Goal: Task Accomplishment & Management: Manage account settings

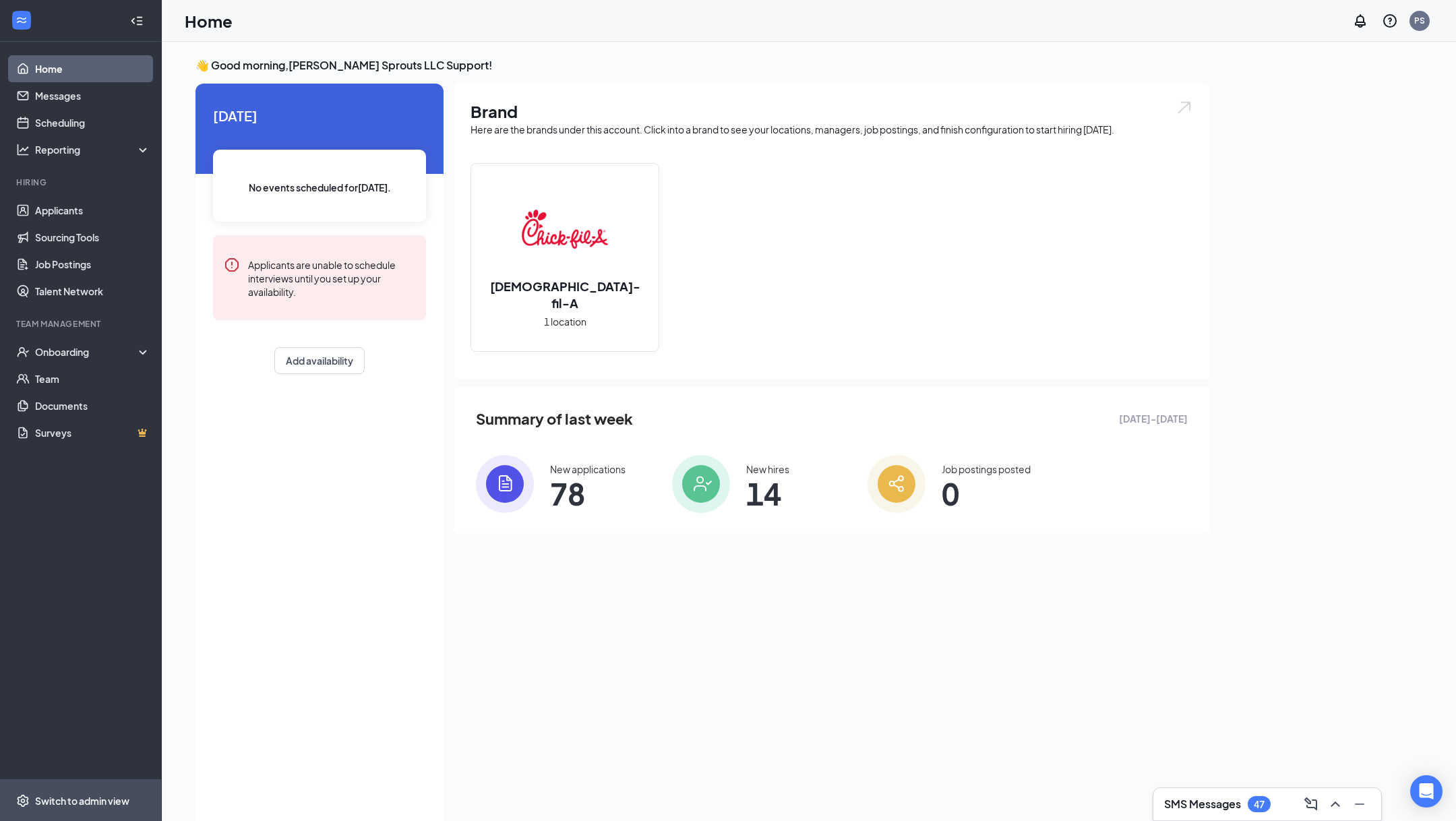
click at [154, 782] on li "Switch to admin view" at bounding box center [80, 800] width 161 height 41
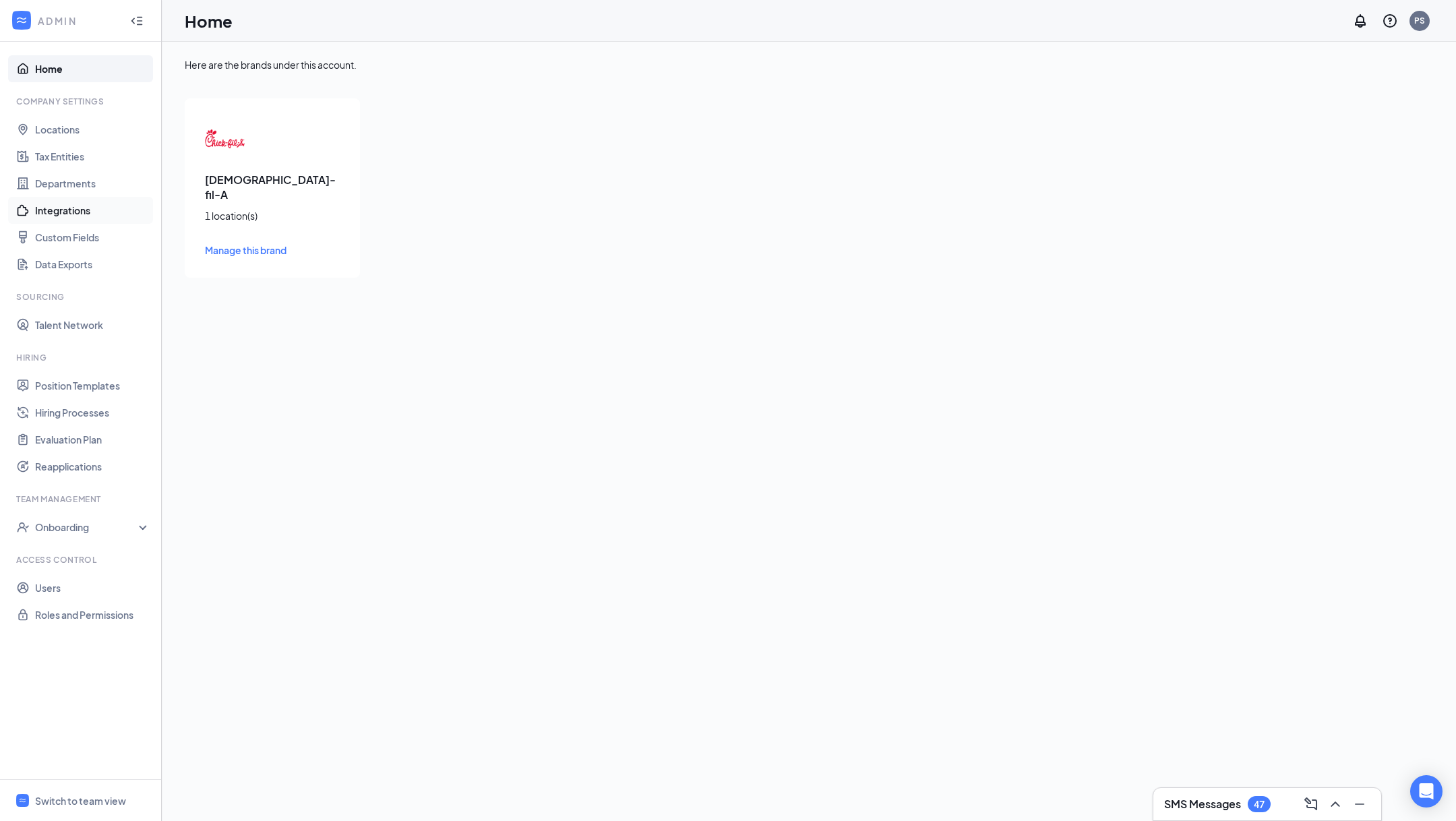
click at [59, 210] on link "Integrations" at bounding box center [93, 210] width 115 height 27
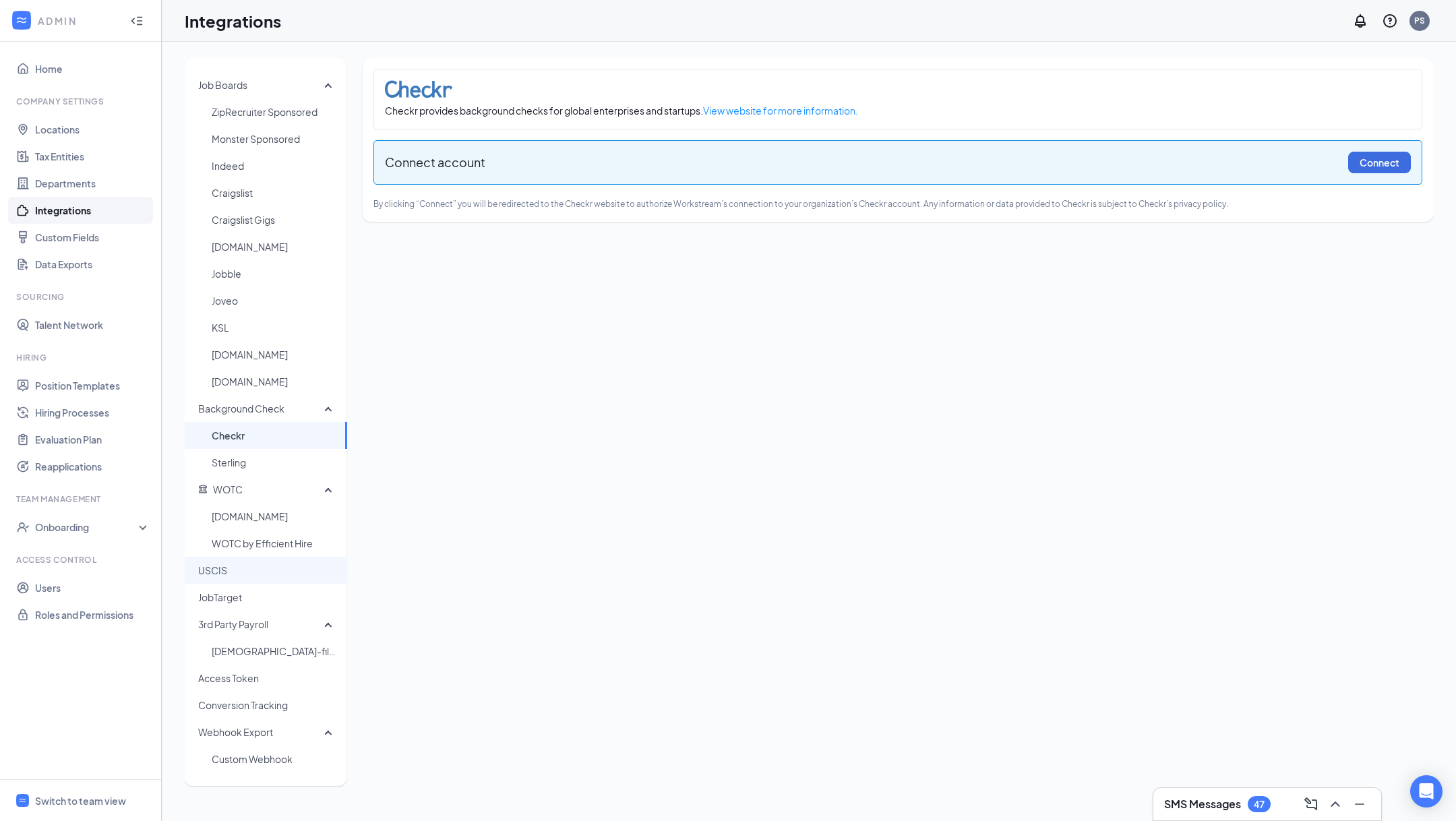
click at [274, 558] on span "USCIS" at bounding box center [267, 570] width 138 height 27
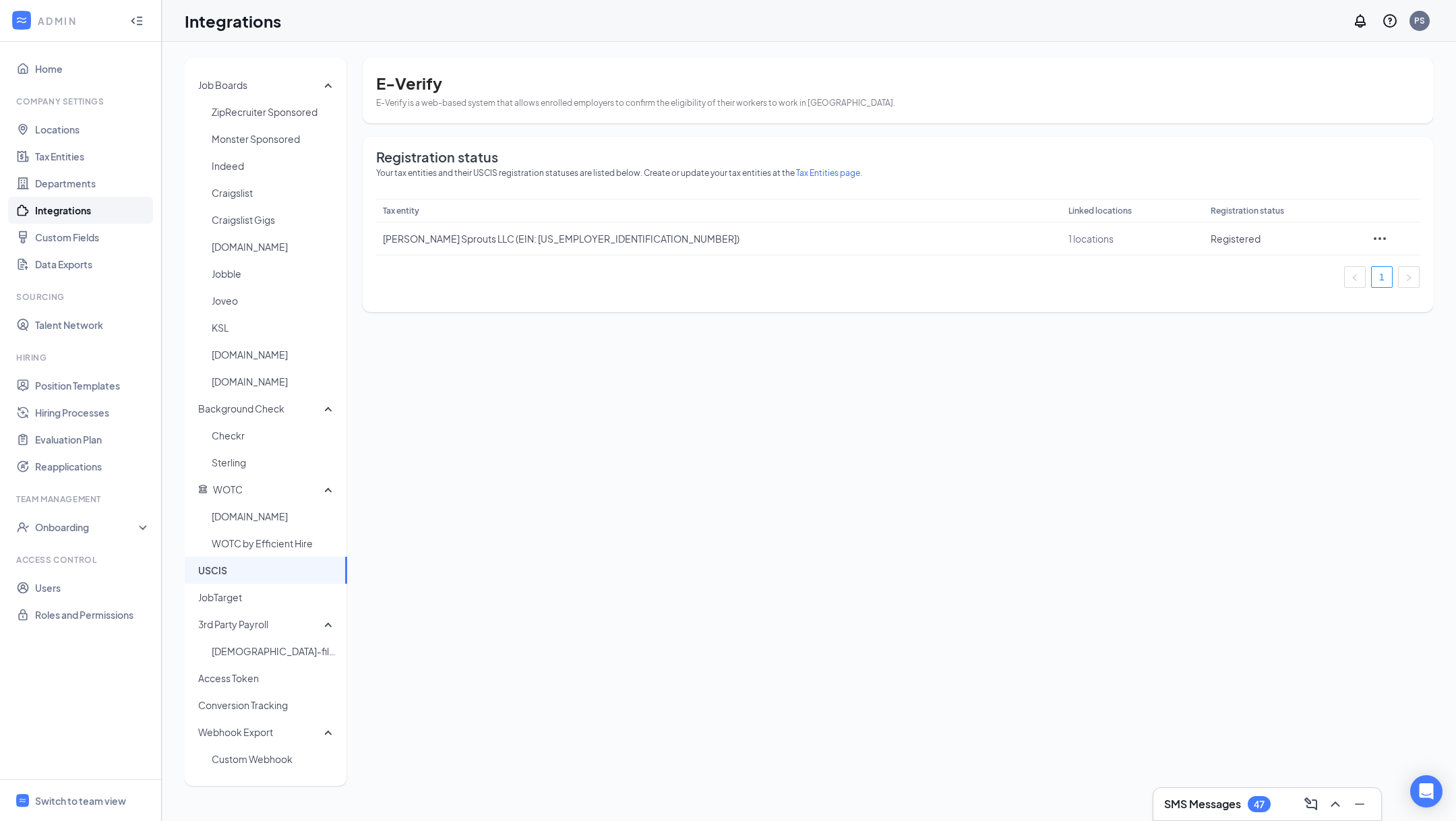
click at [100, 542] on ul "Home Company Settings Locations Tax Entities Departments Integrations Custom Fi…" at bounding box center [80, 410] width 161 height 737
click at [106, 534] on div "Onboarding" at bounding box center [80, 527] width 162 height 27
click at [100, 565] on link "Onboarding Processes" at bounding box center [93, 554] width 115 height 27
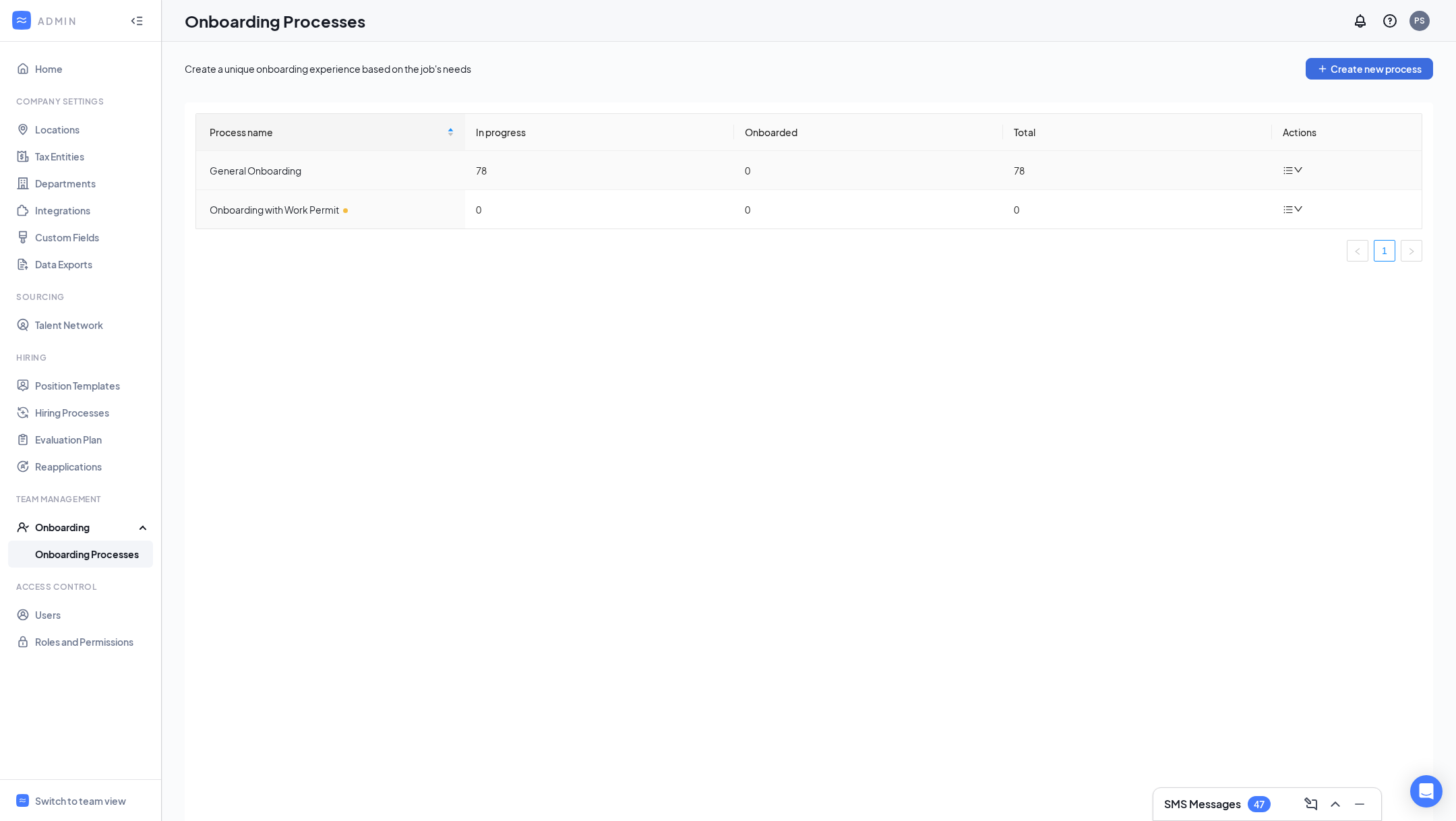
click at [1290, 167] on icon "bars" at bounding box center [1288, 170] width 9 height 7
click at [1289, 203] on li "Edit process" at bounding box center [1363, 201] width 162 height 30
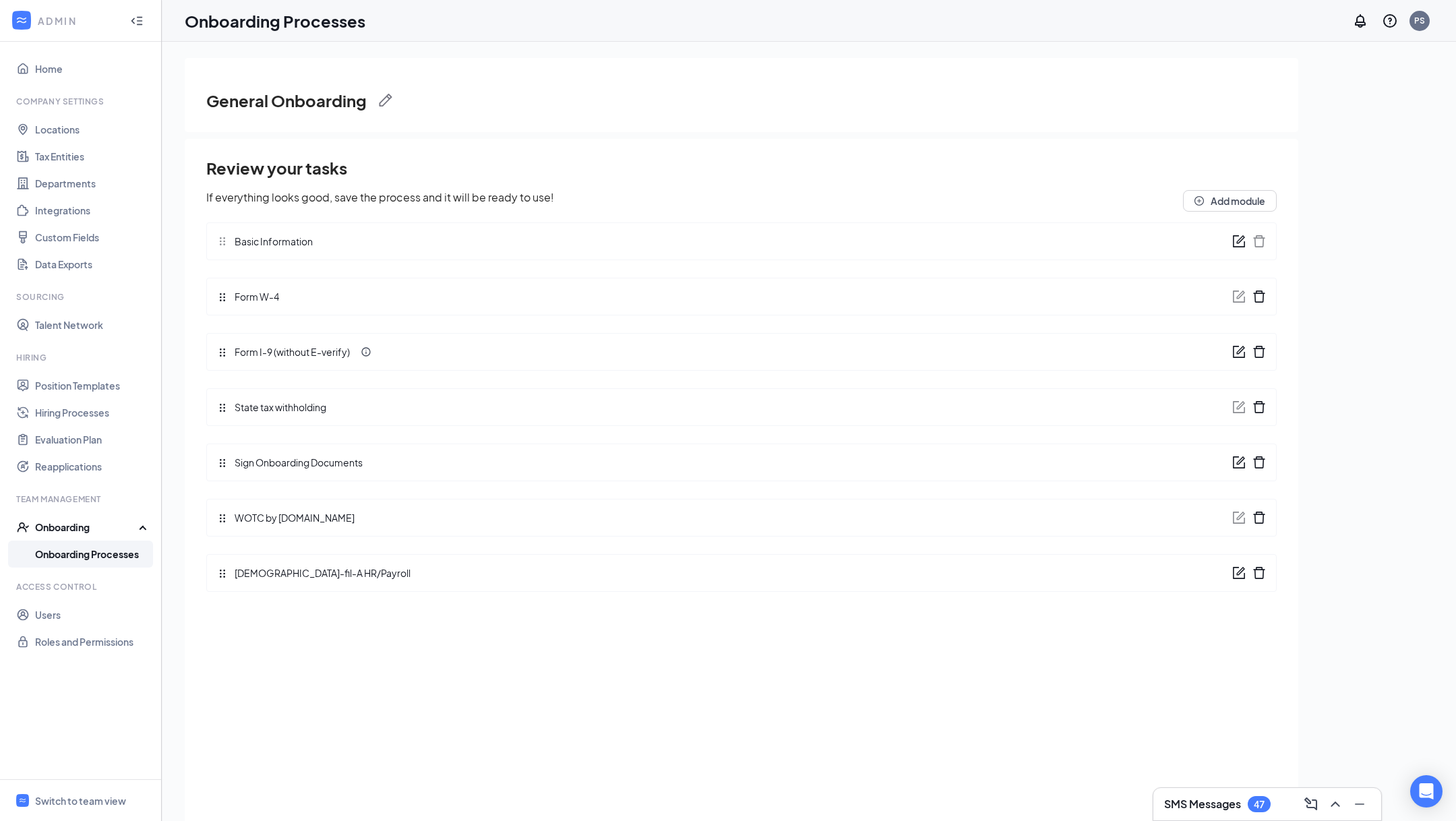
click at [1243, 354] on icon "form" at bounding box center [1239, 351] width 13 height 13
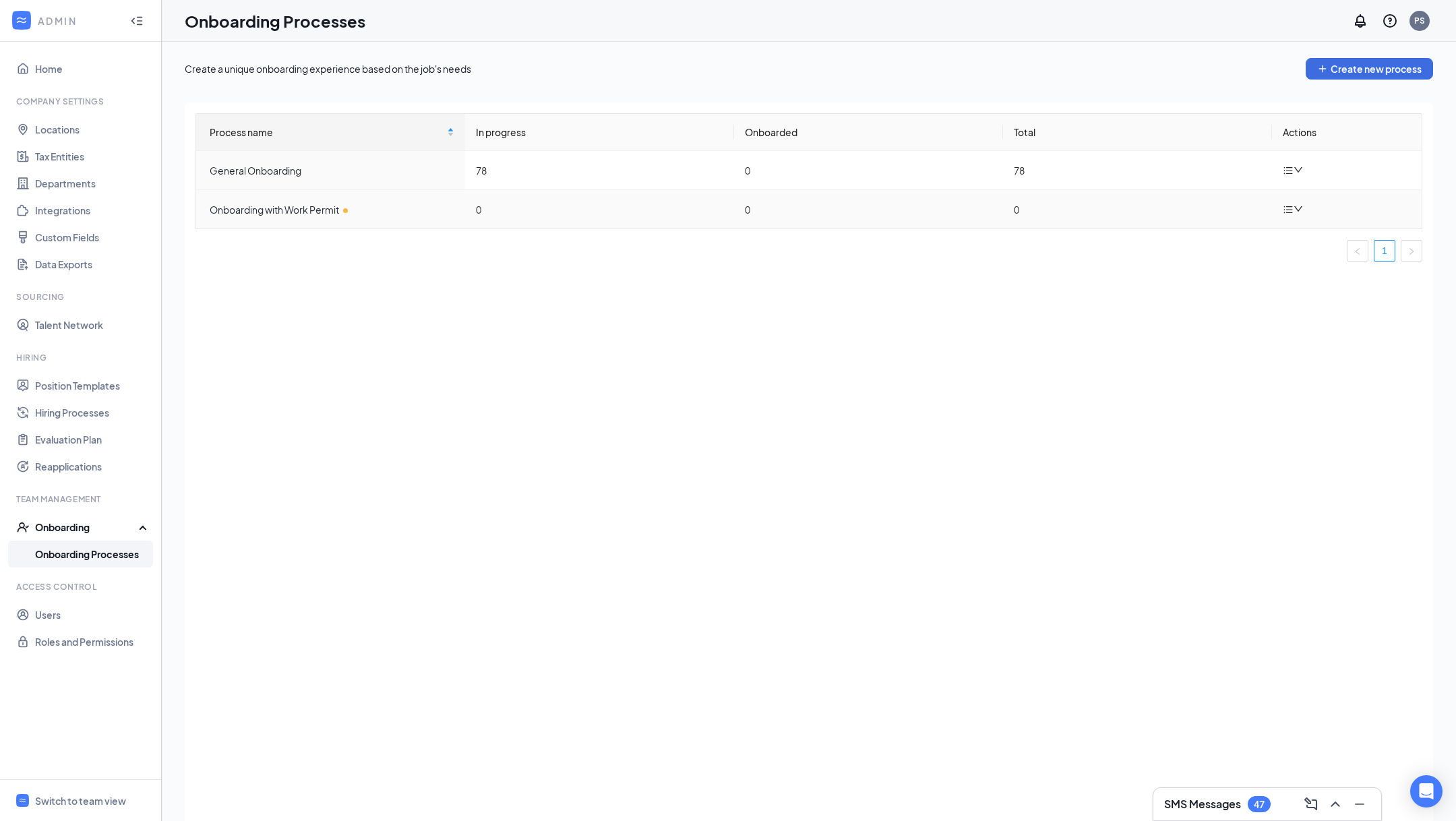
click at [1301, 214] on div at bounding box center [1294, 209] width 24 height 17
click at [1302, 232] on icon "Pen" at bounding box center [1299, 240] width 17 height 17
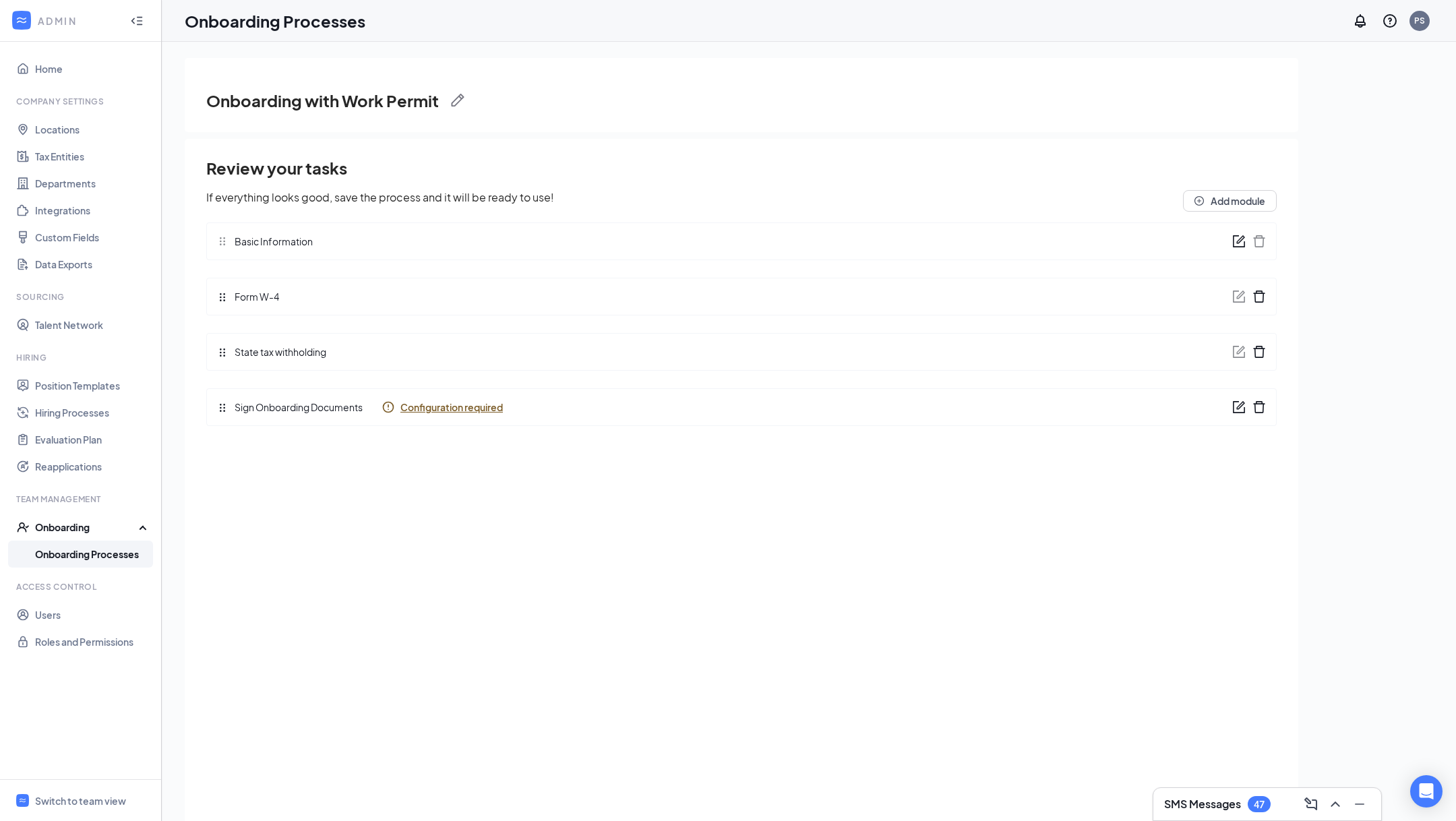
click at [91, 563] on link "Onboarding Processes" at bounding box center [93, 554] width 115 height 27
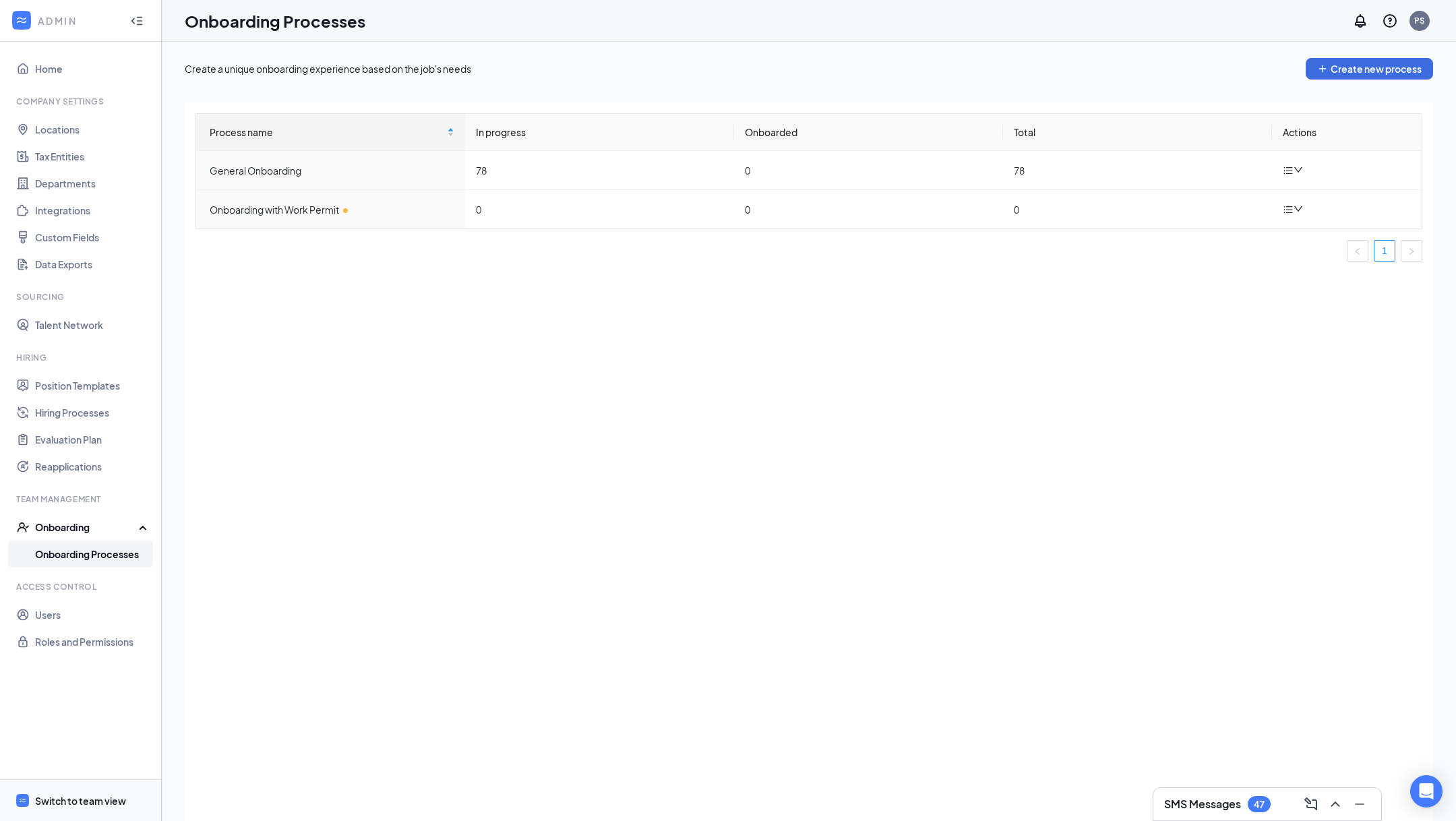
click at [50, 820] on span "Switch to team view" at bounding box center [93, 800] width 115 height 41
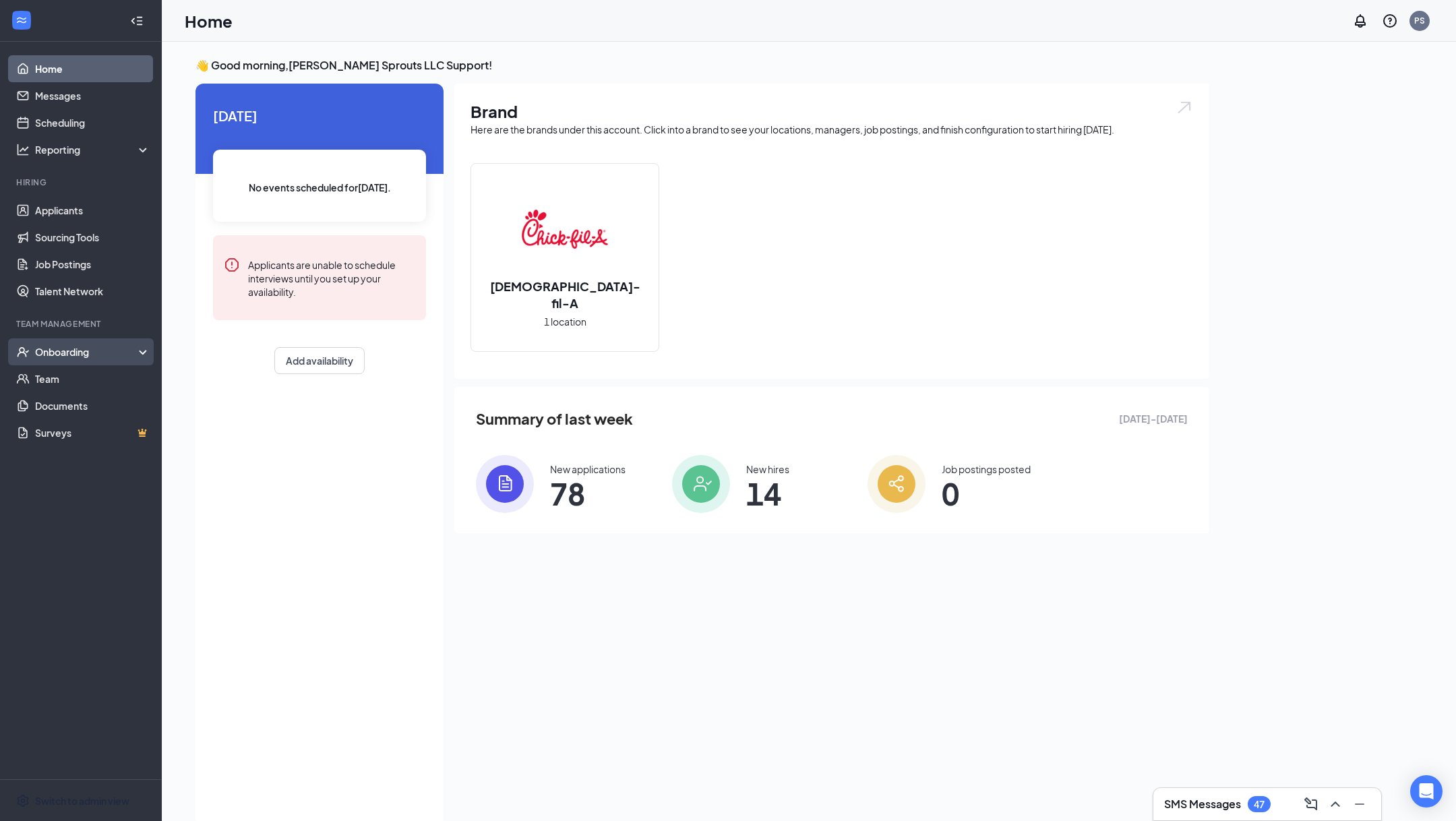
click at [107, 344] on div "Onboarding" at bounding box center [80, 351] width 162 height 27
click at [87, 457] on link "Activity log" at bounding box center [93, 459] width 115 height 27
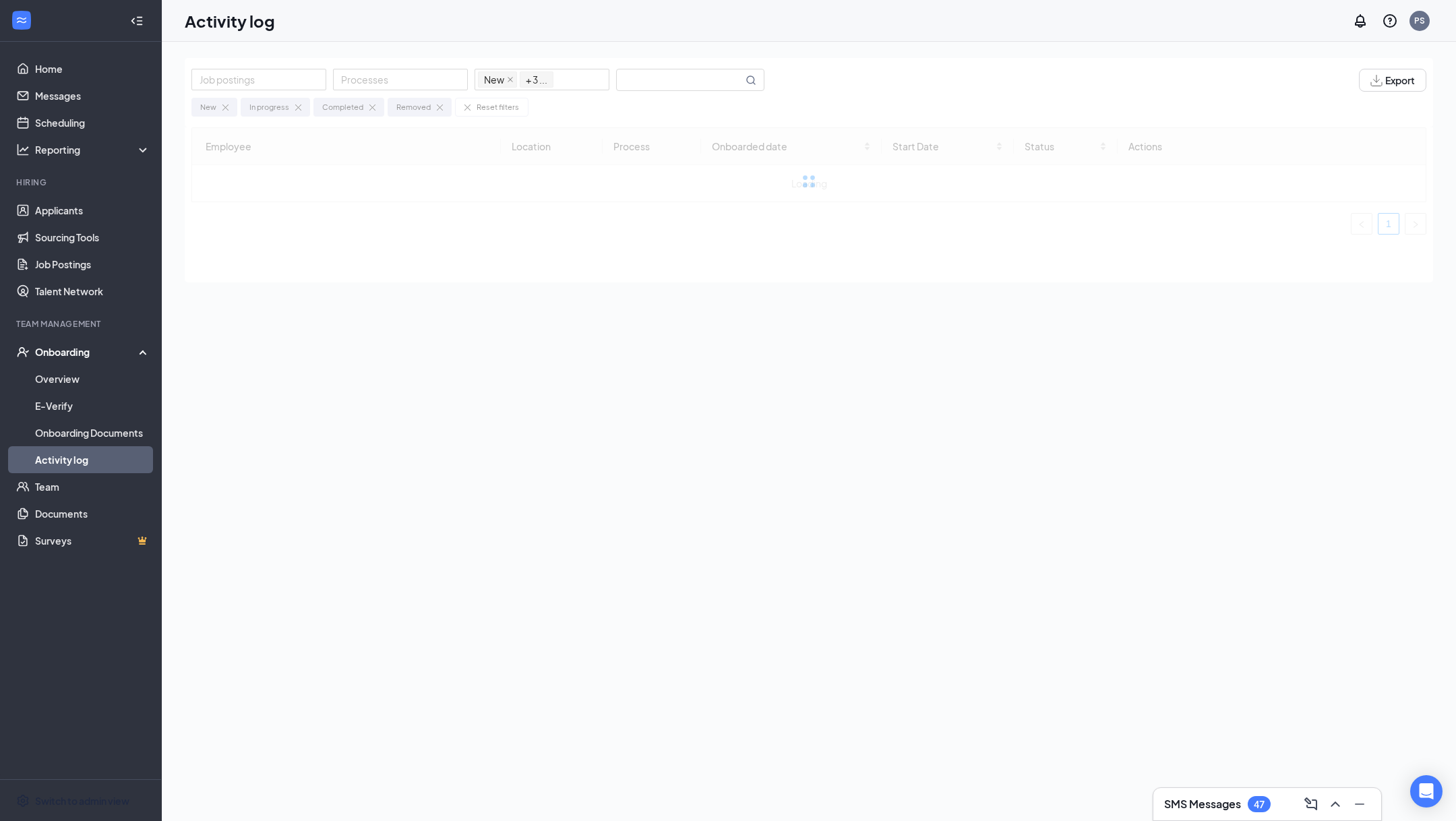
click at [665, 92] on div "New In progress Completed Removed Reset filters" at bounding box center [809, 104] width 1235 height 25
click at [668, 87] on input "text" at bounding box center [680, 80] width 126 height 21
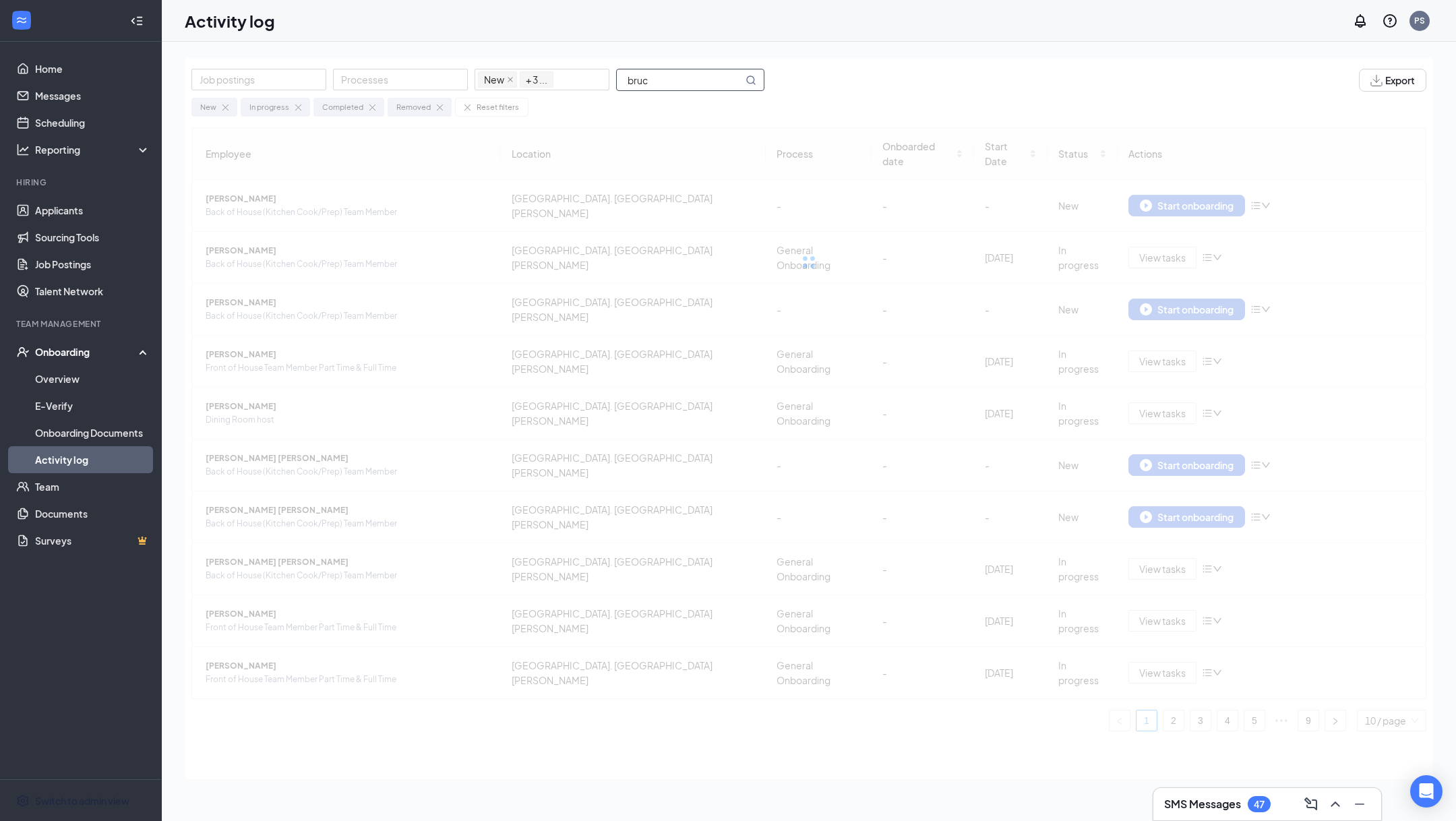
type input "[PERSON_NAME]"
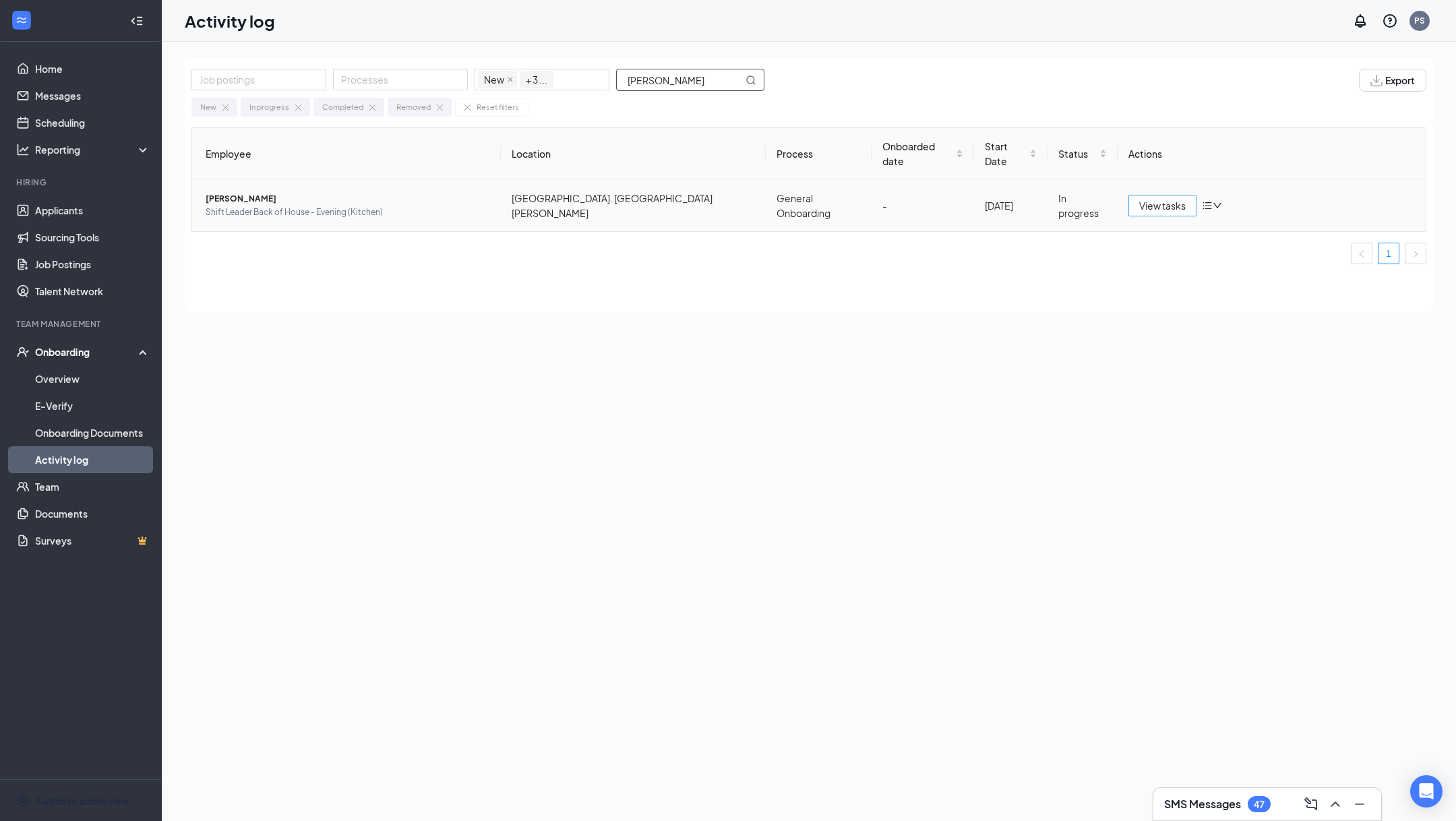
click at [1155, 198] on span "View tasks" at bounding box center [1162, 205] width 46 height 15
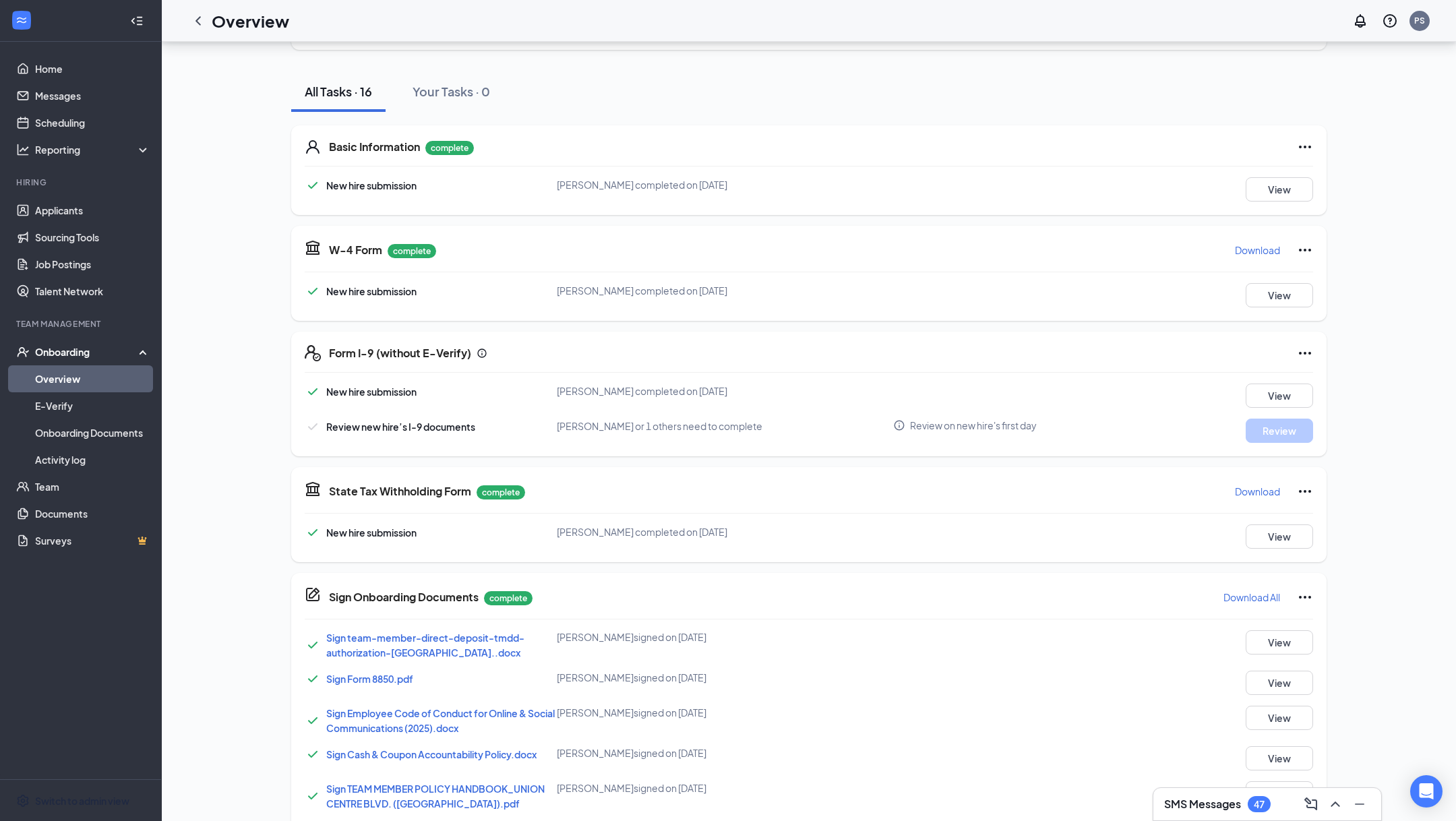
scroll to position [130, 0]
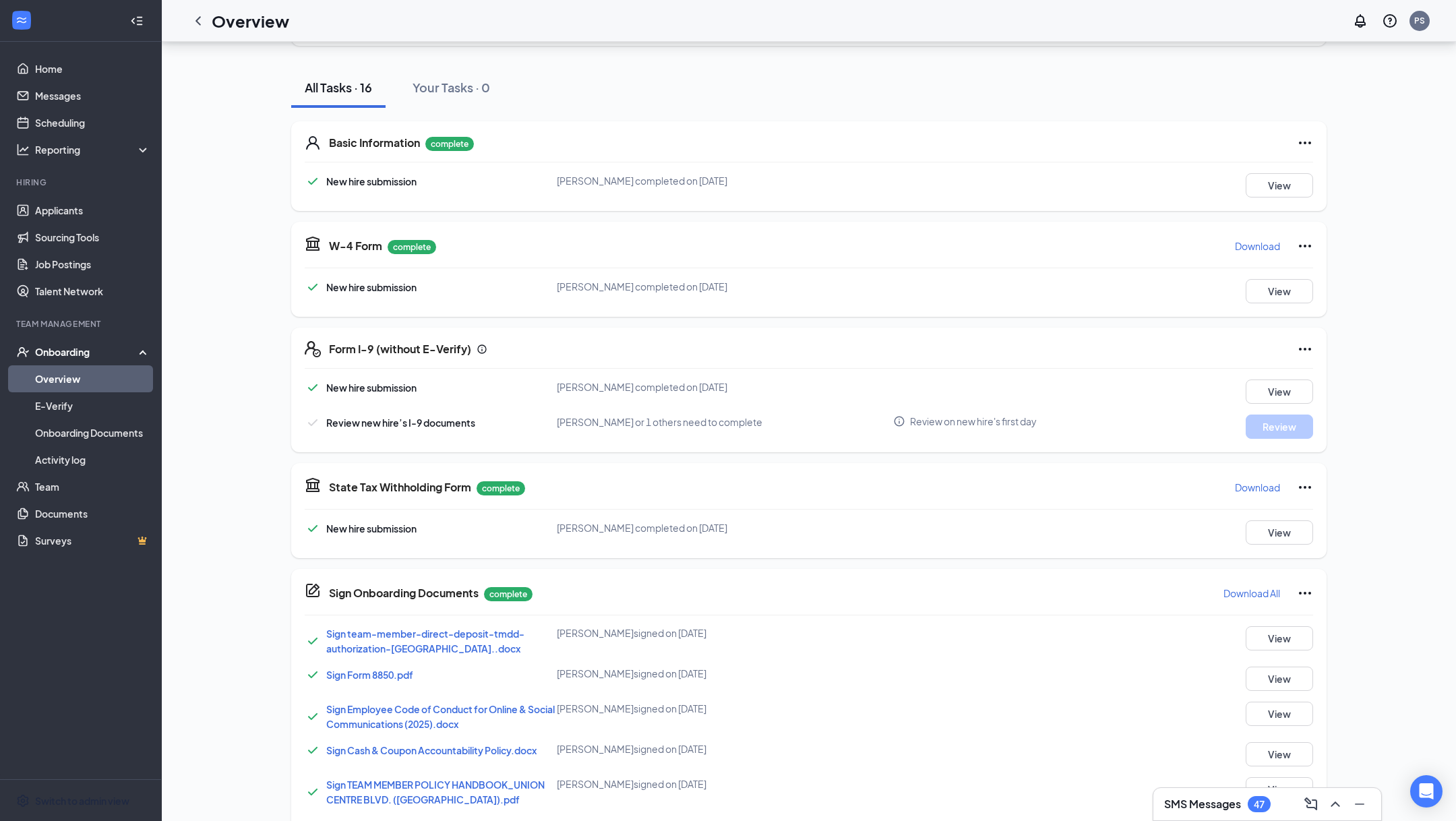
click at [124, 374] on link "Overview" at bounding box center [93, 378] width 115 height 27
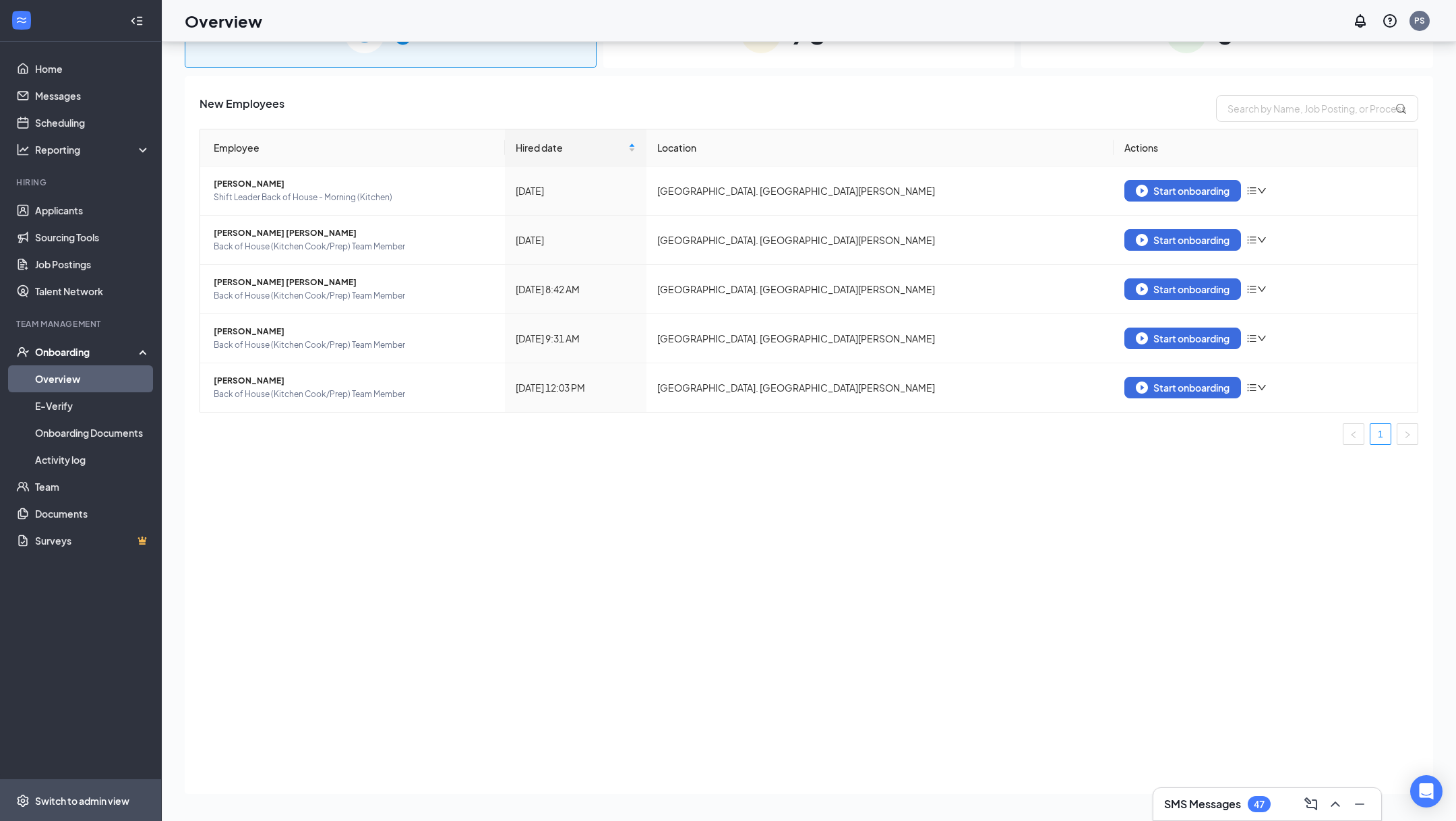
click at [80, 806] on div "Switch to admin view" at bounding box center [82, 800] width 94 height 13
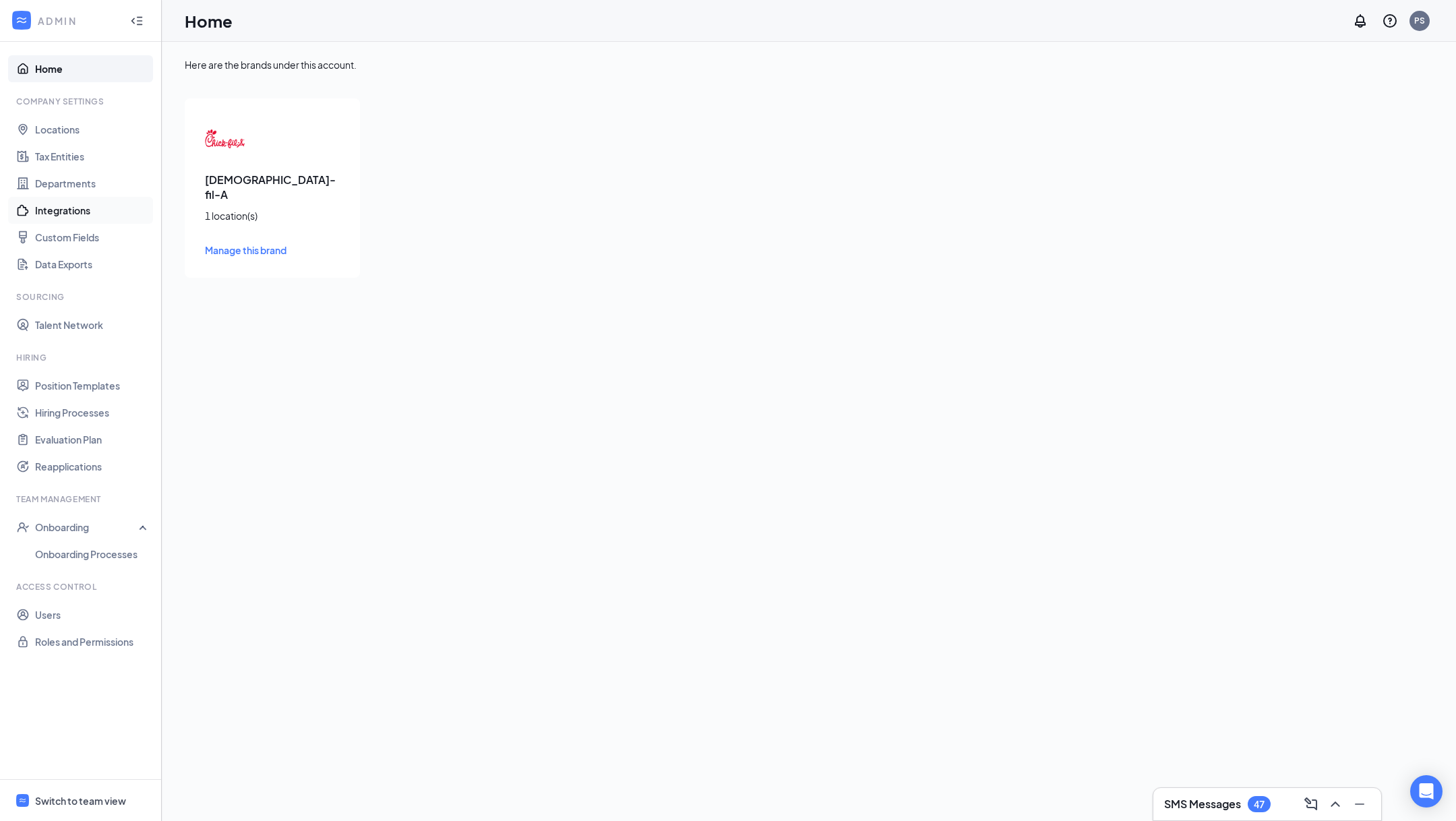
click at [93, 205] on link "Integrations" at bounding box center [93, 210] width 115 height 27
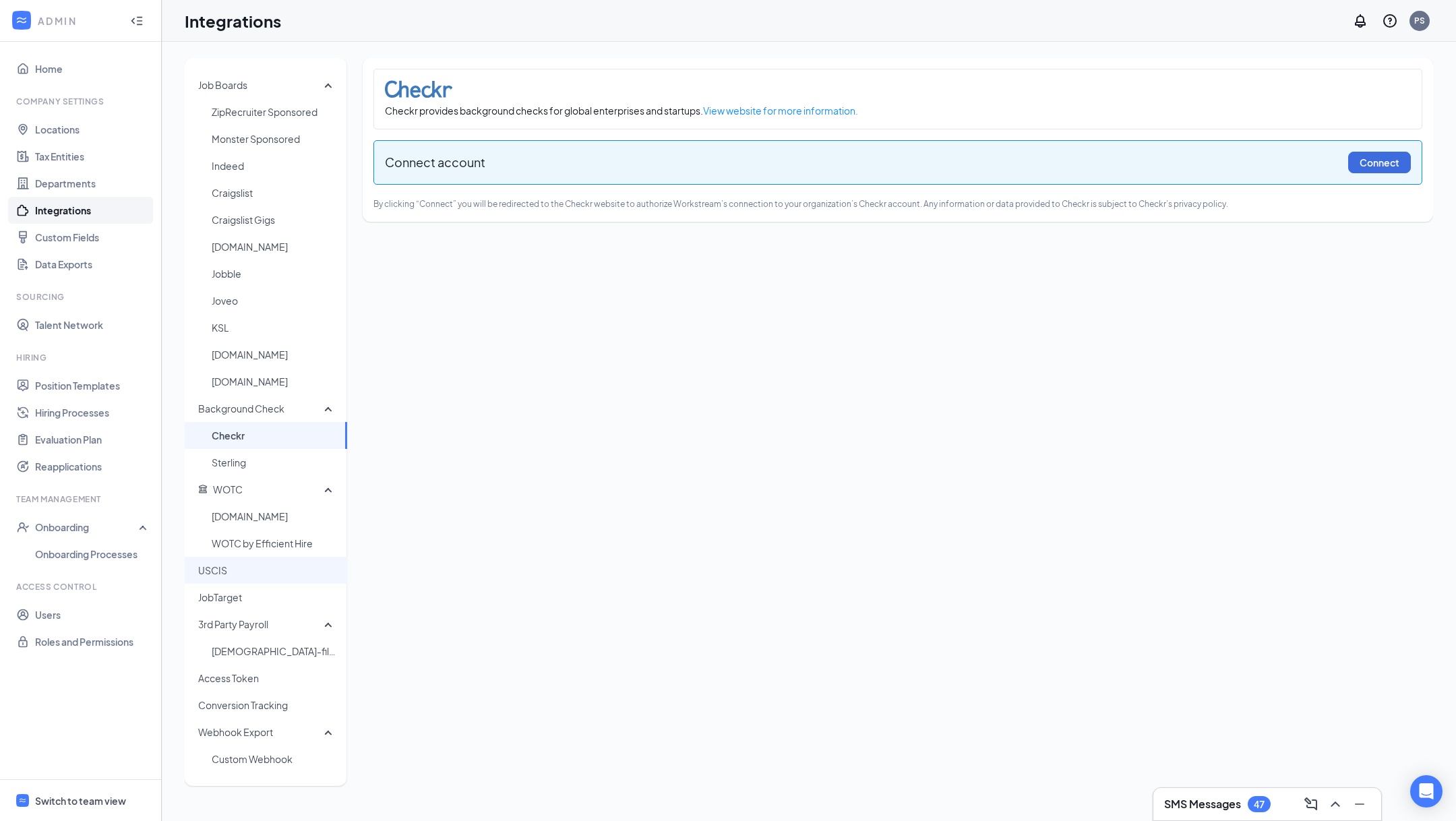
click at [251, 569] on span "USCIS" at bounding box center [267, 570] width 138 height 27
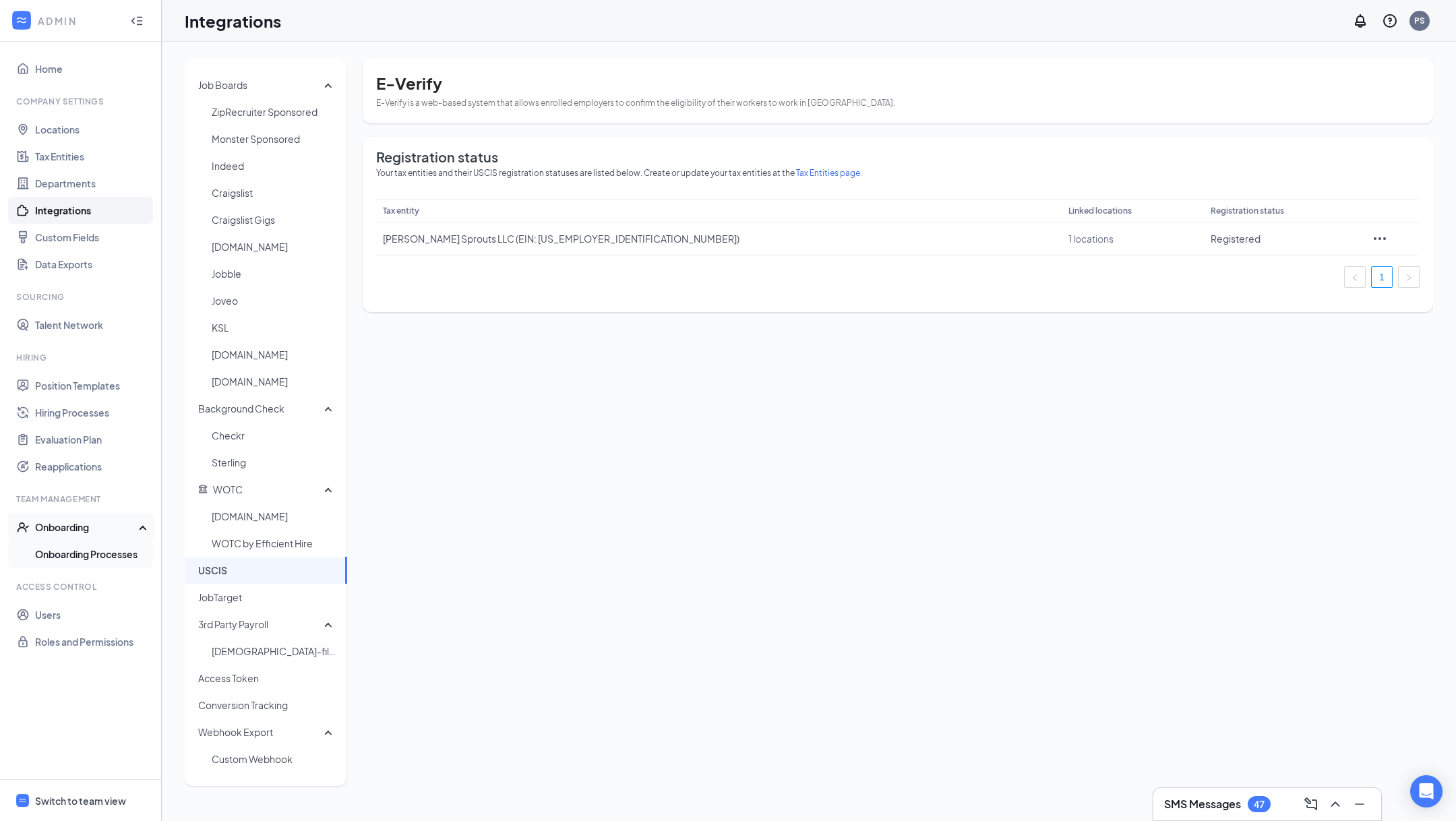
click at [107, 547] on link "Onboarding Processes" at bounding box center [93, 554] width 115 height 27
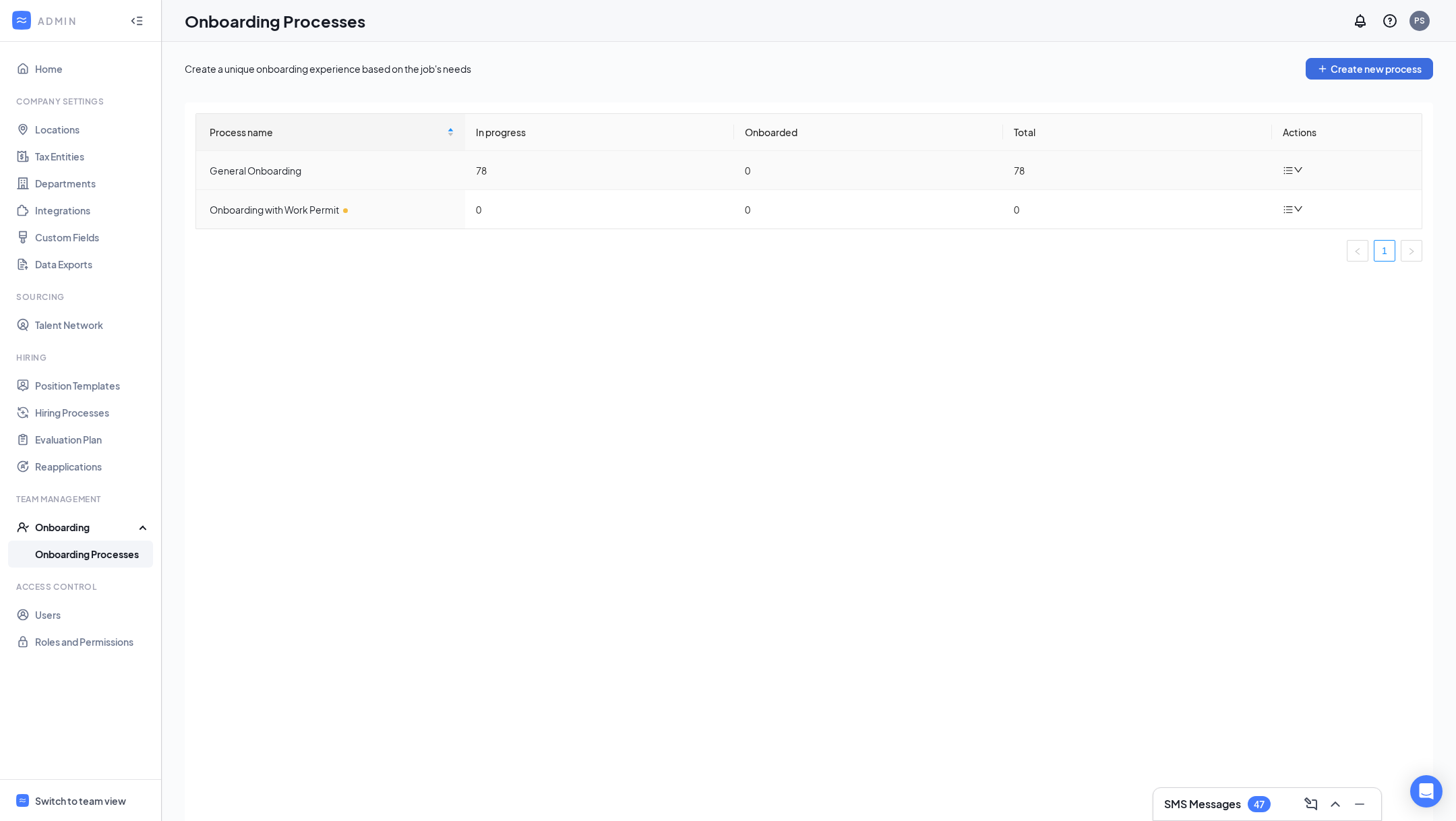
click at [1298, 172] on icon "down" at bounding box center [1298, 169] width 10 height 10
click at [1303, 193] on icon "Pen" at bounding box center [1299, 201] width 17 height 17
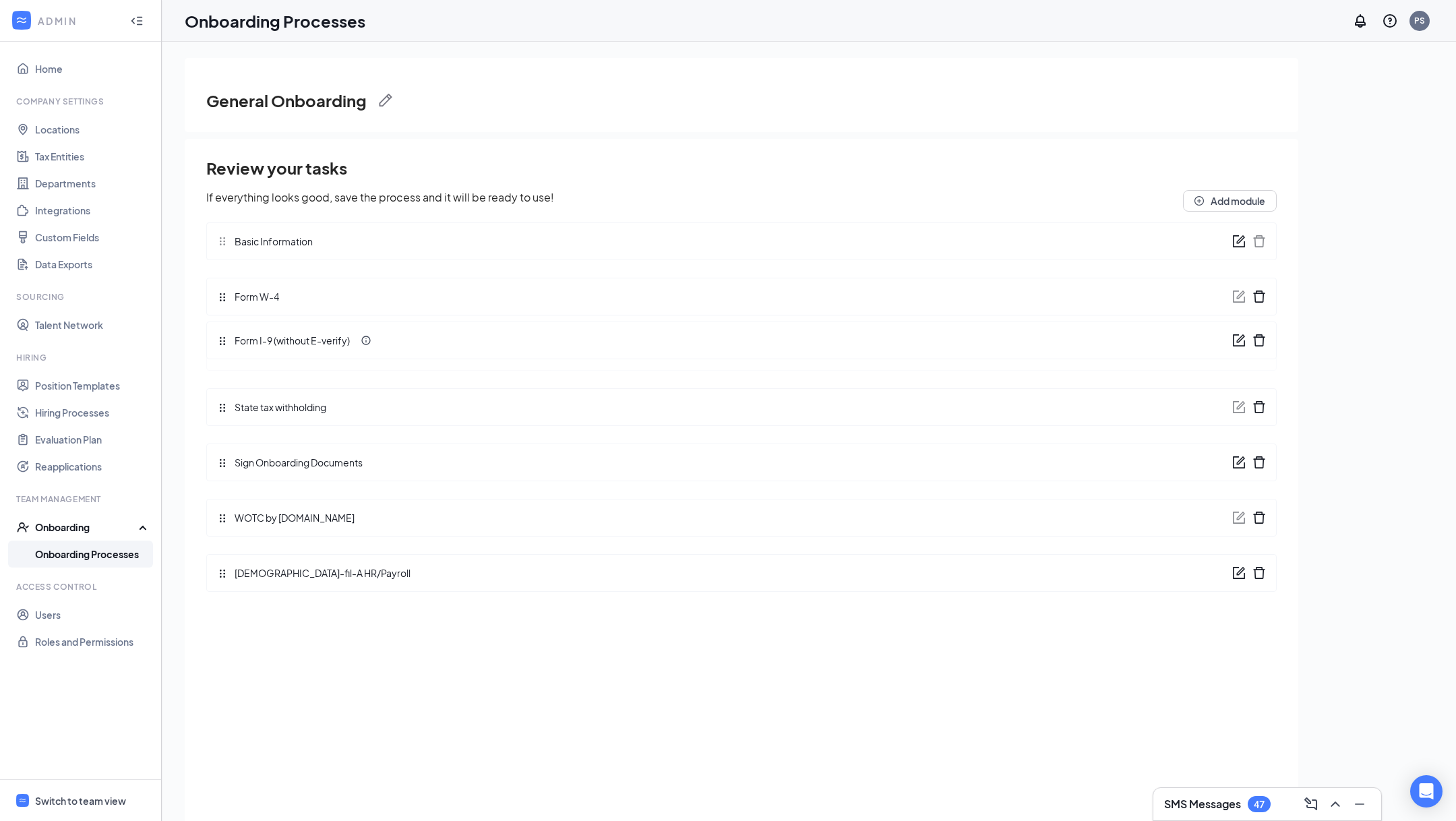
drag, startPoint x: 223, startPoint y: 356, endPoint x: 227, endPoint y: 350, distance: 7.2
click at [227, 350] on div "Review your tasks If everything looks good, save the process and it will be rea…" at bounding box center [742, 378] width 1071 height 445
click at [1240, 209] on button "Add module" at bounding box center [1230, 201] width 93 height 22
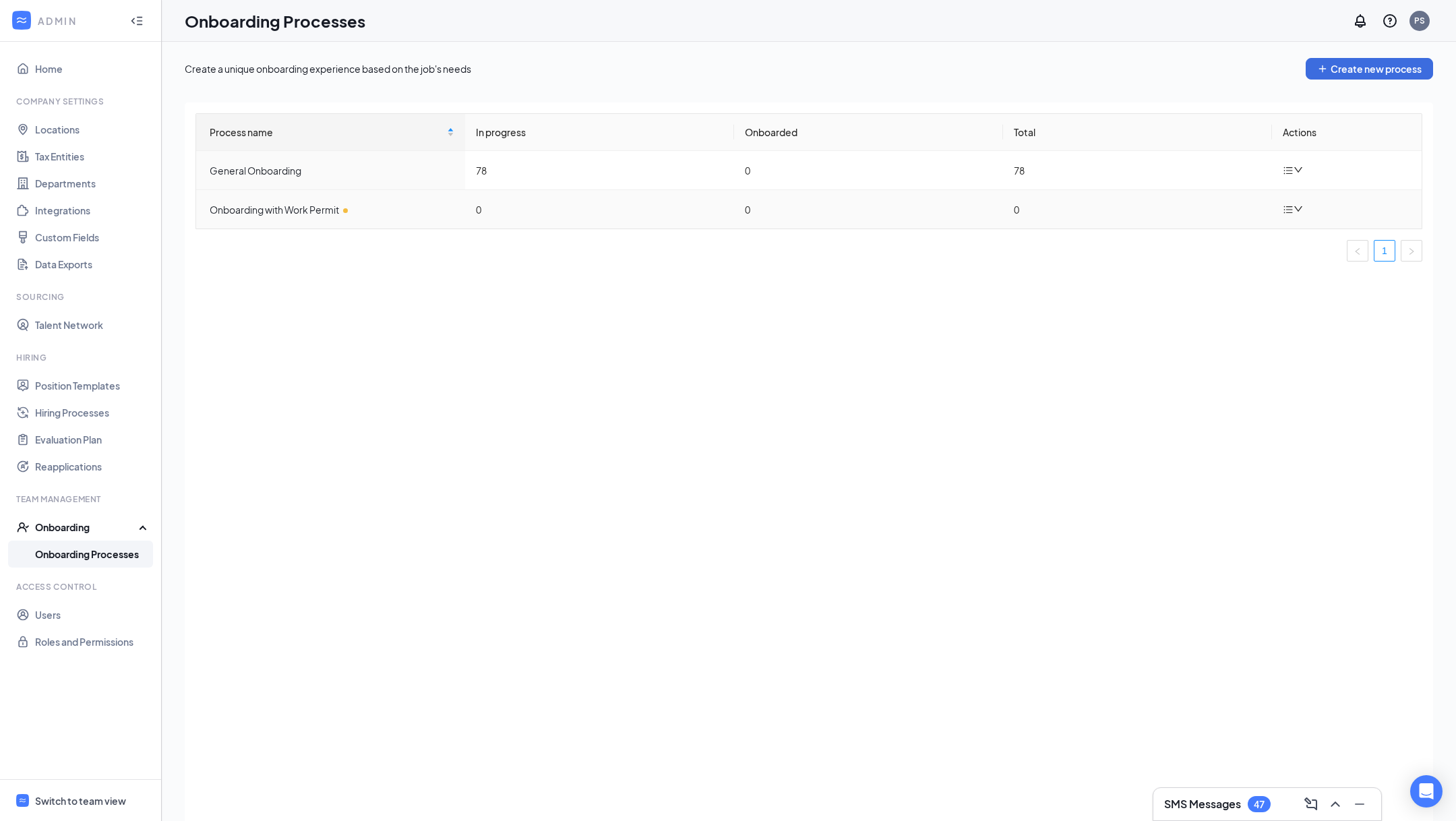
click at [1293, 209] on icon "bars" at bounding box center [1288, 210] width 9 height 7
click at [1303, 237] on icon "Pen" at bounding box center [1299, 240] width 11 height 11
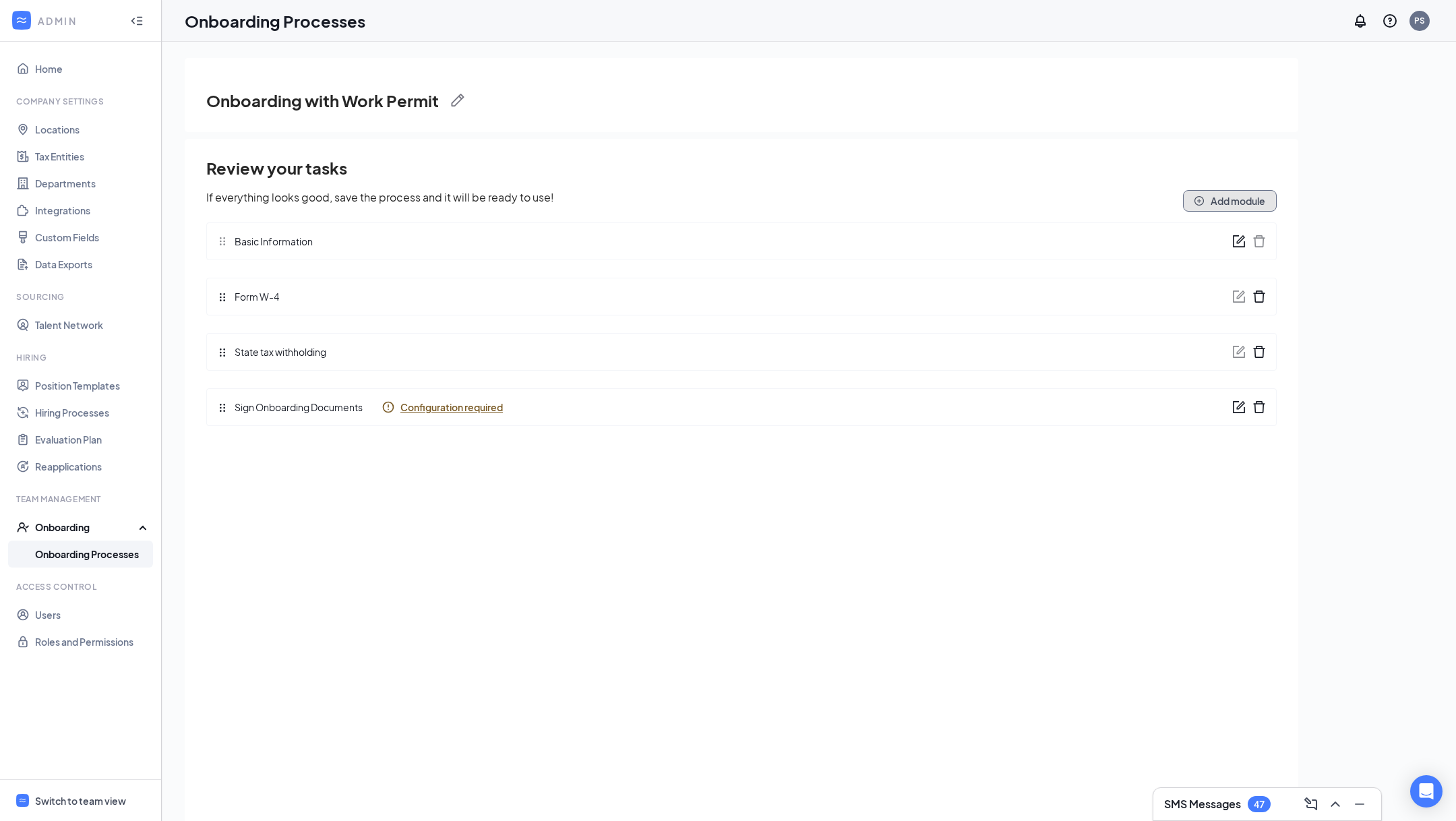
click at [1262, 207] on button "Add module" at bounding box center [1230, 201] width 93 height 22
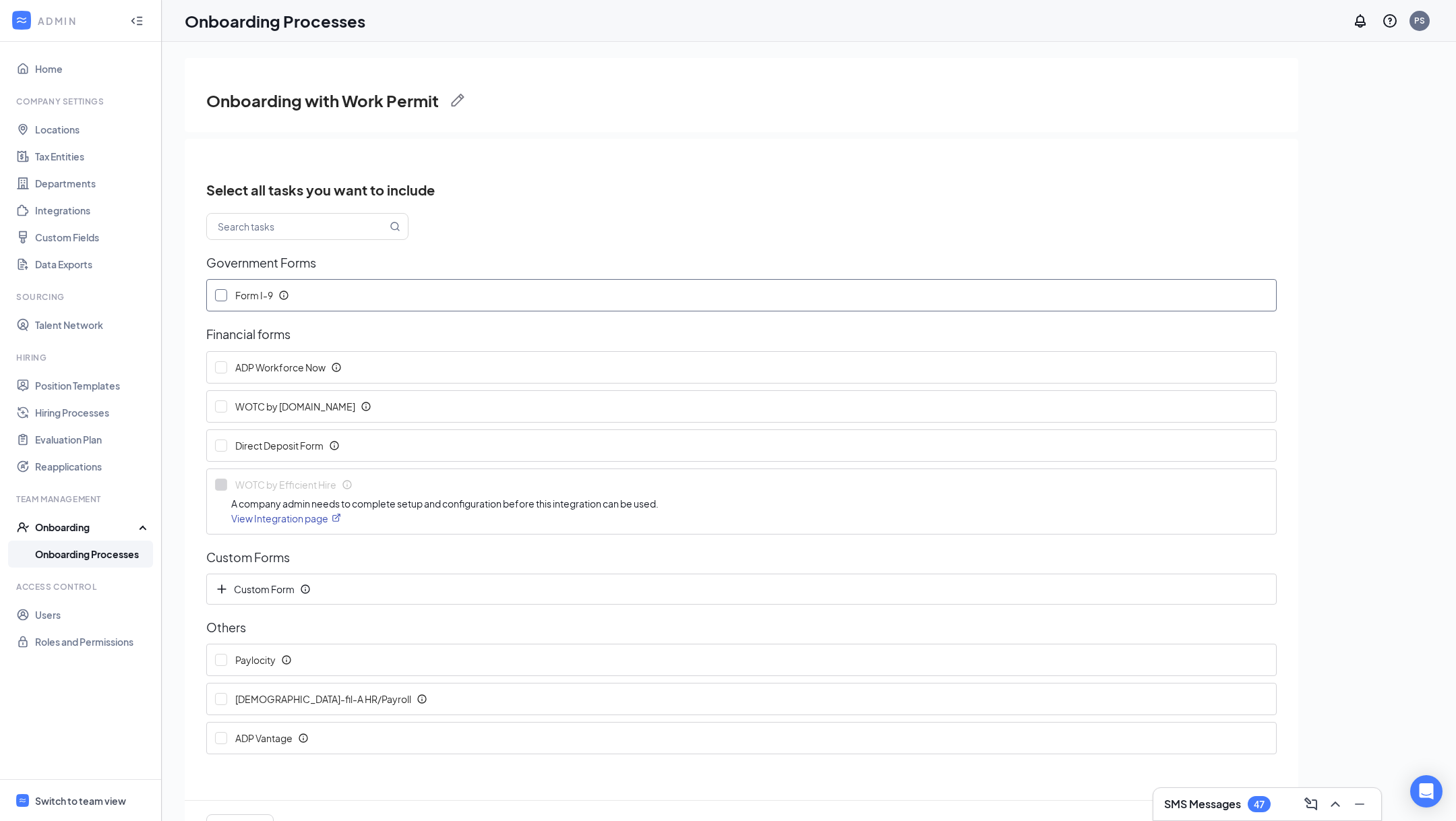
click at [240, 308] on label "Form I-9" at bounding box center [255, 295] width 96 height 31
click at [227, 301] on input "Form I-9" at bounding box center [221, 295] width 12 height 12
checkbox input "true"
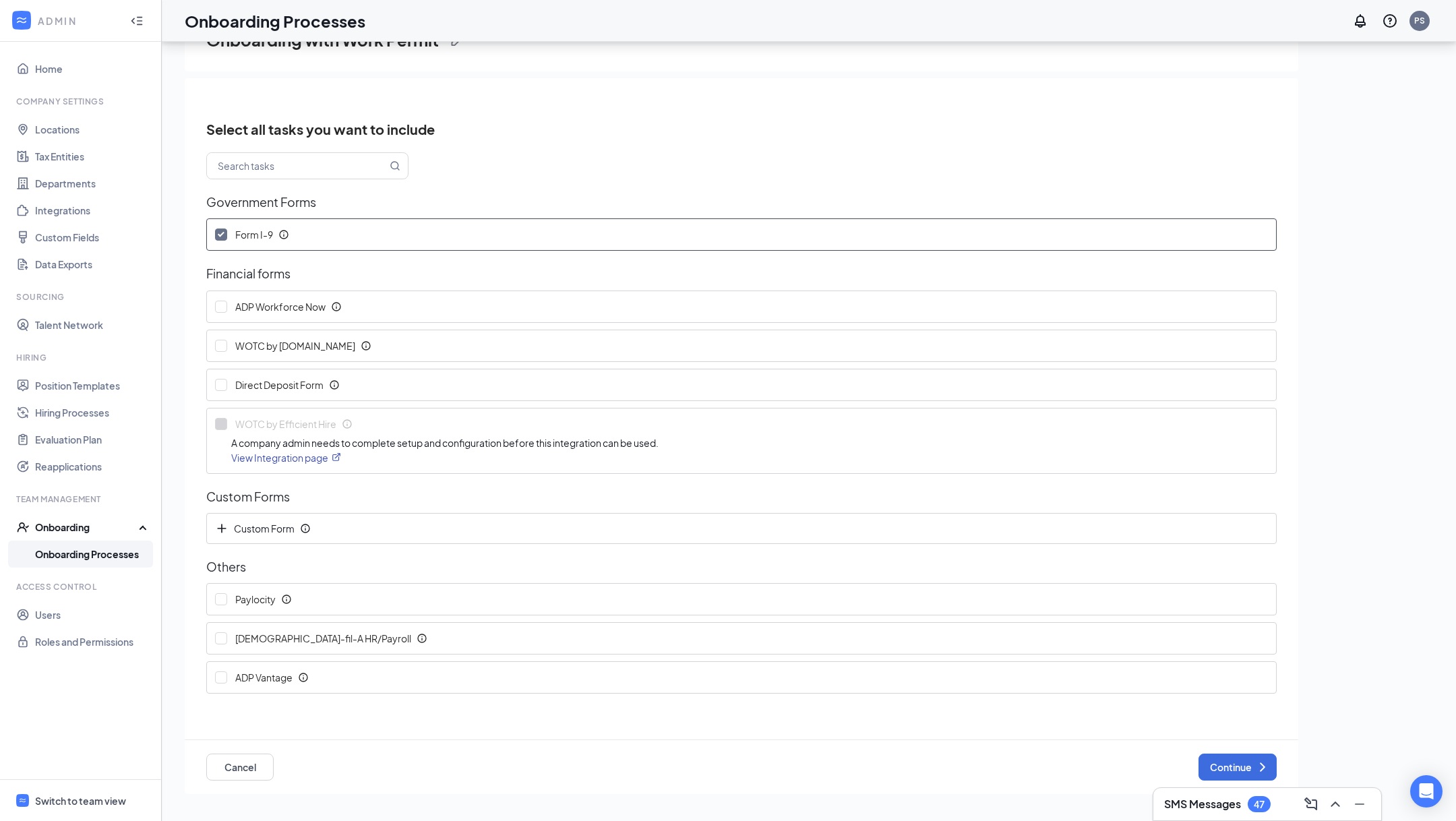
click at [1223, 751] on div "Cancel Continue" at bounding box center [742, 768] width 1071 height 54
click at [1227, 762] on button "Continue" at bounding box center [1238, 767] width 79 height 27
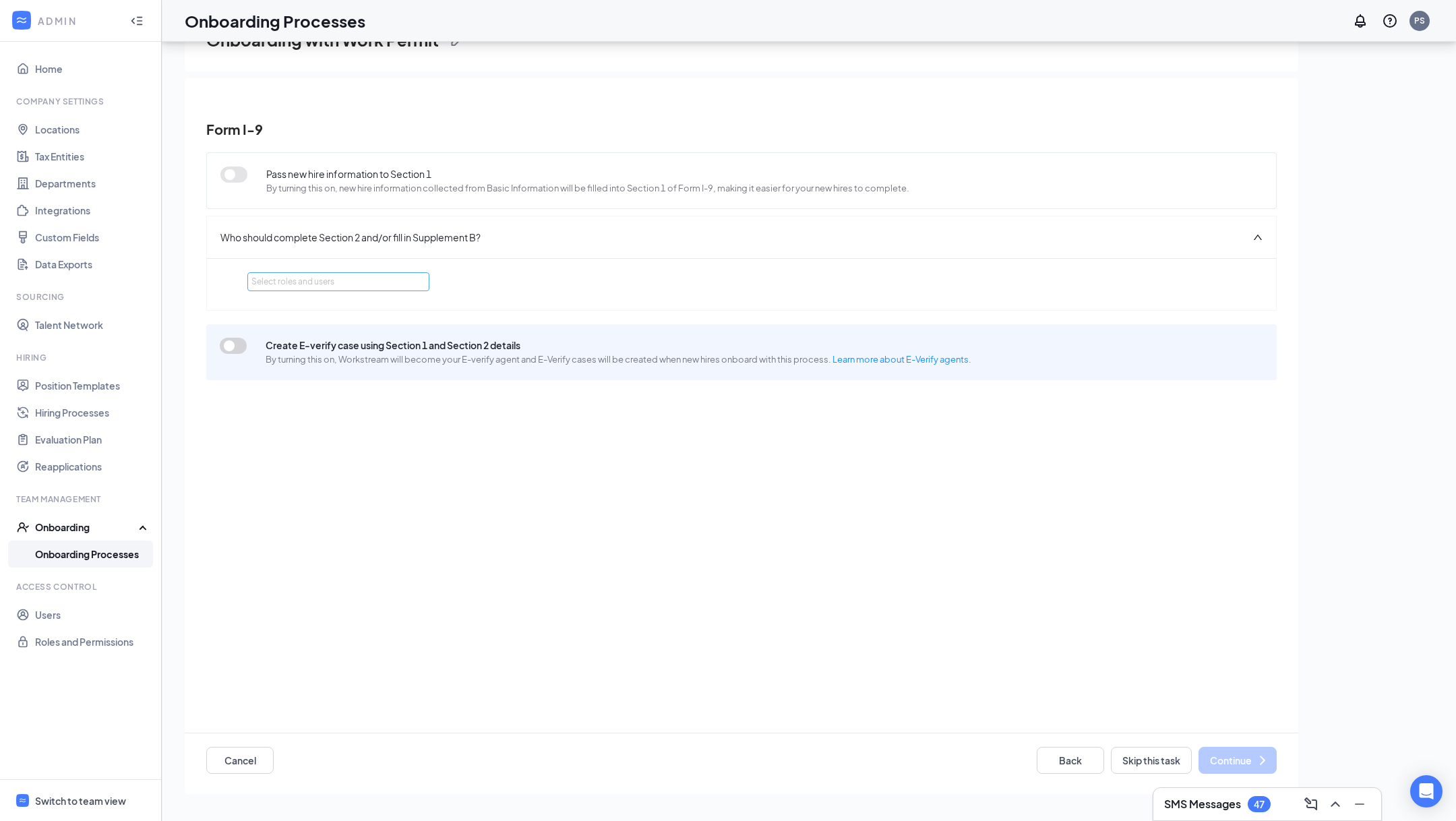
click at [362, 283] on div "Select roles and users" at bounding box center [335, 281] width 167 height 13
click at [324, 330] on div "Super Admin" at bounding box center [338, 327] width 182 height 23
checkbox input "true"
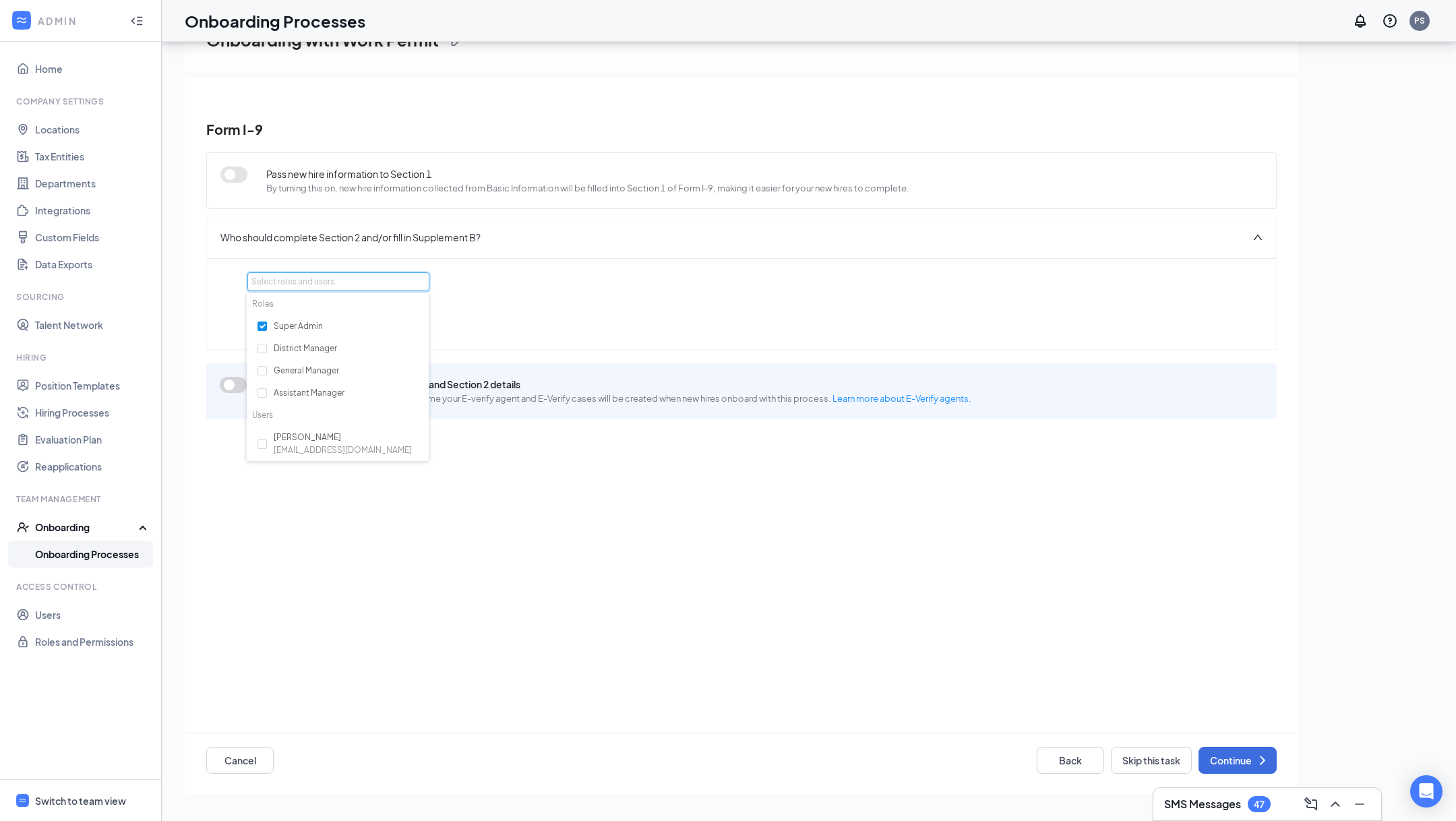
click at [818, 598] on div "Pass new hire information to Section 1 By turning this on, new hire information…" at bounding box center [742, 466] width 1071 height 642
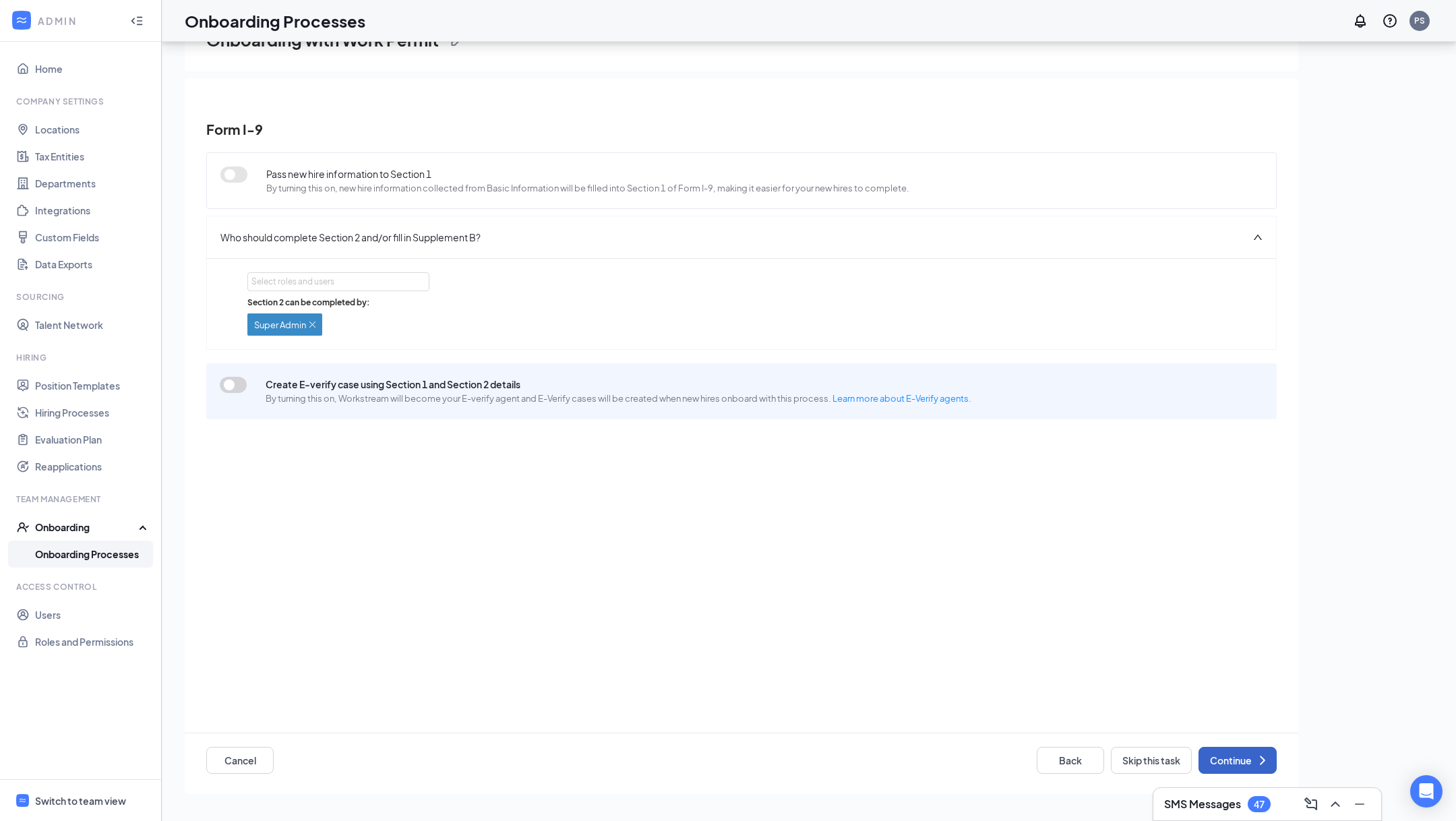
click at [1238, 754] on button "Continue" at bounding box center [1238, 760] width 79 height 27
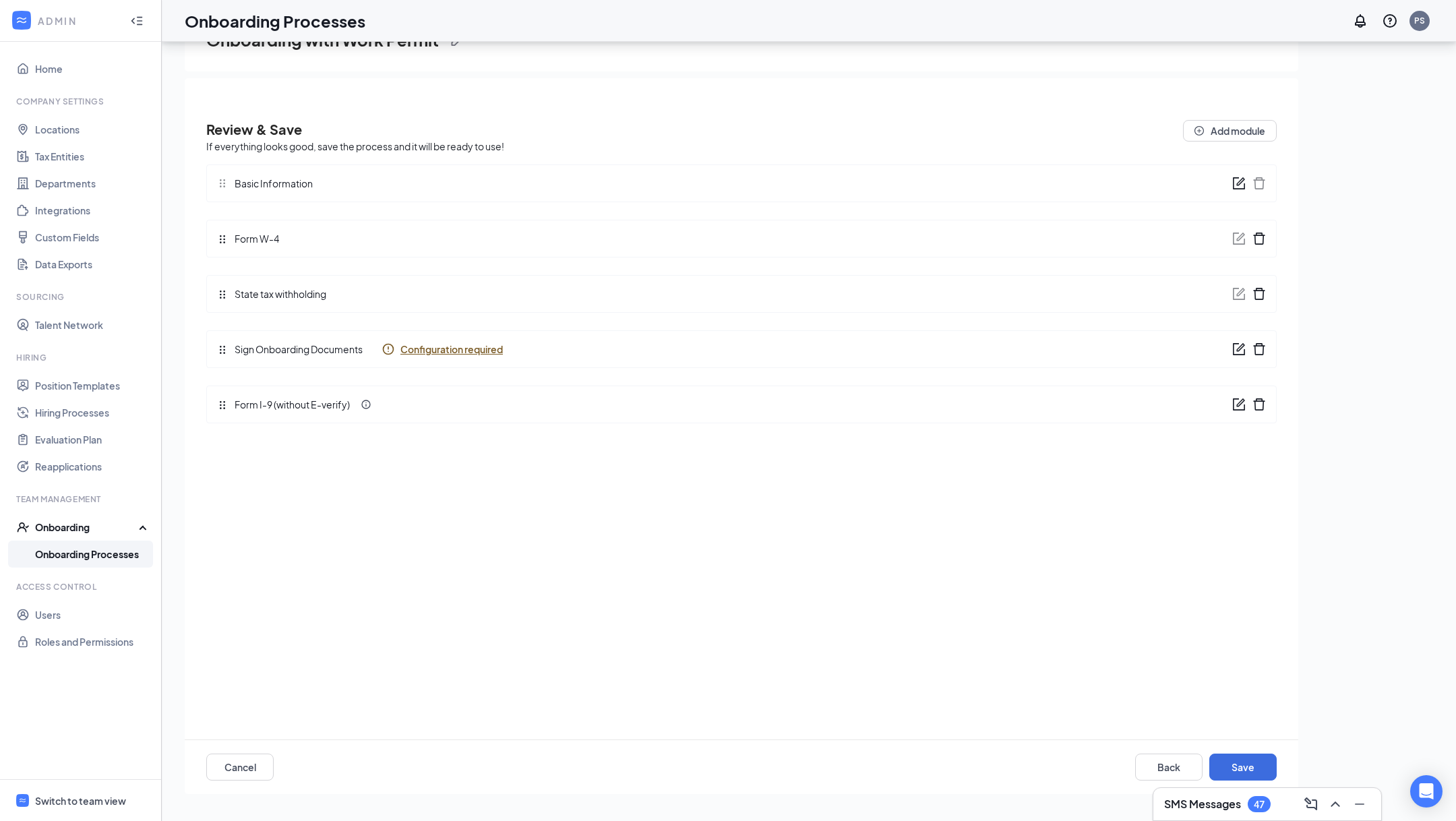
click at [1241, 409] on icon "form" at bounding box center [1239, 404] width 13 height 13
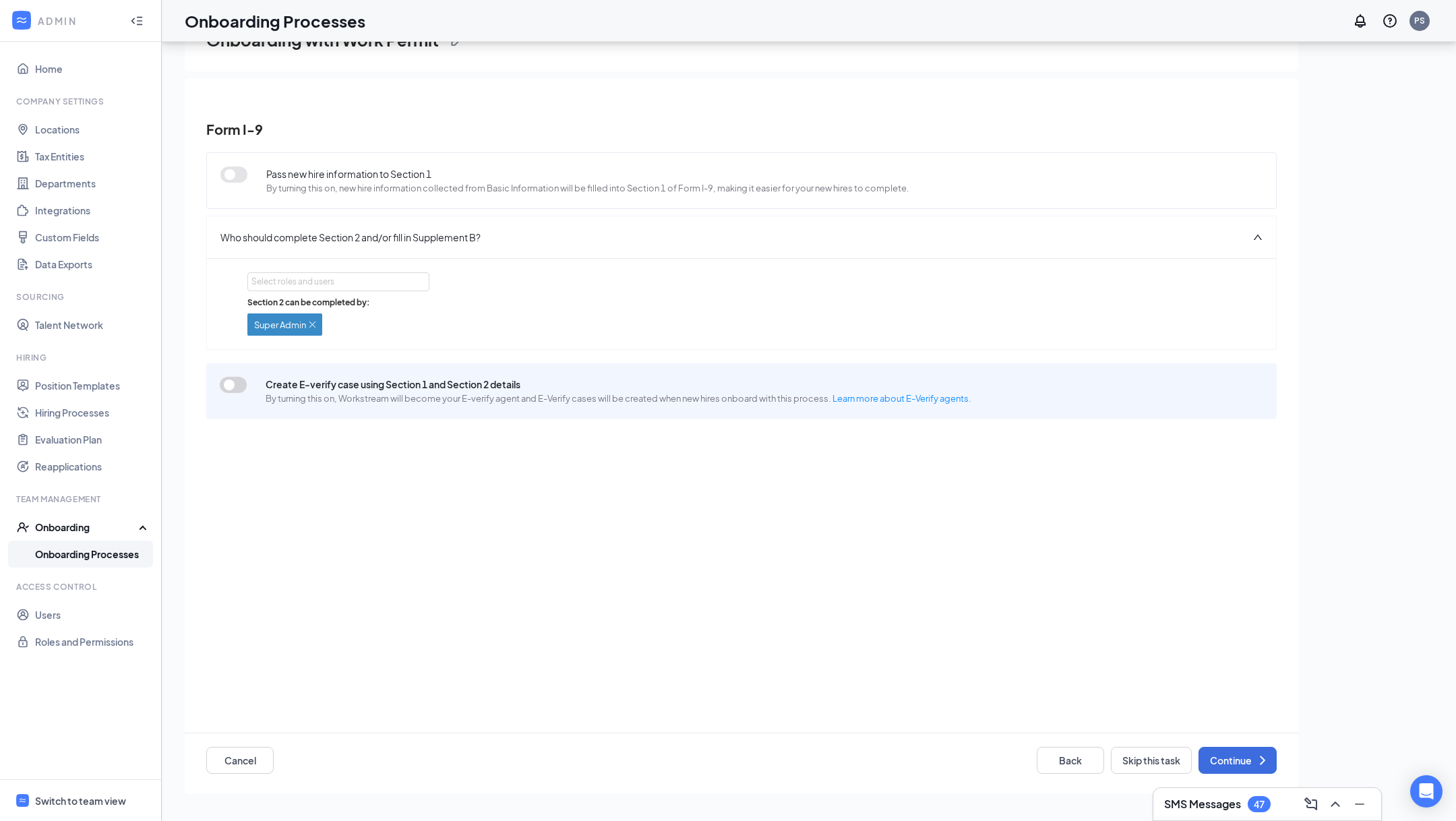
click at [236, 382] on button "button" at bounding box center [233, 384] width 27 height 17
click at [1219, 753] on button "Continue" at bounding box center [1238, 760] width 79 height 27
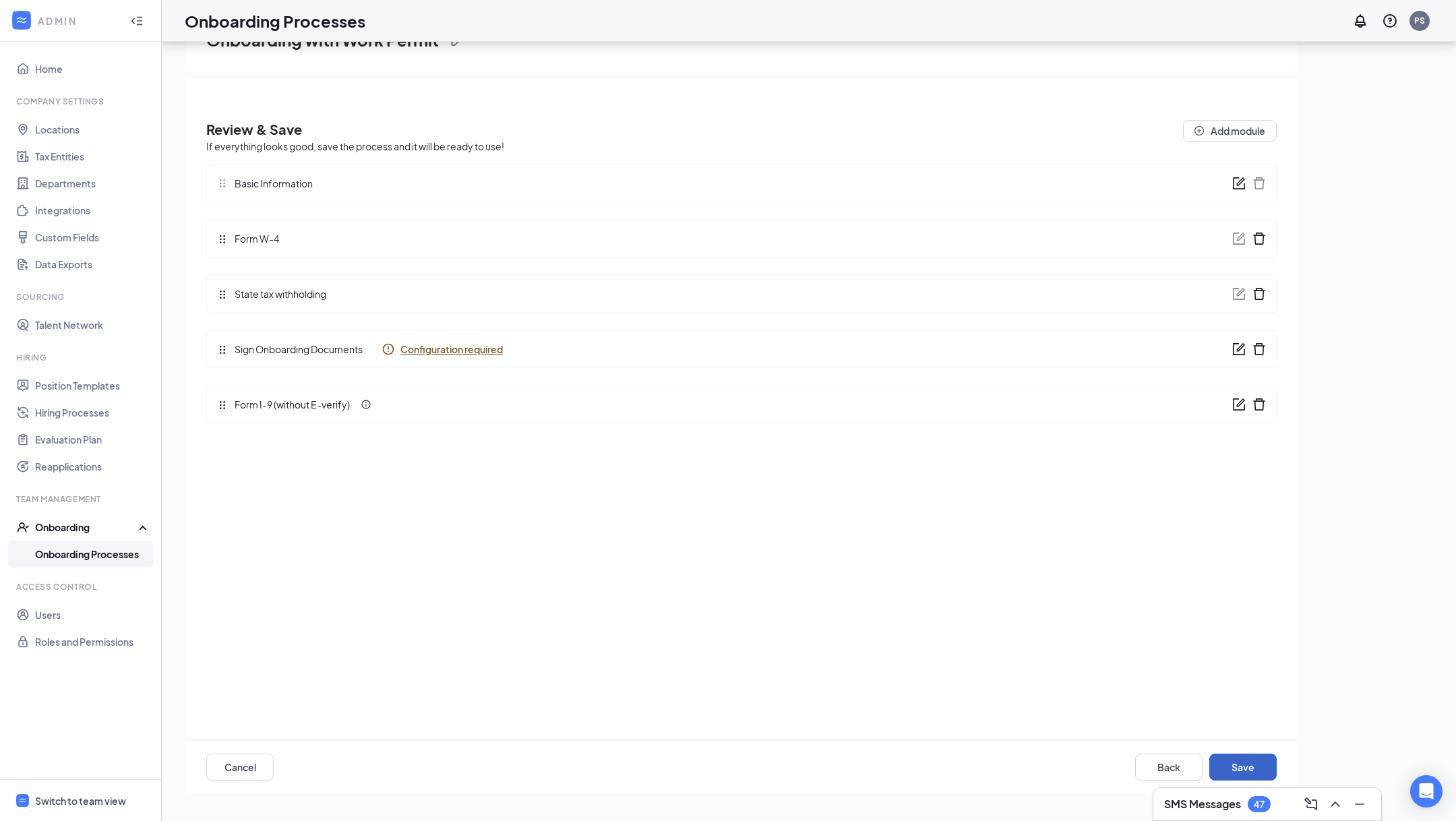
click at [1219, 754] on button "Save" at bounding box center [1243, 767] width 67 height 27
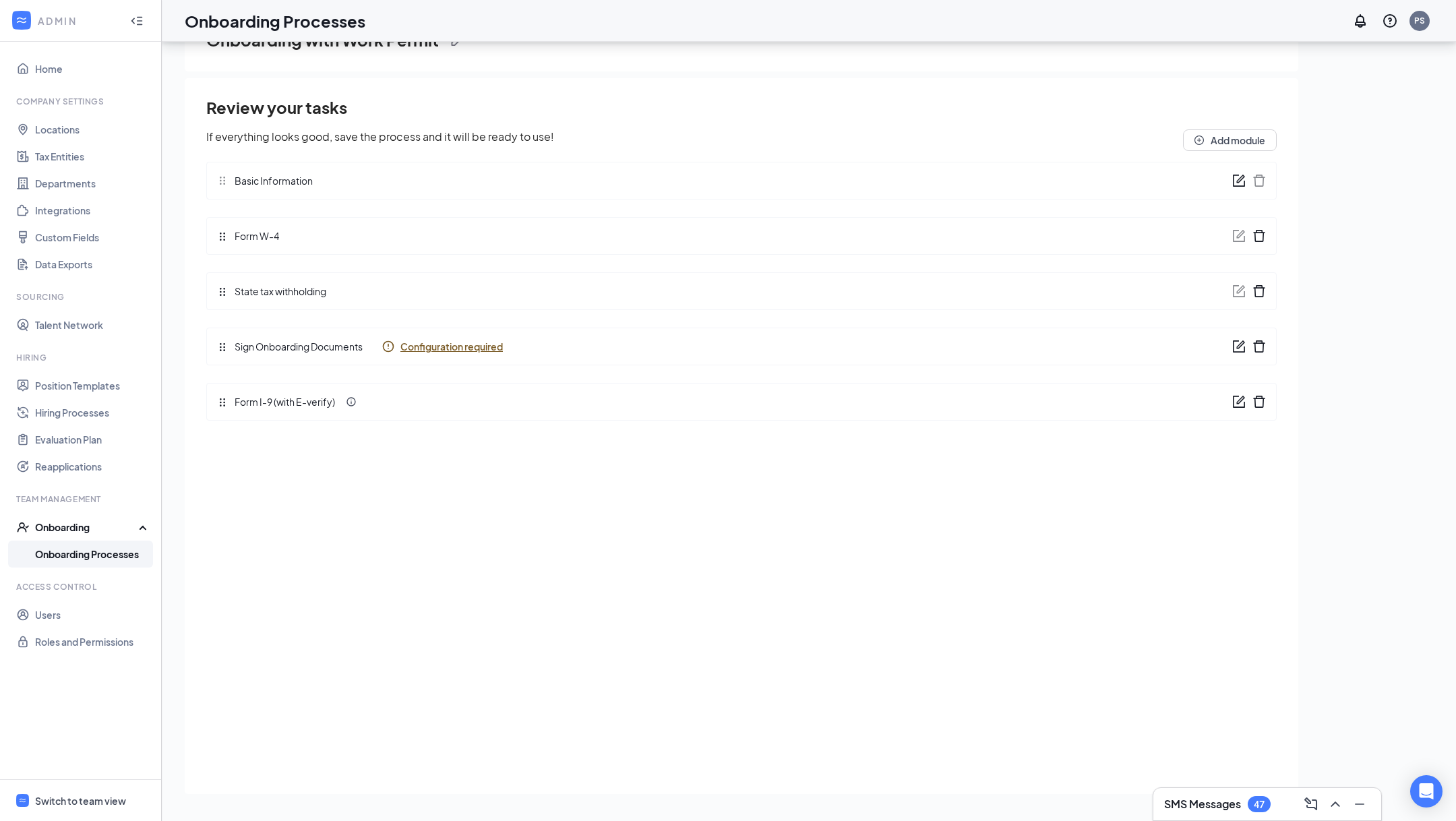
click at [1271, 407] on div "Form I-9 (with E-verify)" at bounding box center [742, 401] width 1071 height 38
click at [1263, 401] on icon "delete" at bounding box center [1259, 402] width 11 height 12
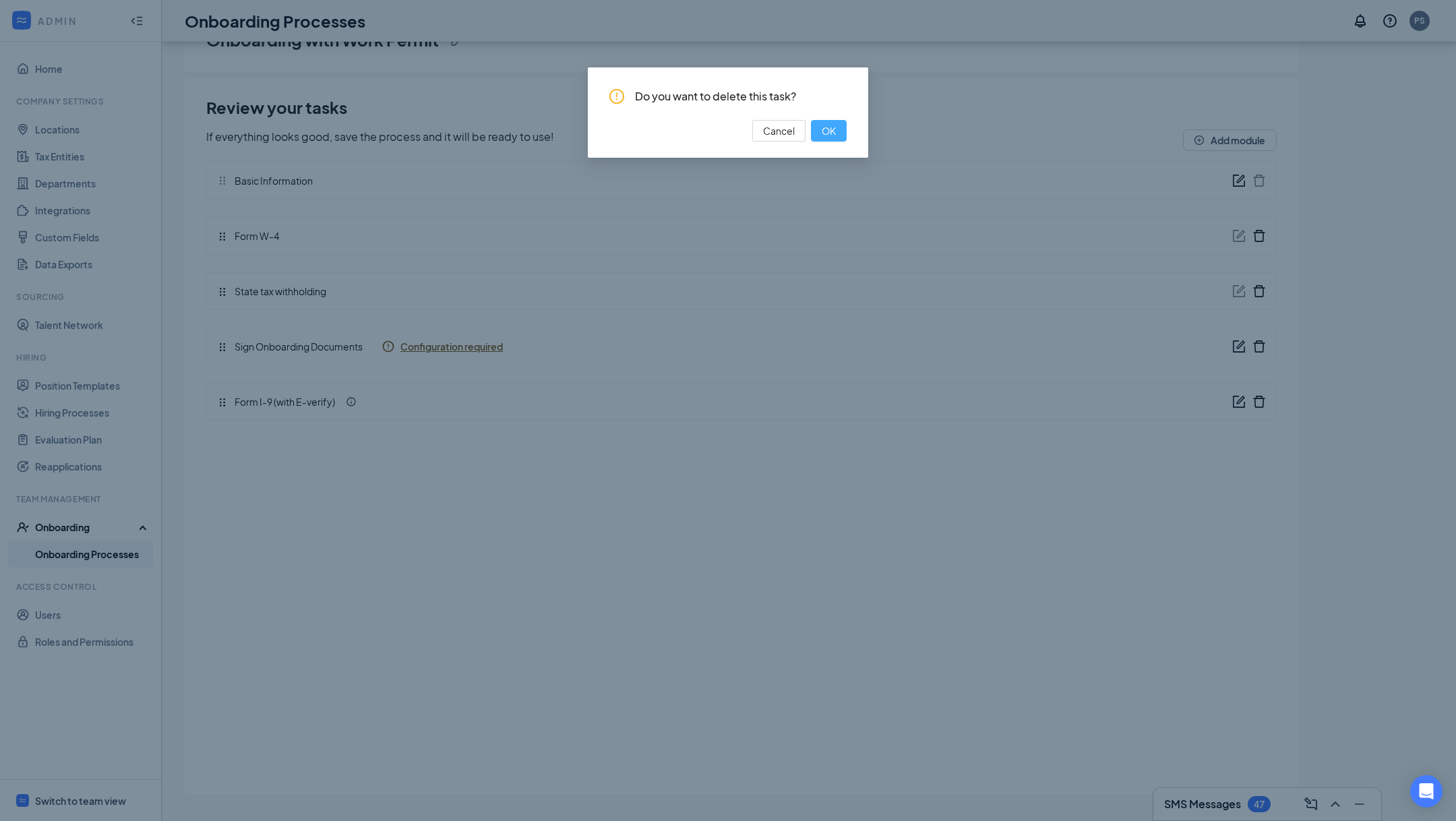
click at [828, 137] on span "OK" at bounding box center [829, 130] width 14 height 15
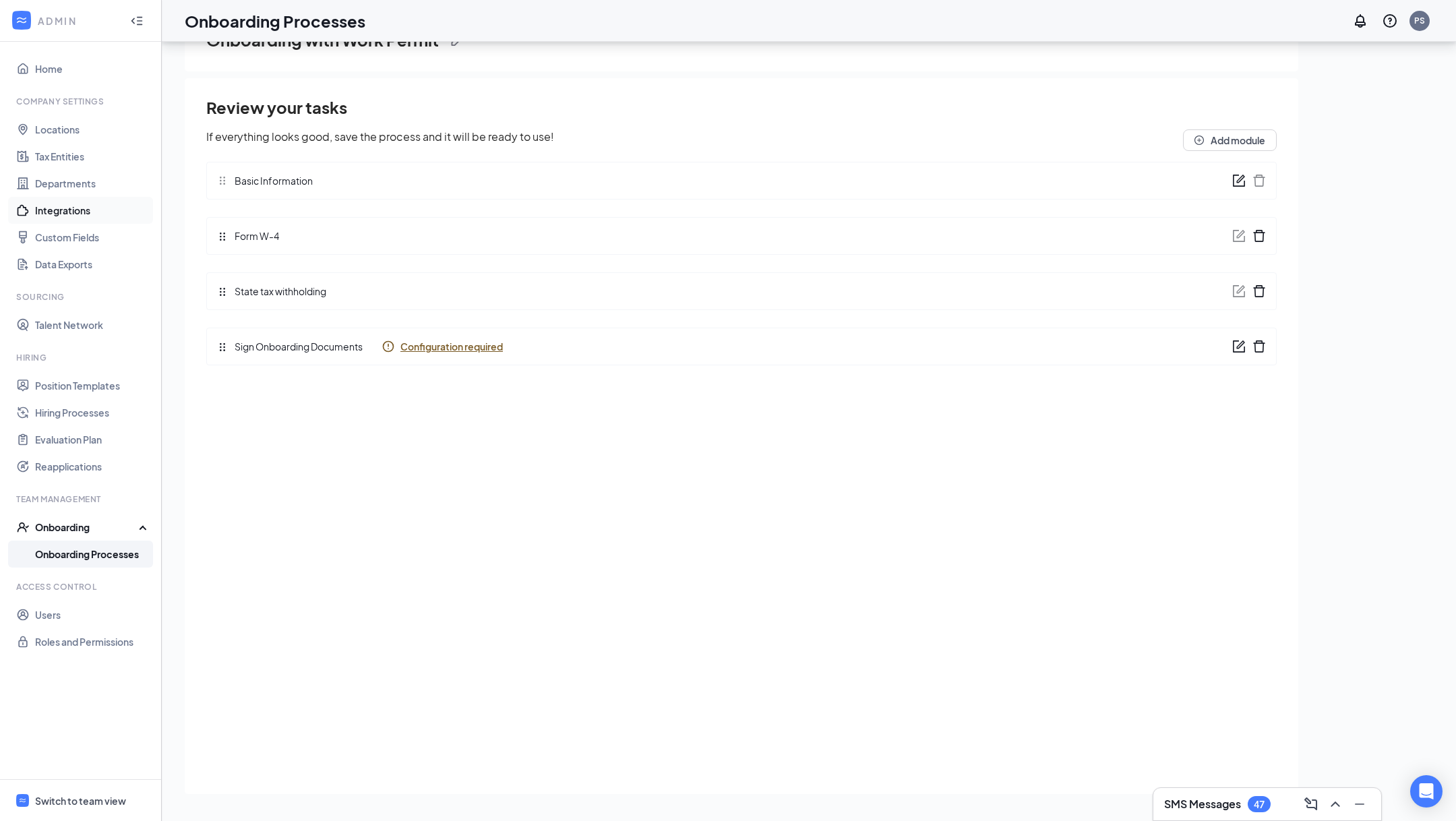
click at [92, 207] on link "Integrations" at bounding box center [93, 210] width 115 height 27
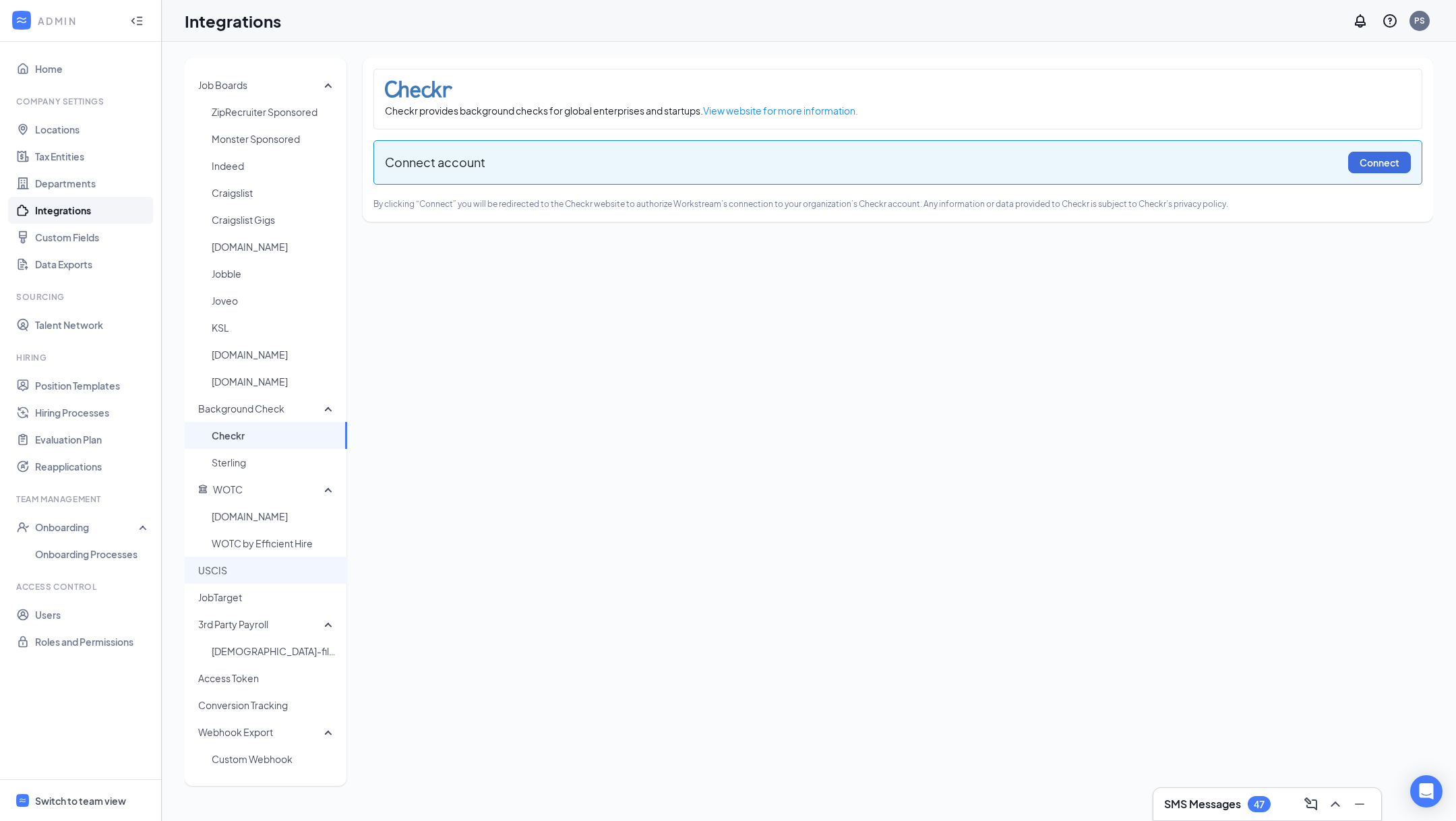
click at [234, 569] on span "USCIS" at bounding box center [267, 570] width 138 height 27
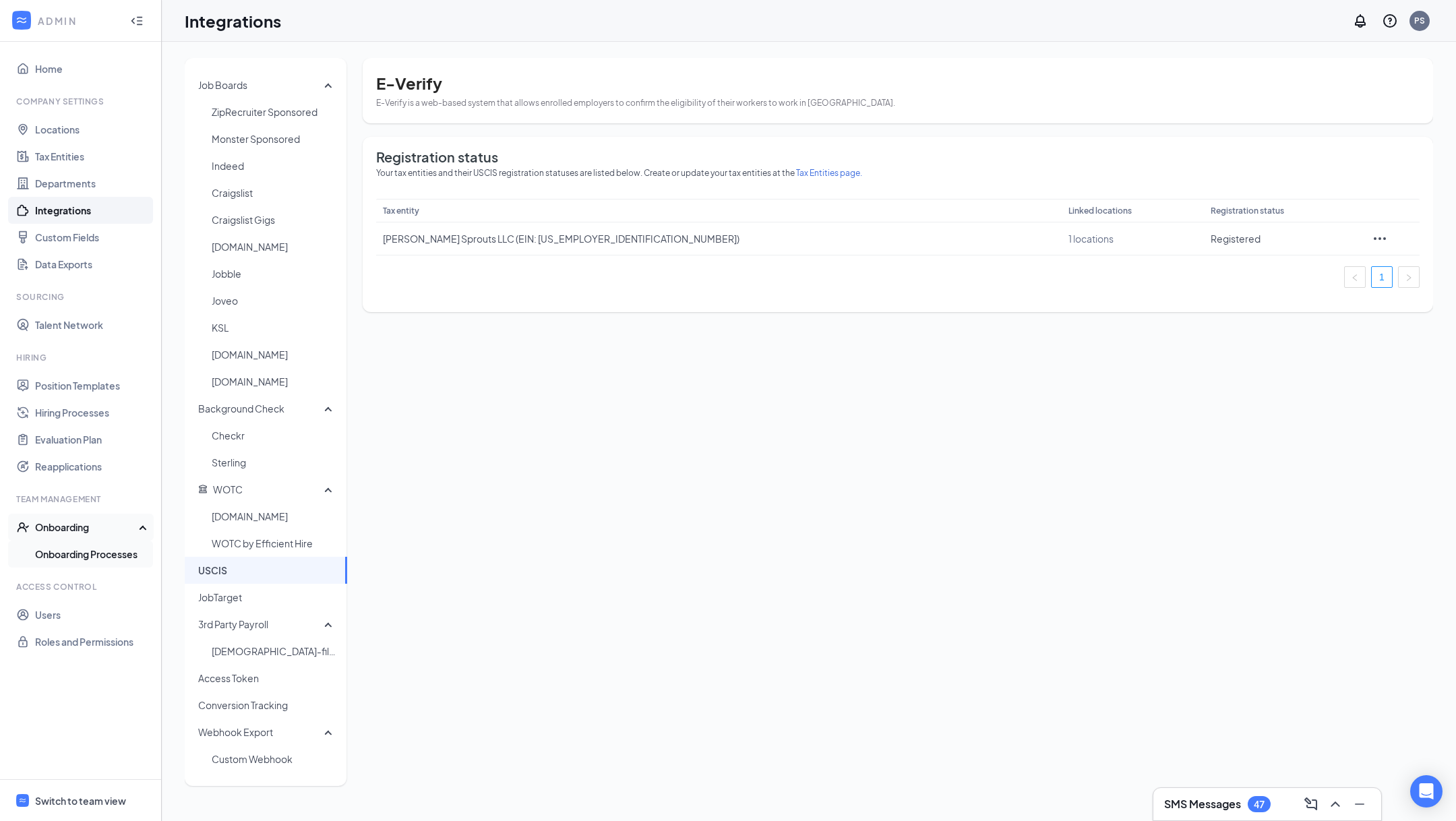
click at [112, 554] on link "Onboarding Processes" at bounding box center [93, 554] width 115 height 27
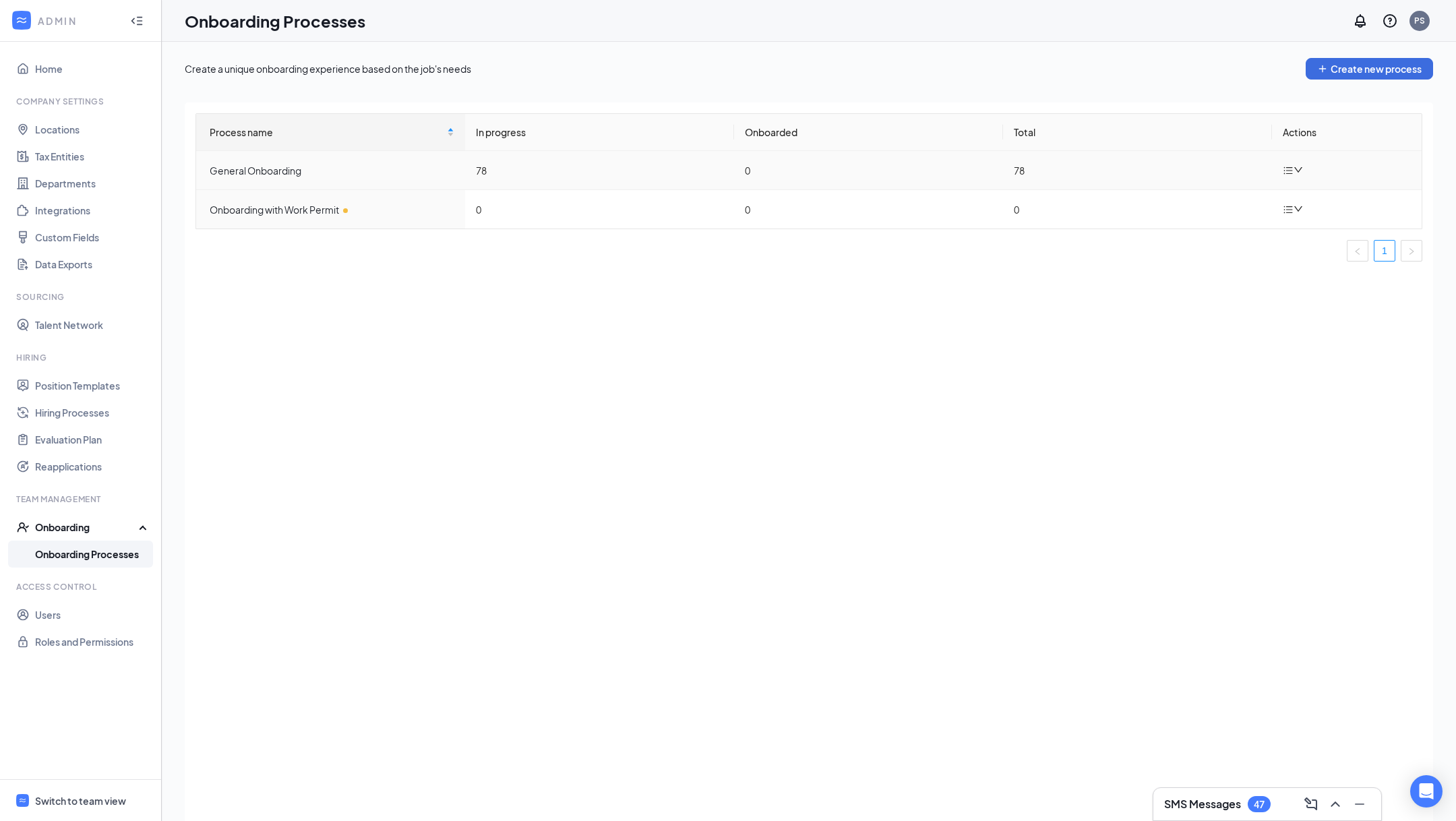
click at [1304, 166] on div at bounding box center [1294, 169] width 24 height 17
click at [1316, 209] on div "Edit process" at bounding box center [1363, 201] width 146 height 17
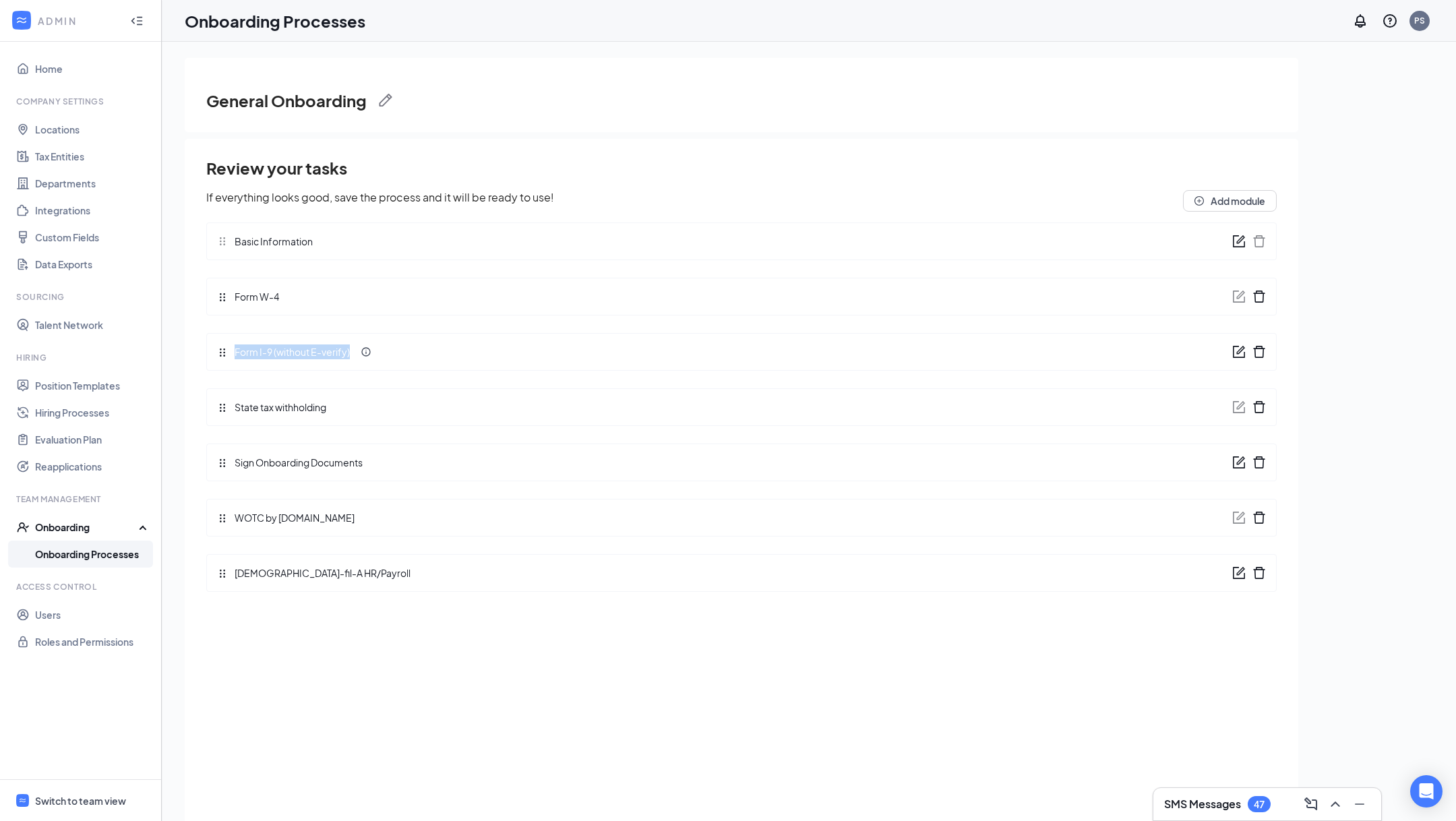
drag, startPoint x: 228, startPoint y: 350, endPoint x: 365, endPoint y: 360, distance: 137.4
click at [365, 360] on div "Form I-9 (without E-verify)" at bounding box center [742, 351] width 1071 height 38
click at [428, 352] on div "Form I-9 (without E-verify)" at bounding box center [742, 351] width 1071 height 38
click at [1240, 350] on icon "form" at bounding box center [1239, 351] width 13 height 13
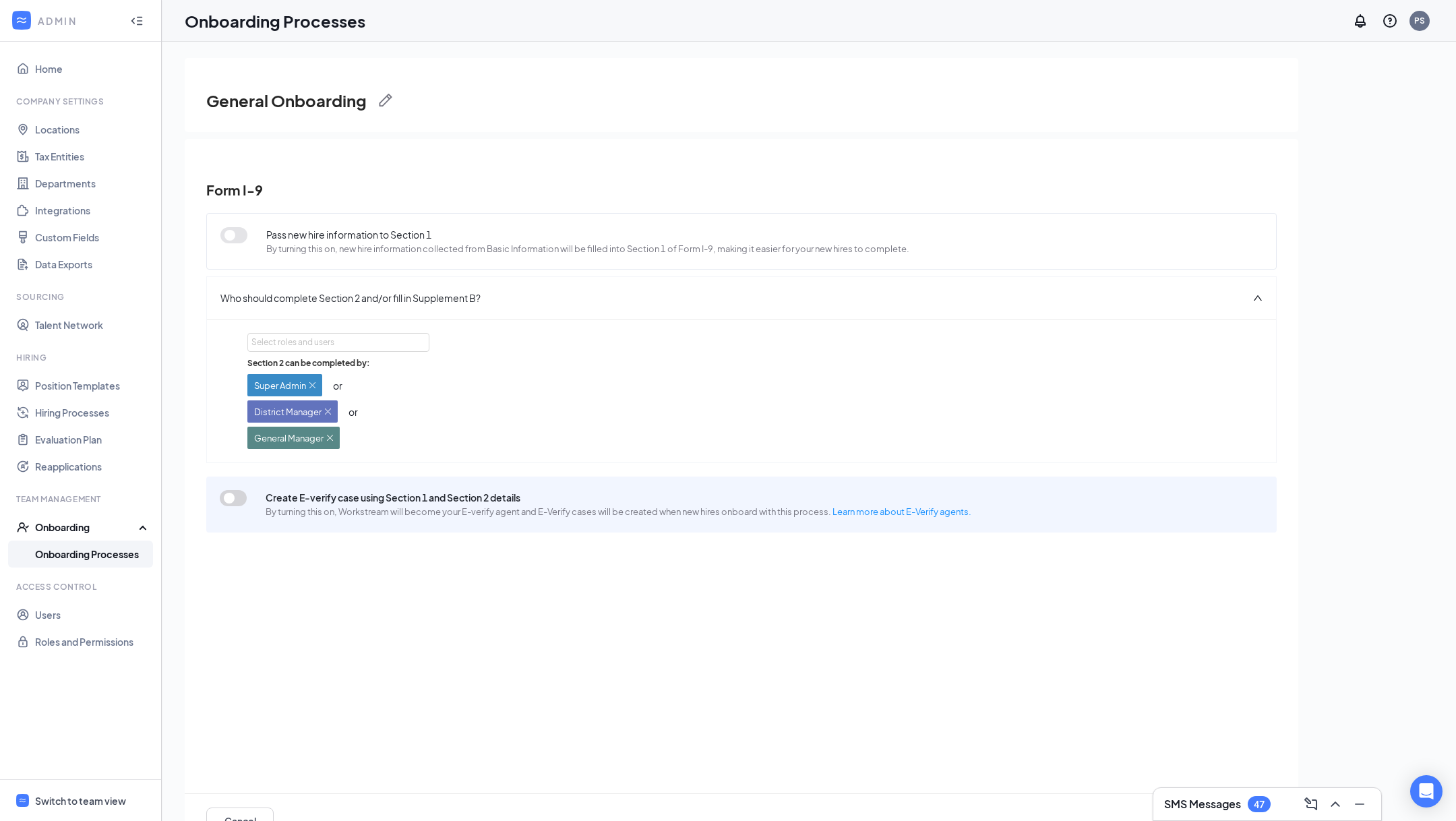
scroll to position [60, 0]
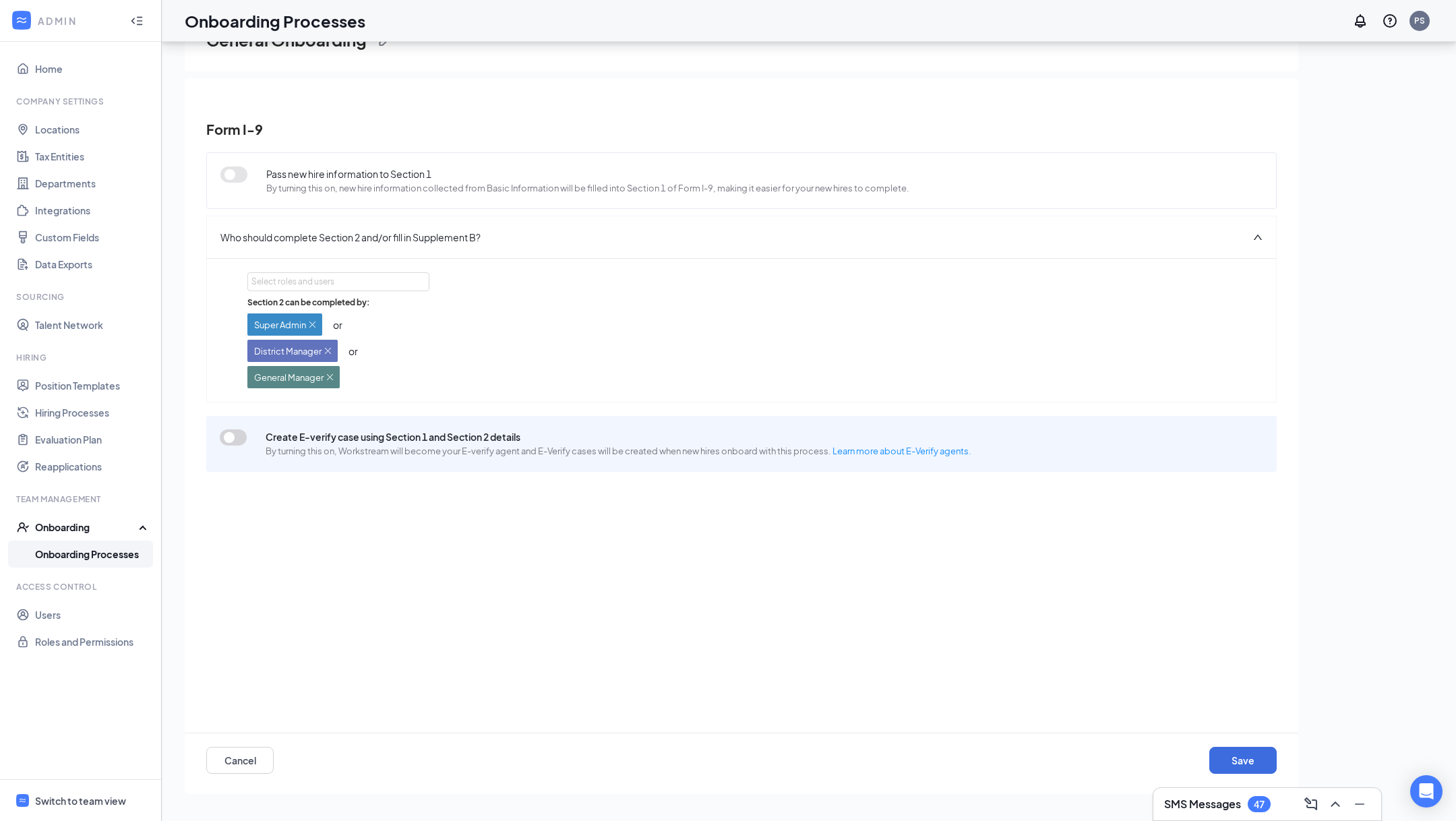
click at [238, 438] on button "button" at bounding box center [233, 438] width 27 height 17
click at [124, 550] on link "Onboarding Processes" at bounding box center [93, 554] width 115 height 27
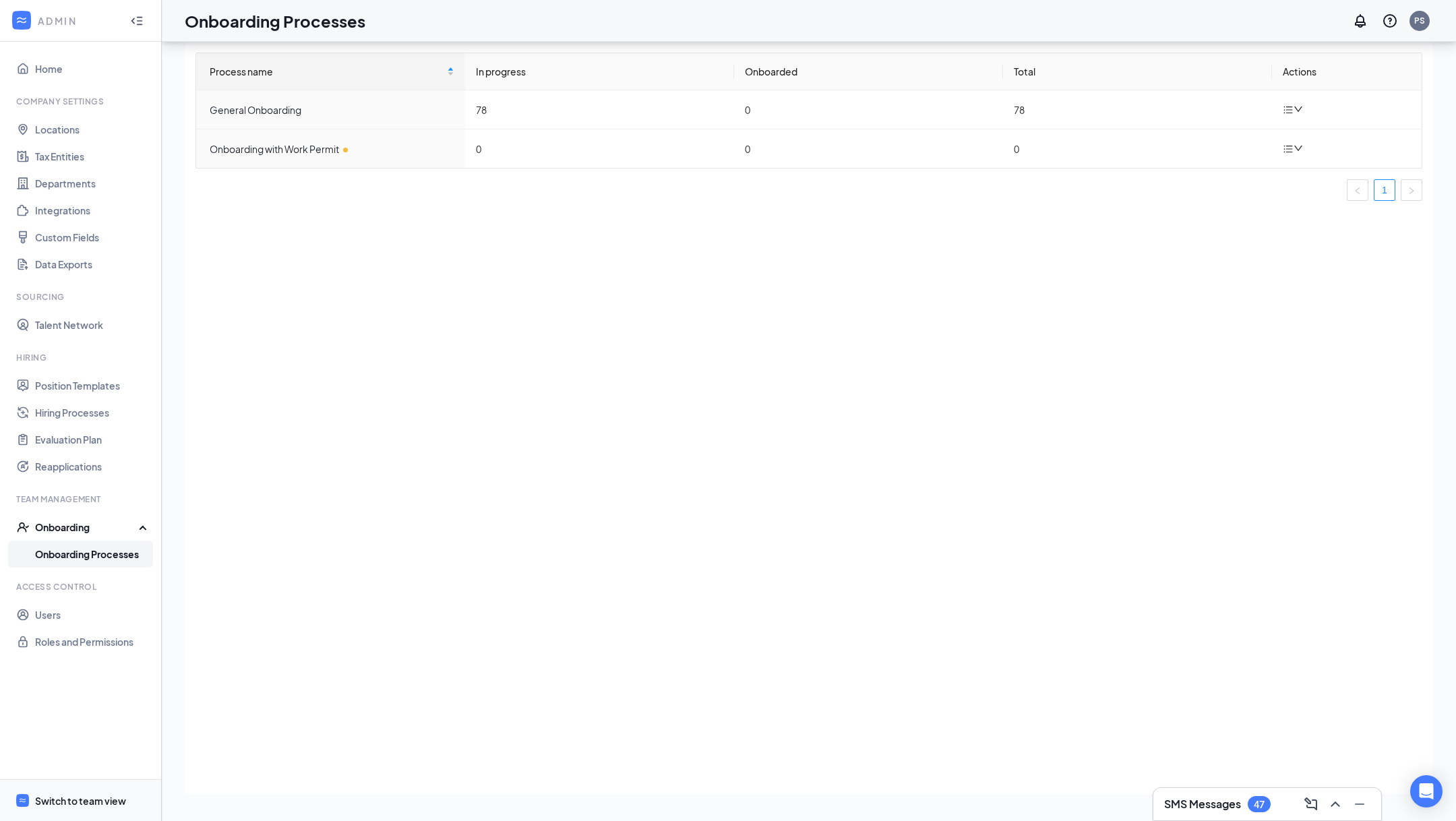
click at [68, 811] on span "Switch to team view" at bounding box center [93, 800] width 115 height 41
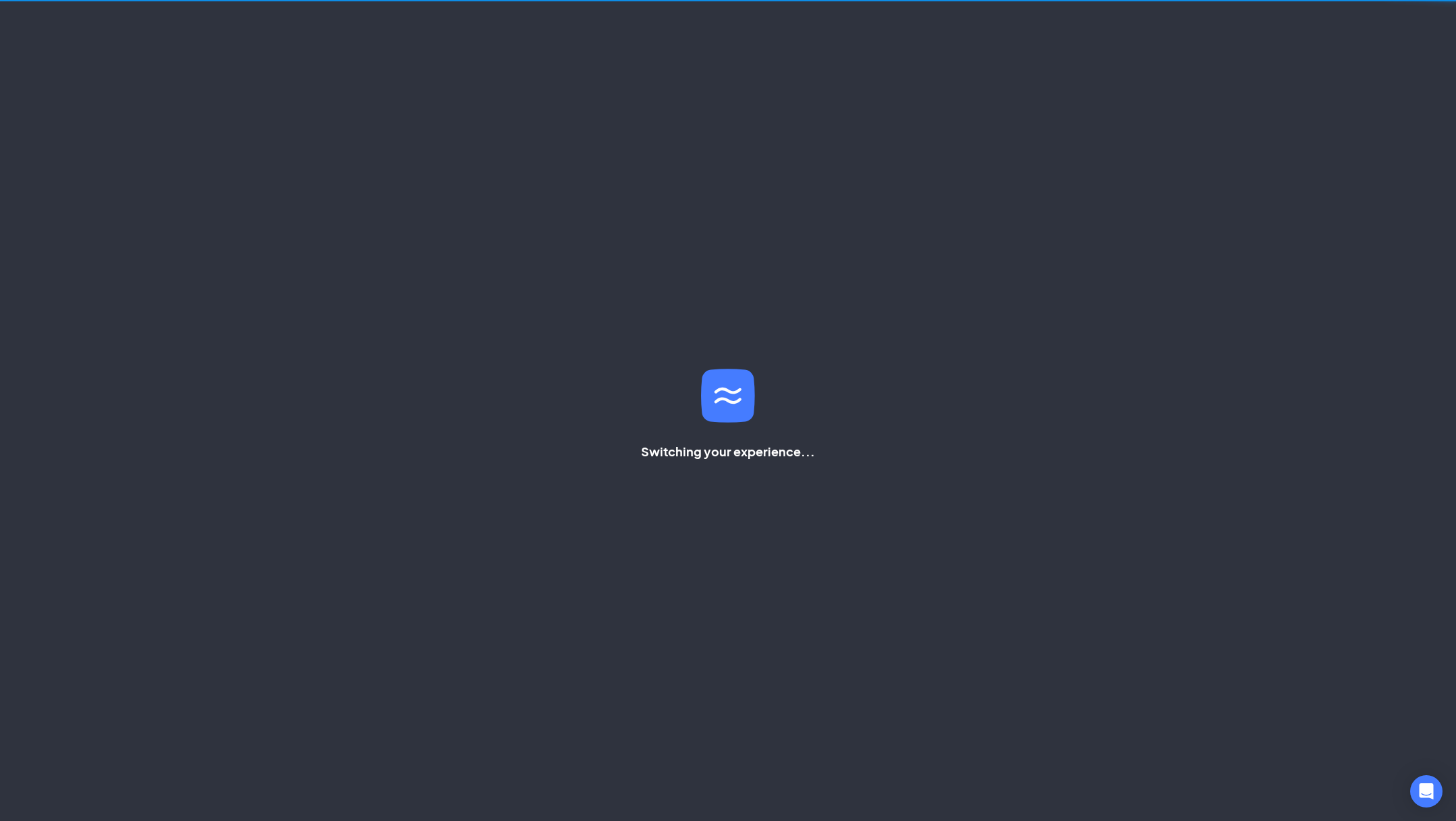
scroll to position [28, 0]
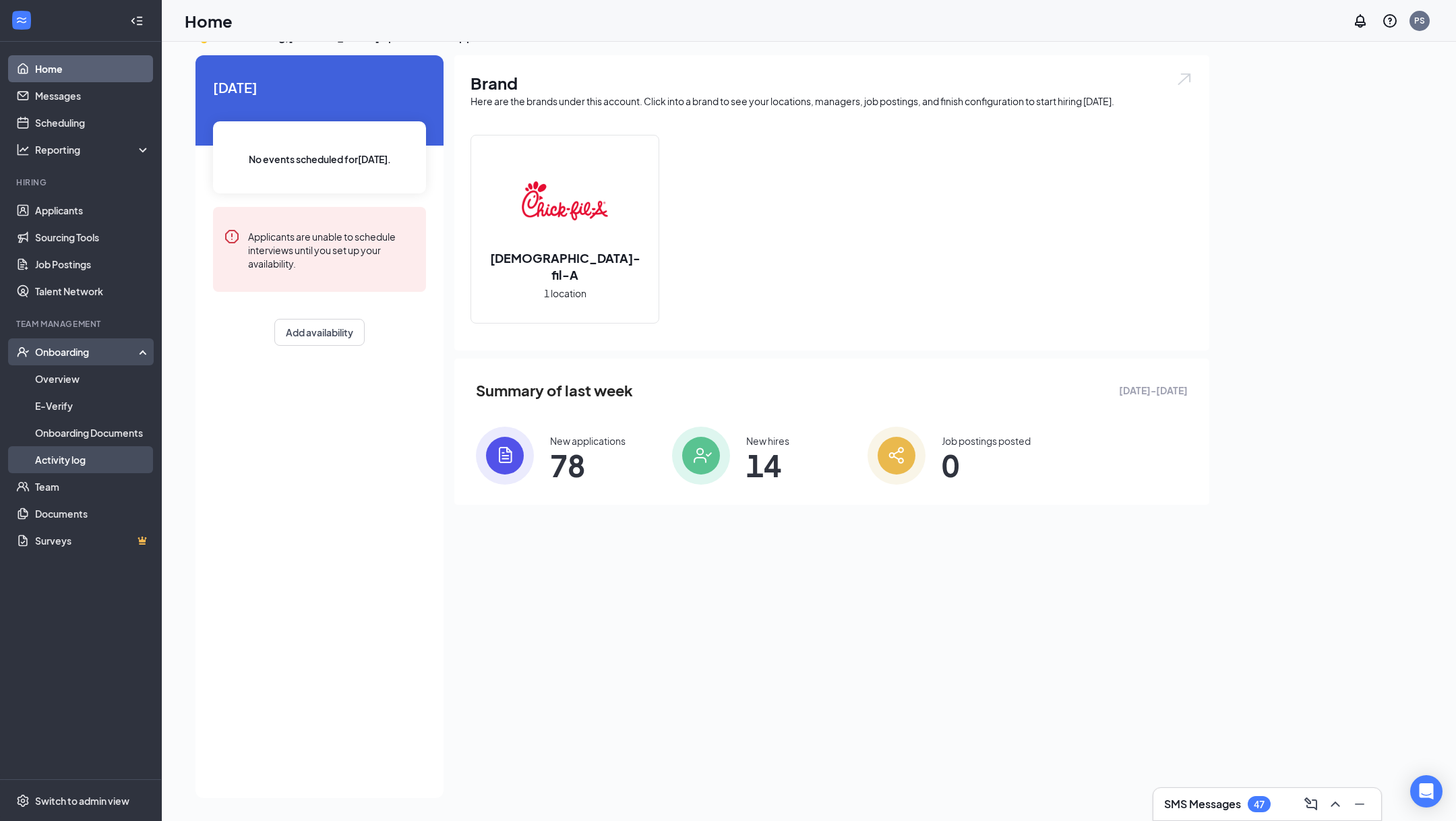
click at [87, 454] on link "Activity log" at bounding box center [93, 459] width 115 height 27
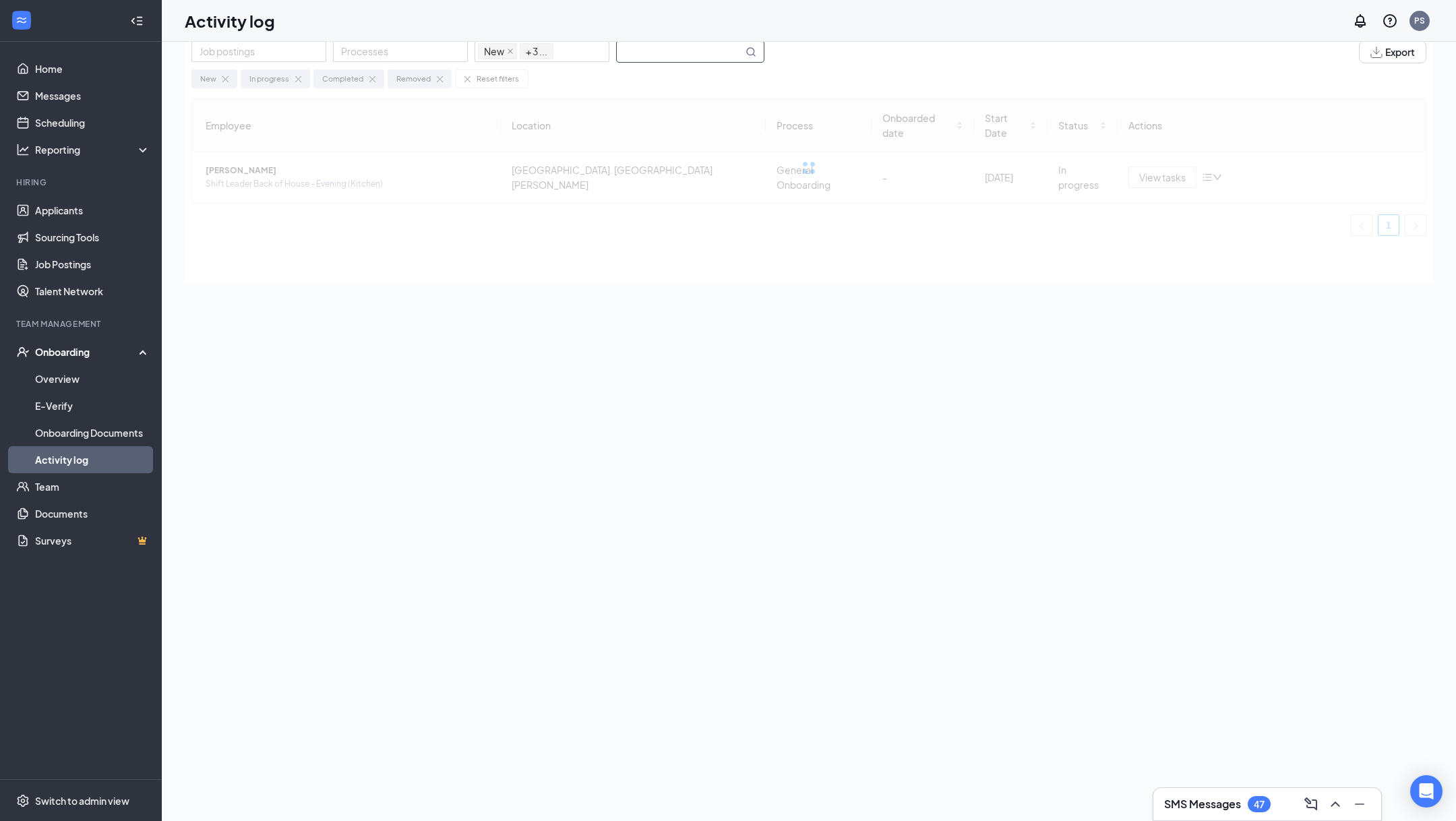
click at [659, 57] on input "text" at bounding box center [680, 52] width 126 height 21
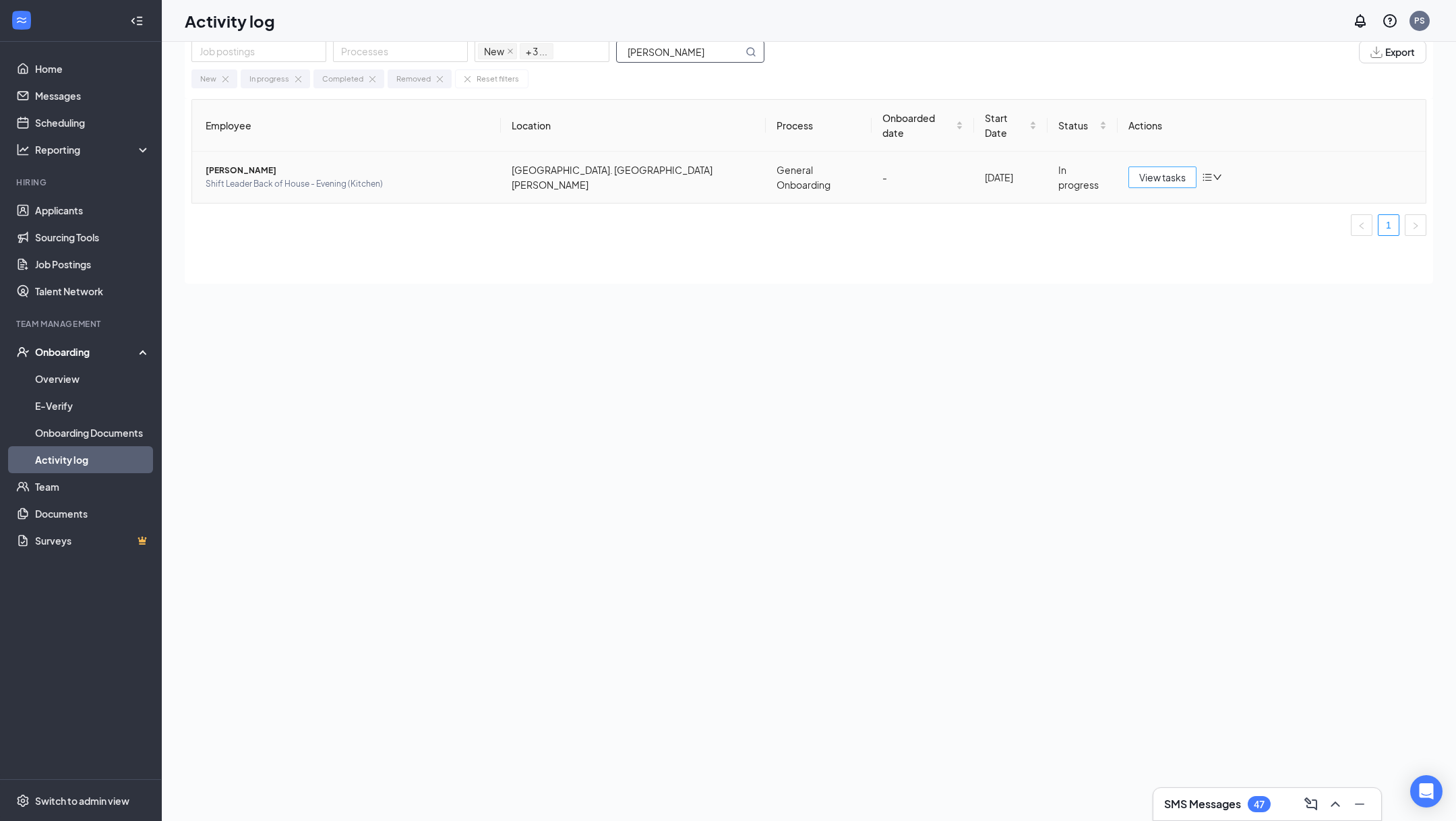
type input "[PERSON_NAME]"
click at [1162, 170] on span "View tasks" at bounding box center [1162, 177] width 46 height 15
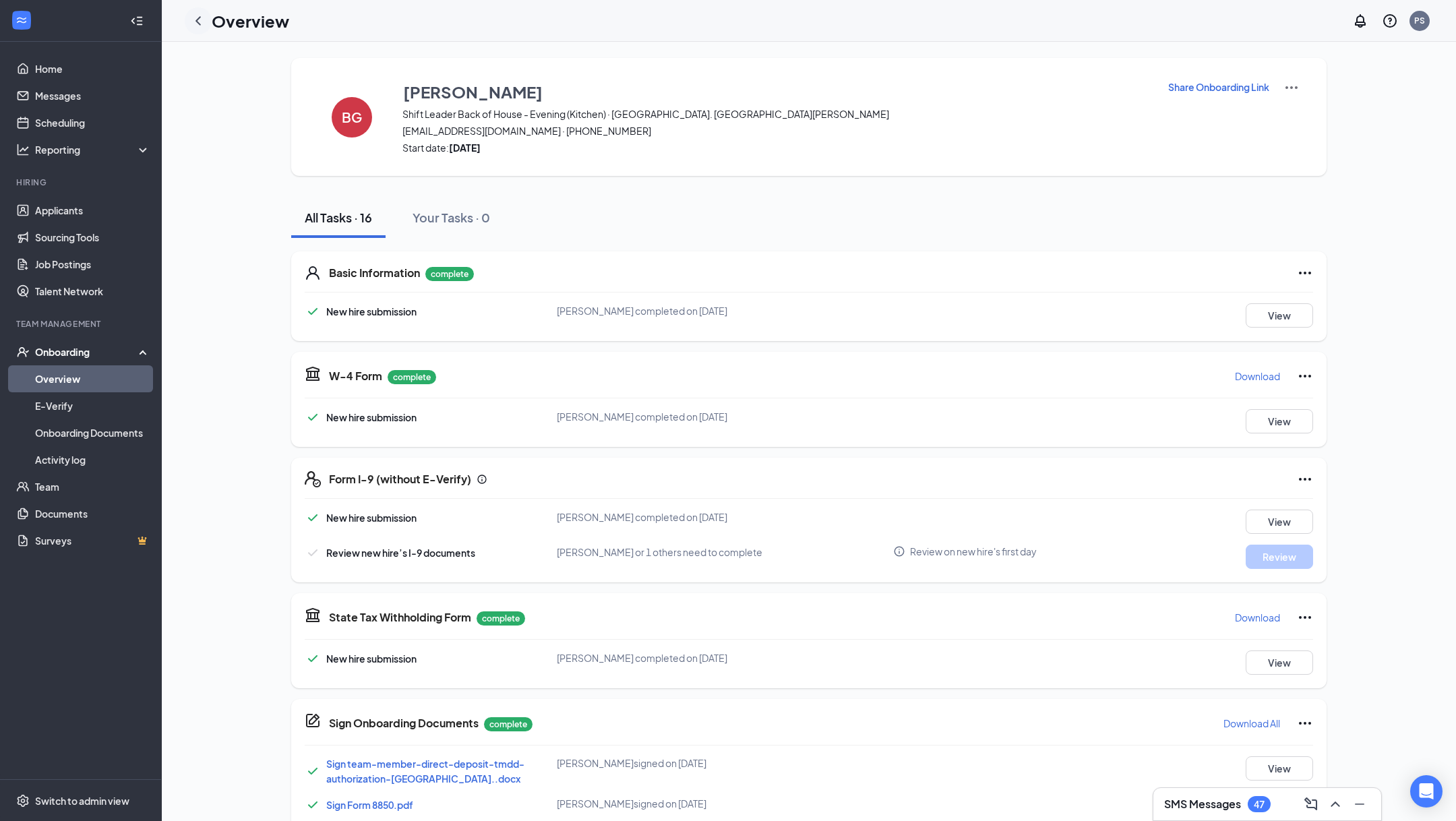
click at [200, 22] on icon "ChevronLeft" at bounding box center [198, 21] width 17 height 17
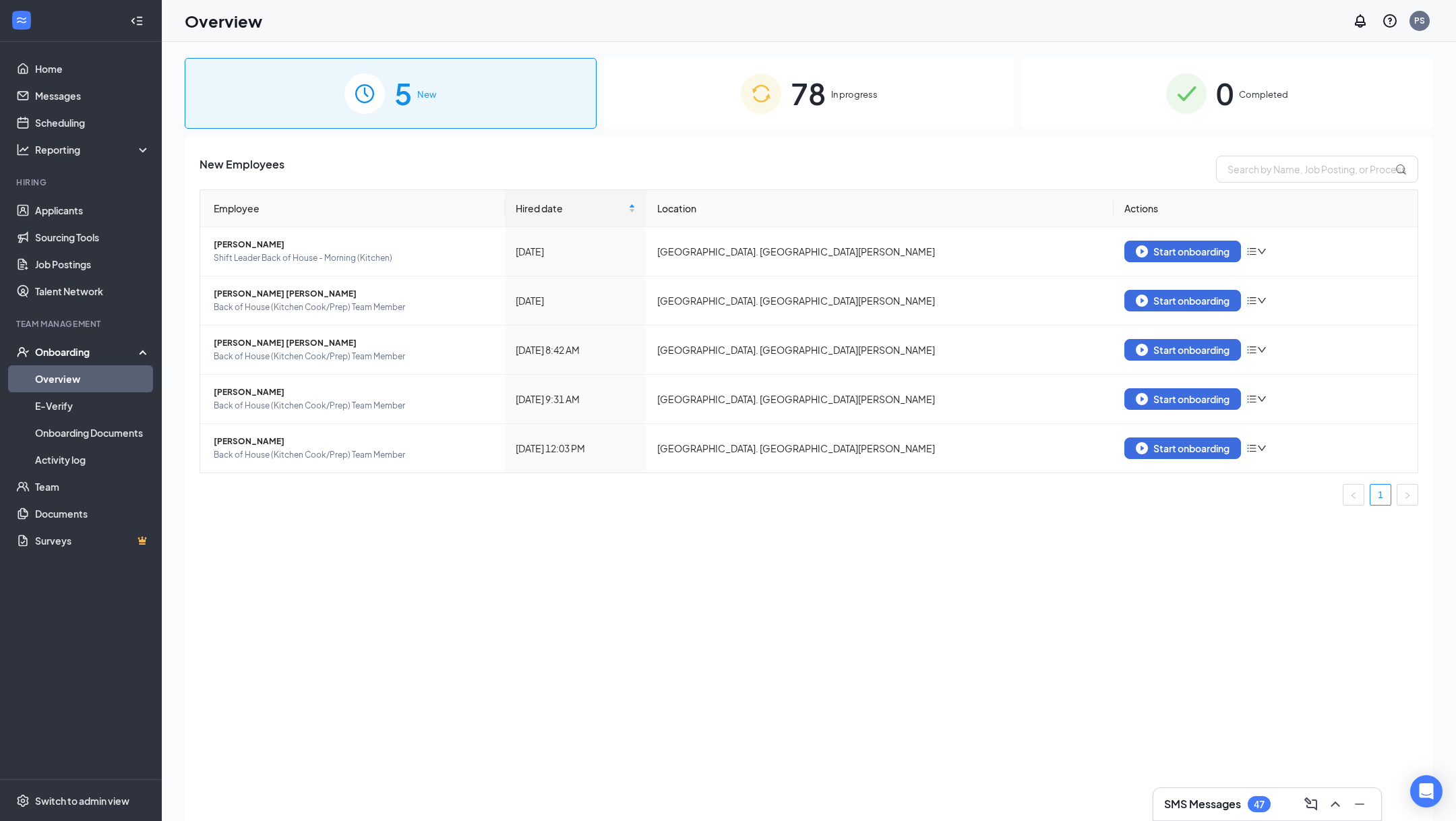
click at [811, 72] on span "78" at bounding box center [808, 93] width 35 height 46
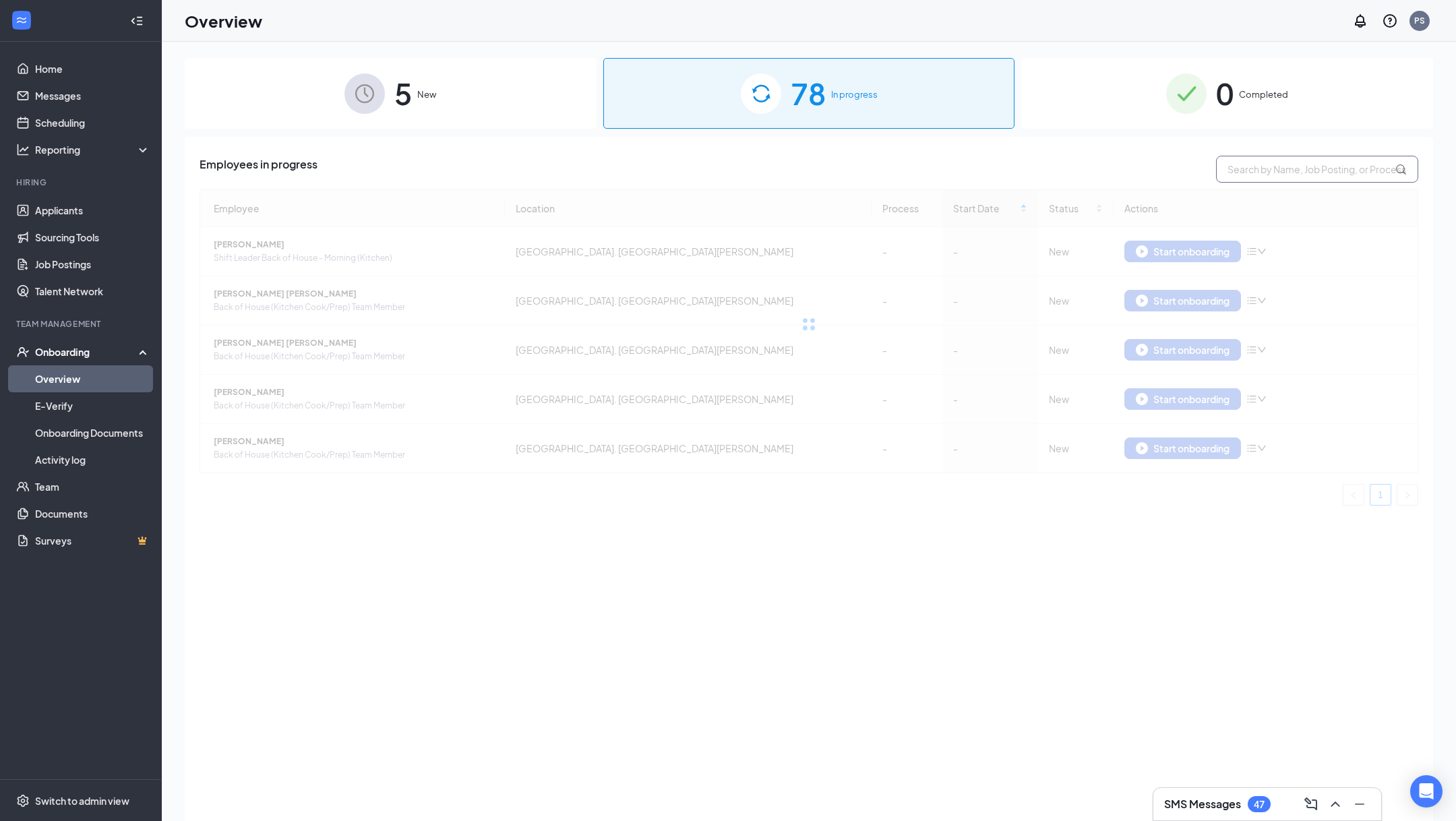
click at [1259, 160] on input "text" at bounding box center [1317, 169] width 203 height 27
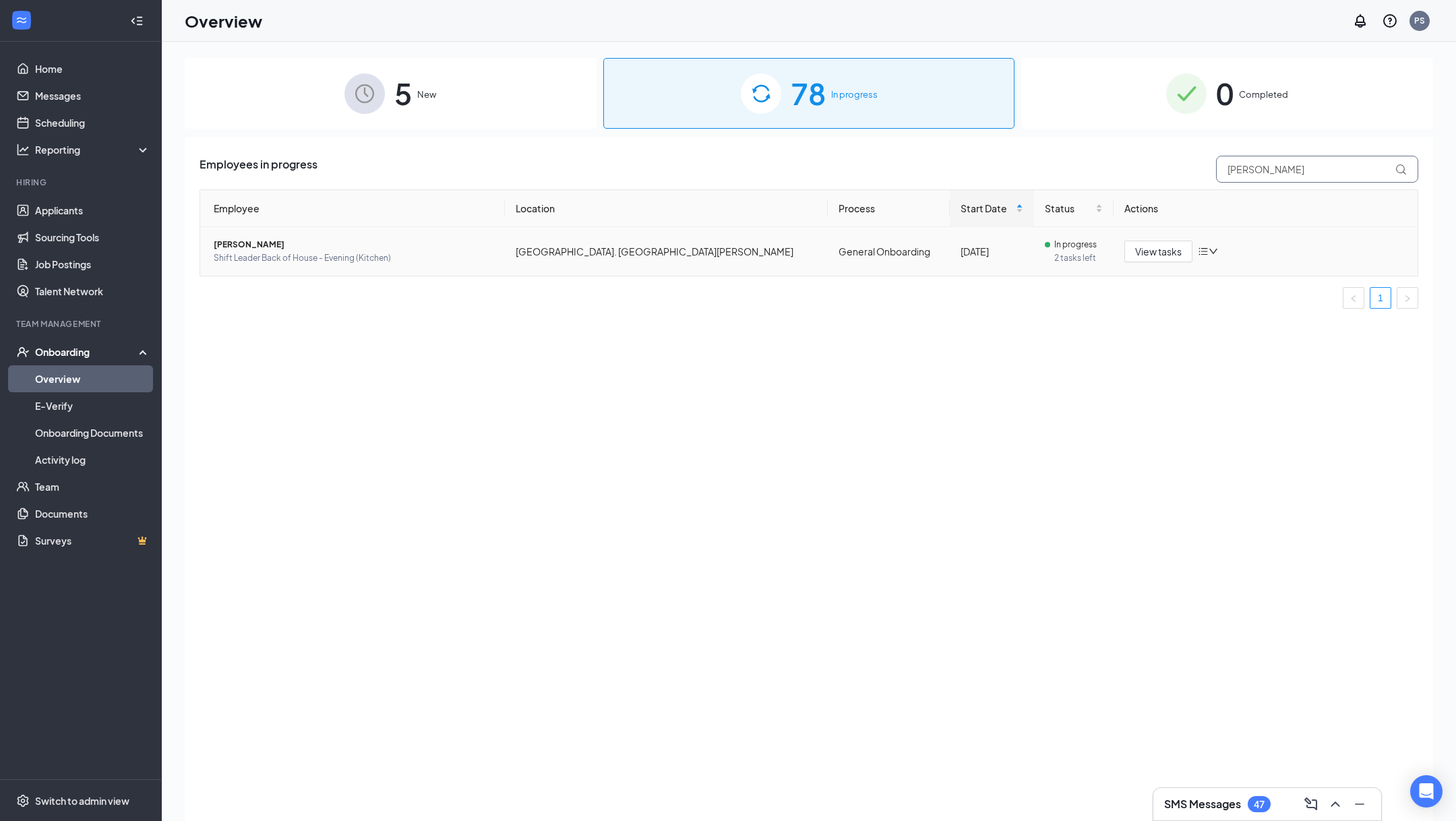
type input "[PERSON_NAME]"
click at [1214, 254] on icon "down" at bounding box center [1213, 252] width 10 height 10
click at [1094, 310] on div "Employee Location Process Start Date Status Actions [PERSON_NAME] Shift Leader …" at bounding box center [809, 254] width 1219 height 130
click at [423, 99] on span "New" at bounding box center [427, 93] width 19 height 13
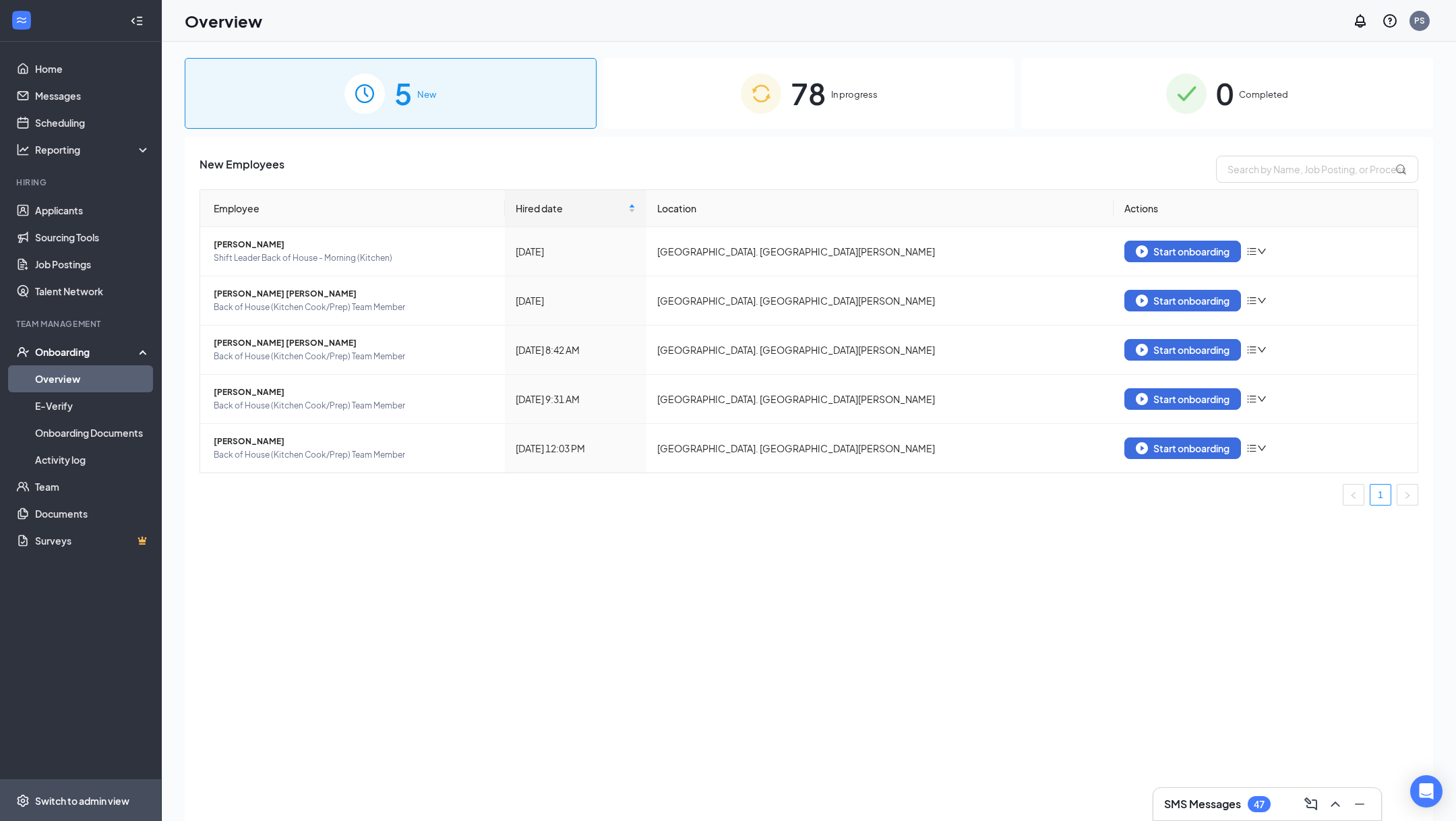
click at [79, 820] on span "Switch to admin view" at bounding box center [93, 800] width 115 height 41
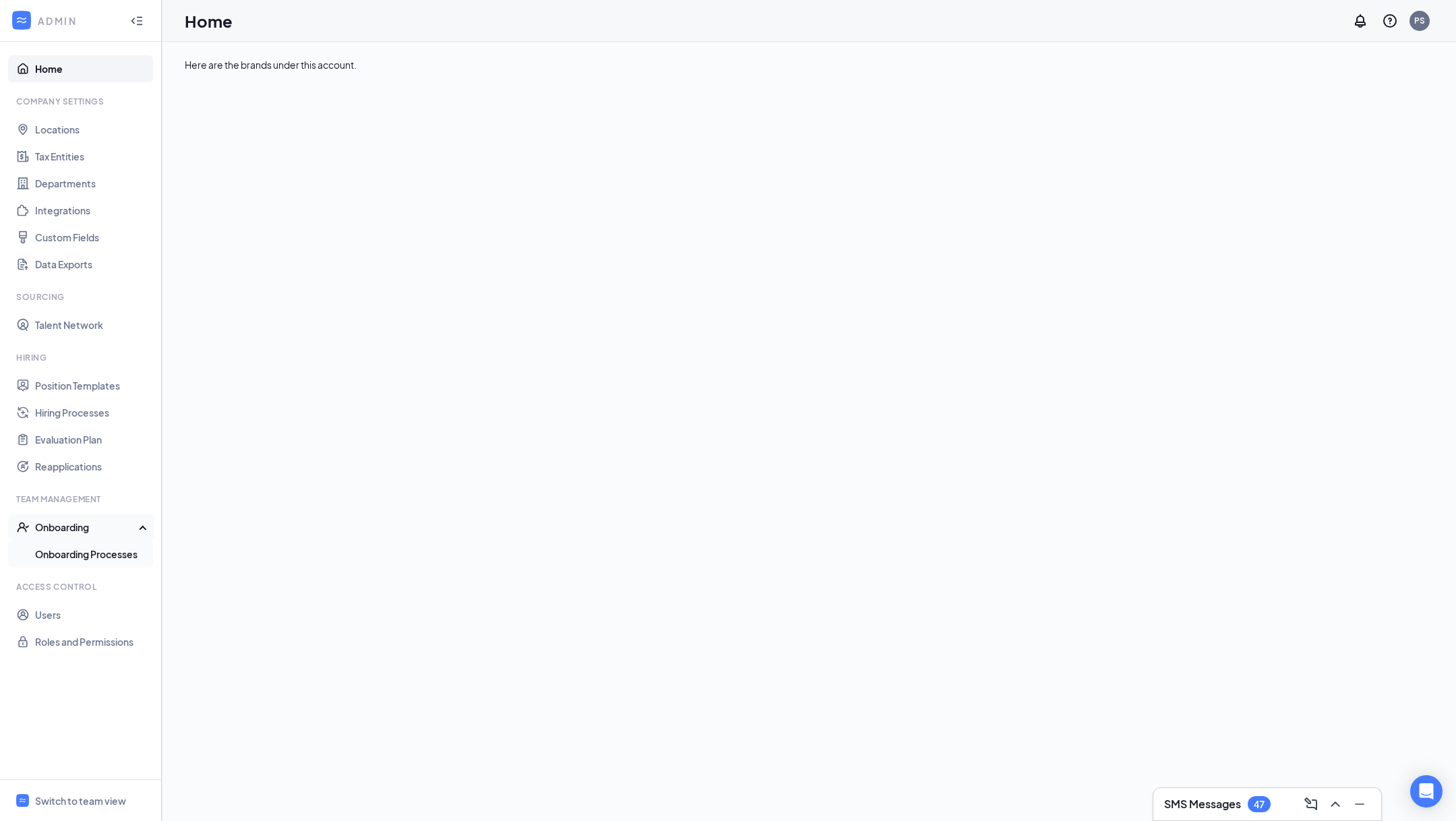
click at [88, 559] on link "Onboarding Processes" at bounding box center [93, 554] width 115 height 27
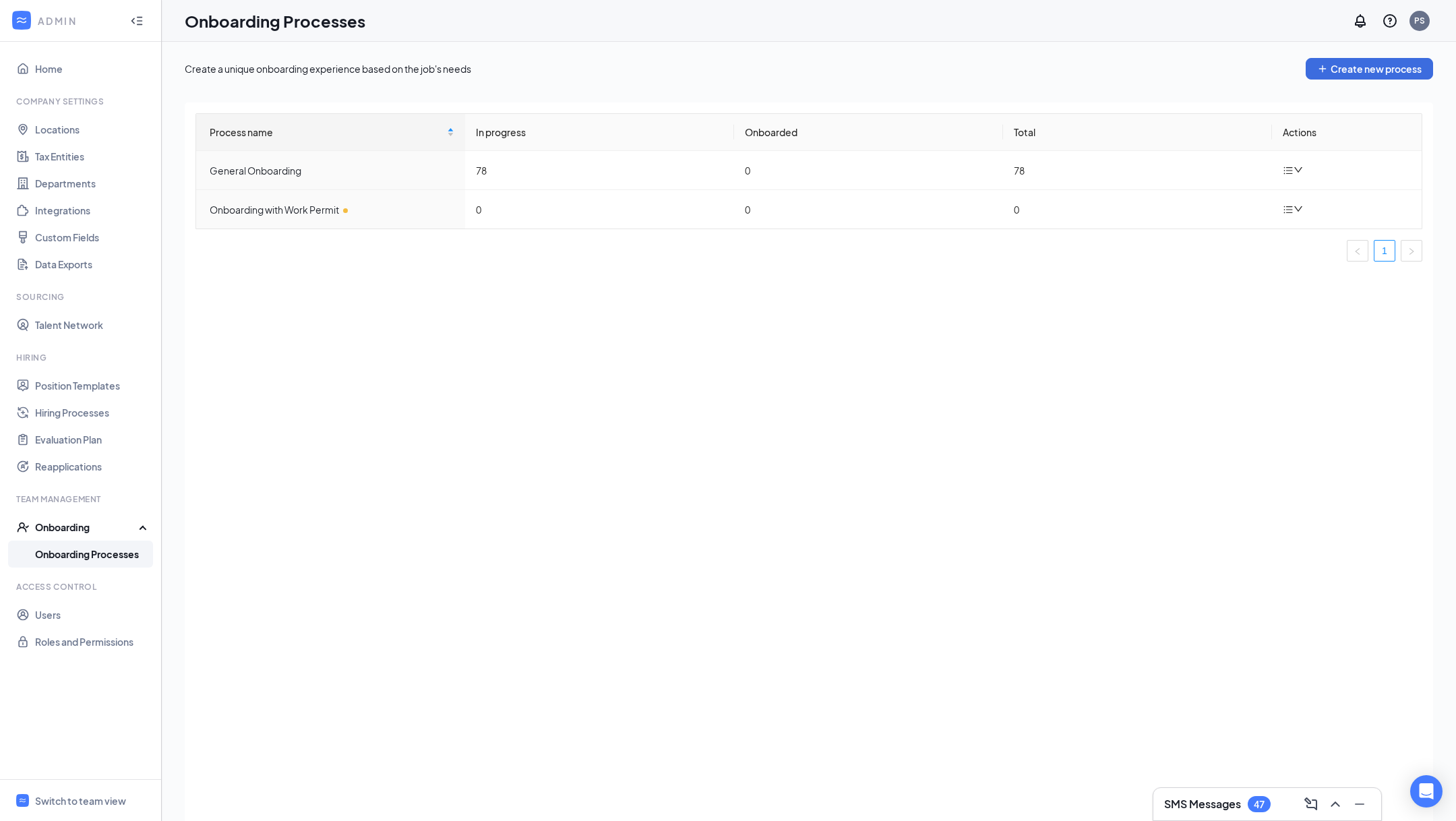
click at [1225, 267] on div "Process name In progress Onboarded Total Actions General Onboarding 78 0 78 Onb…" at bounding box center [809, 193] width 1227 height 159
click at [1279, 176] on td at bounding box center [1347, 170] width 149 height 39
click at [1288, 171] on icon "bars" at bounding box center [1288, 170] width 10 height 10
click at [680, 220] on td "0" at bounding box center [600, 210] width 269 height 38
click at [1304, 164] on div at bounding box center [1294, 169] width 24 height 17
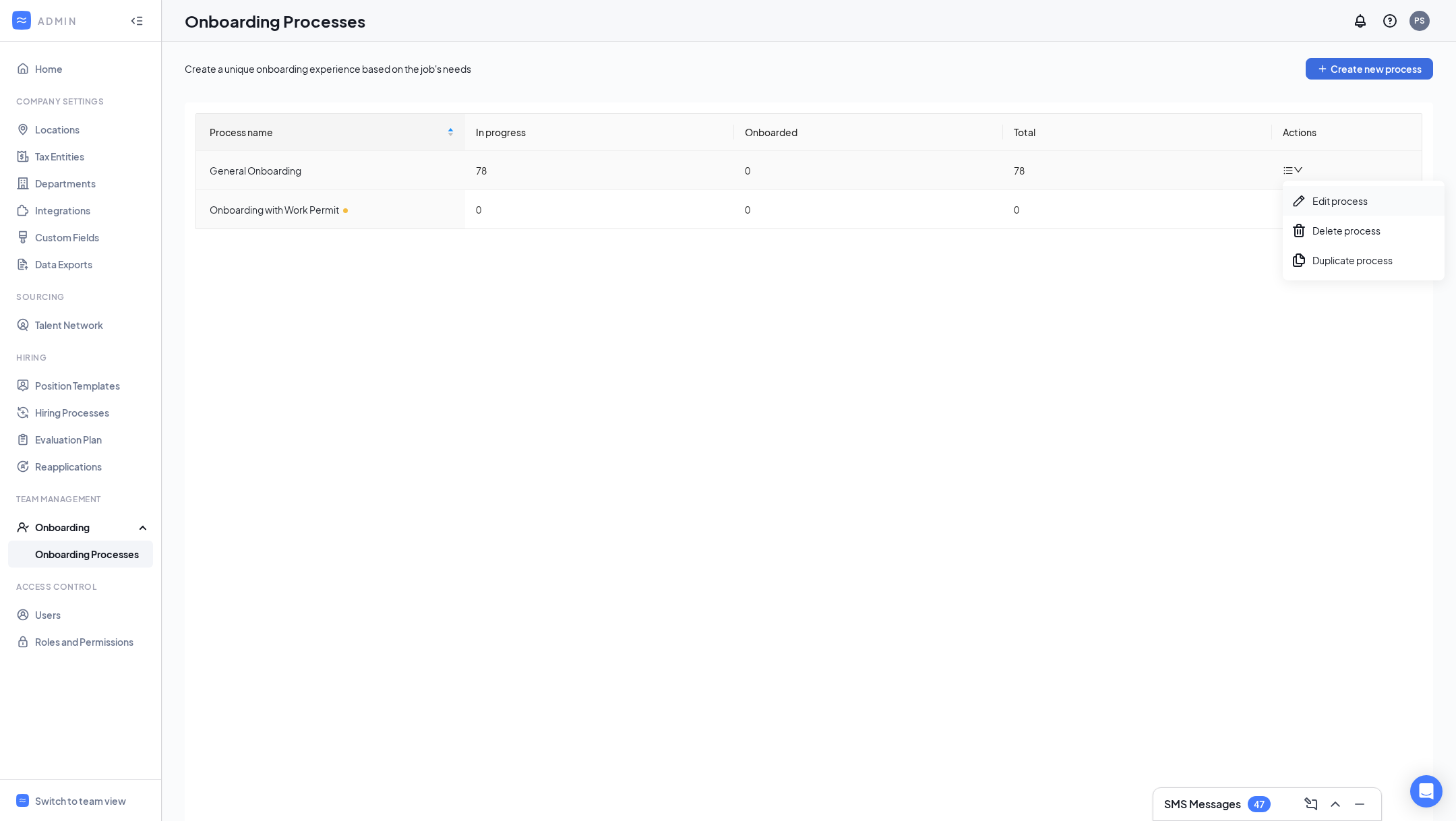
click at [1308, 193] on div "Edit process" at bounding box center [1363, 201] width 146 height 17
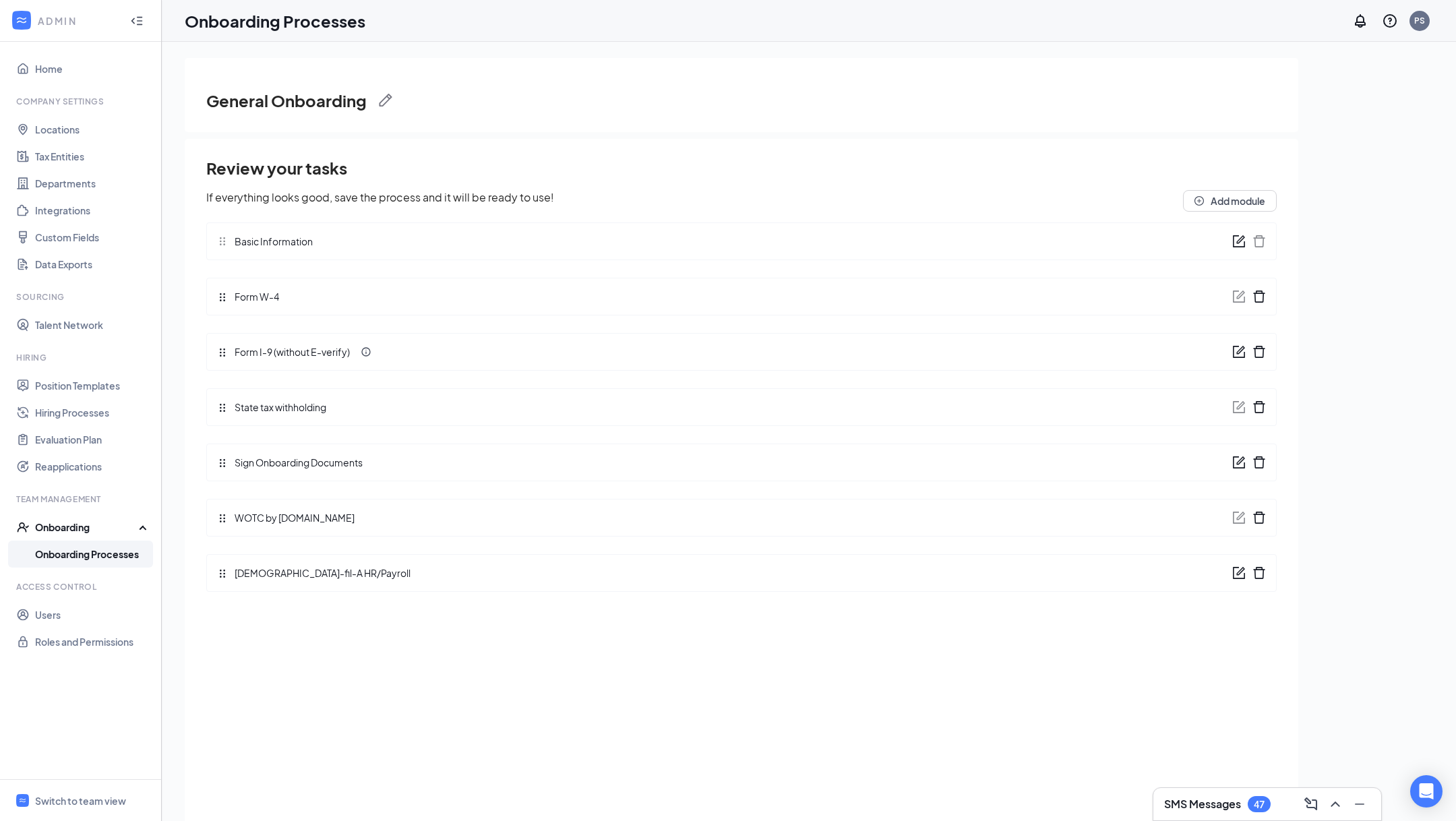
click at [1233, 348] on icon "form" at bounding box center [1239, 352] width 12 height 12
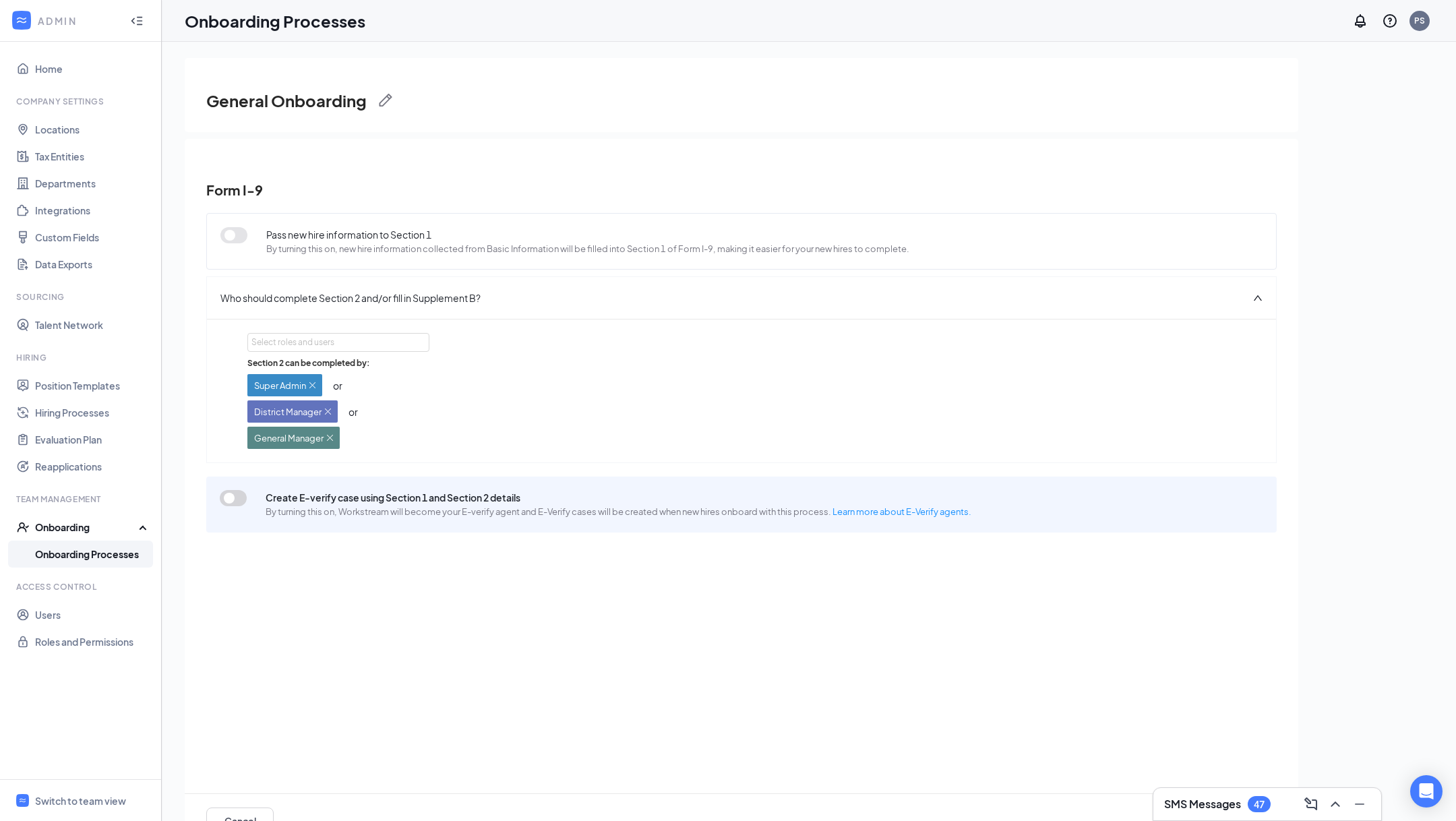
click at [235, 492] on button "button" at bounding box center [233, 498] width 27 height 17
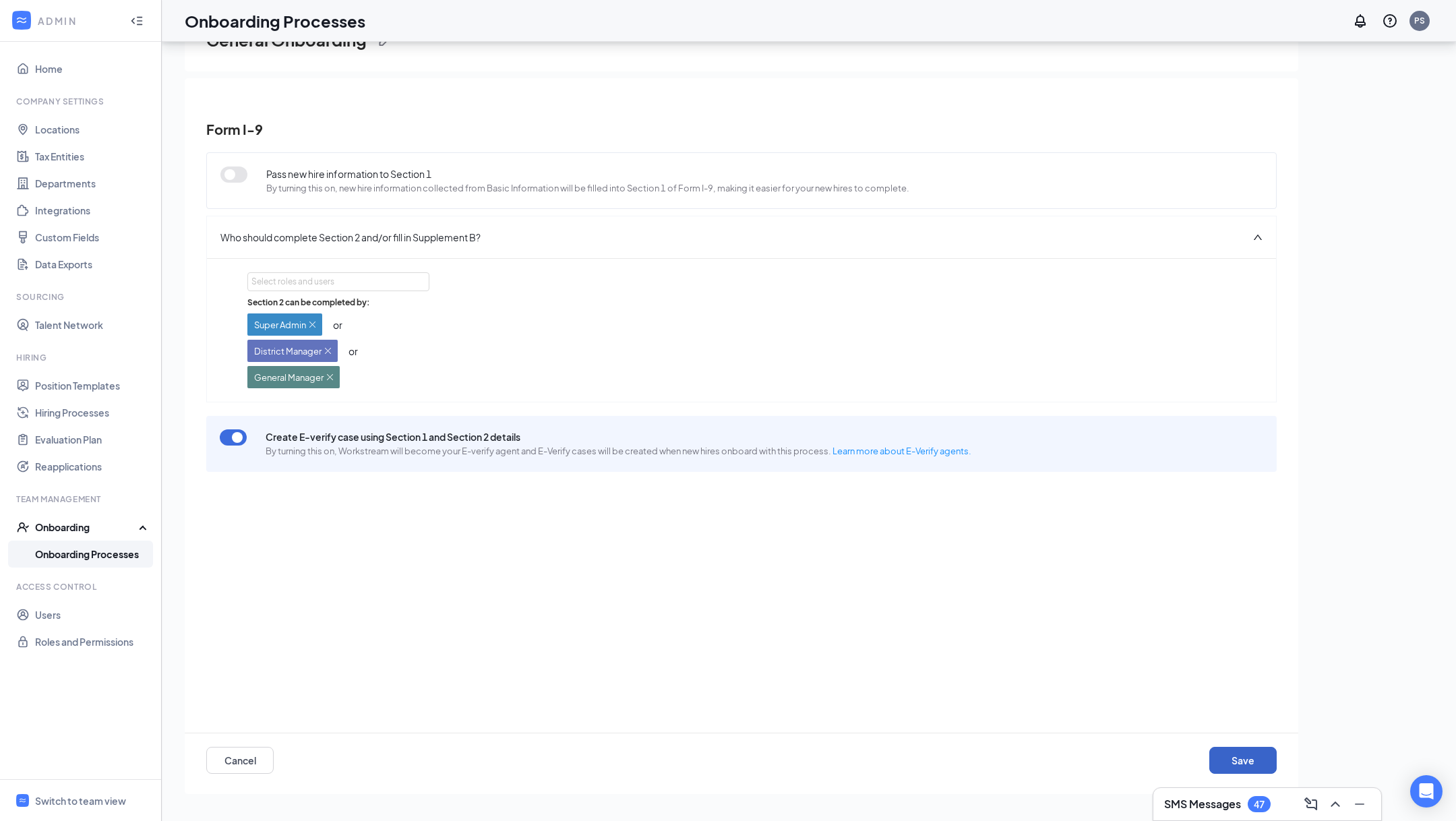
click at [1246, 749] on button "Save" at bounding box center [1243, 760] width 67 height 27
click at [1246, 749] on button "button" at bounding box center [1243, 760] width 67 height 27
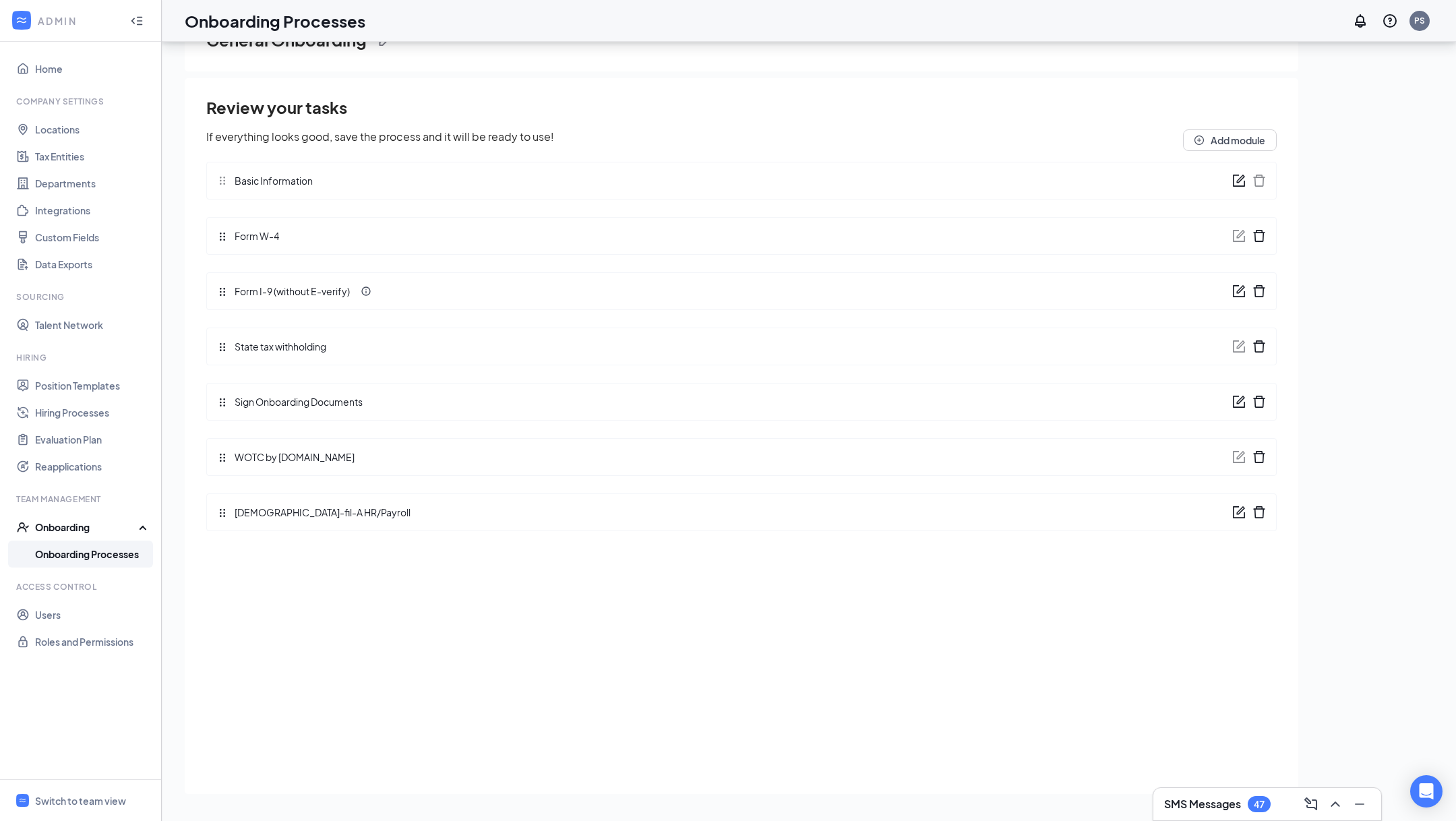
click at [1234, 289] on icon "form" at bounding box center [1239, 291] width 13 height 13
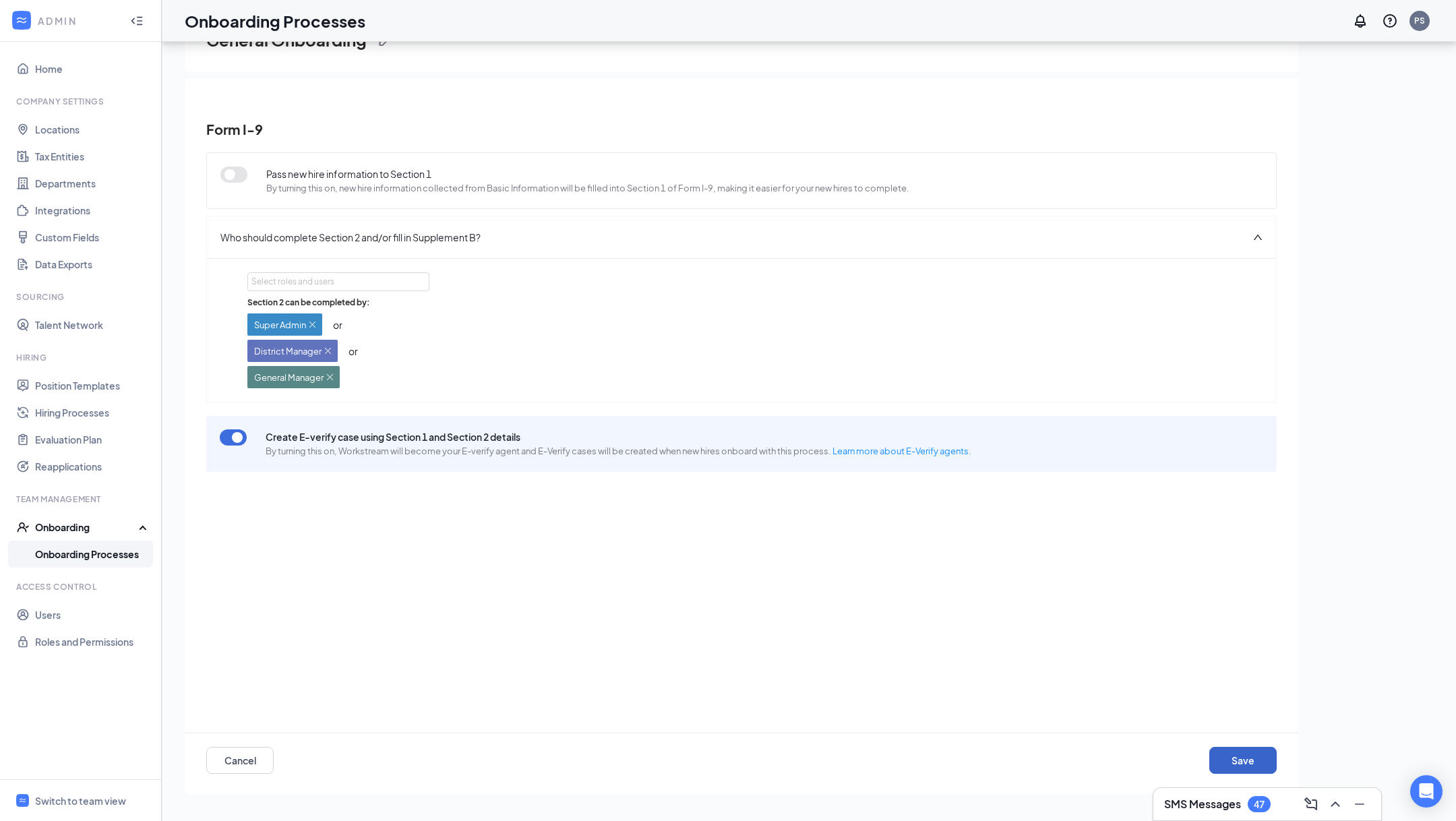
click at [1260, 769] on button "Save" at bounding box center [1243, 760] width 67 height 27
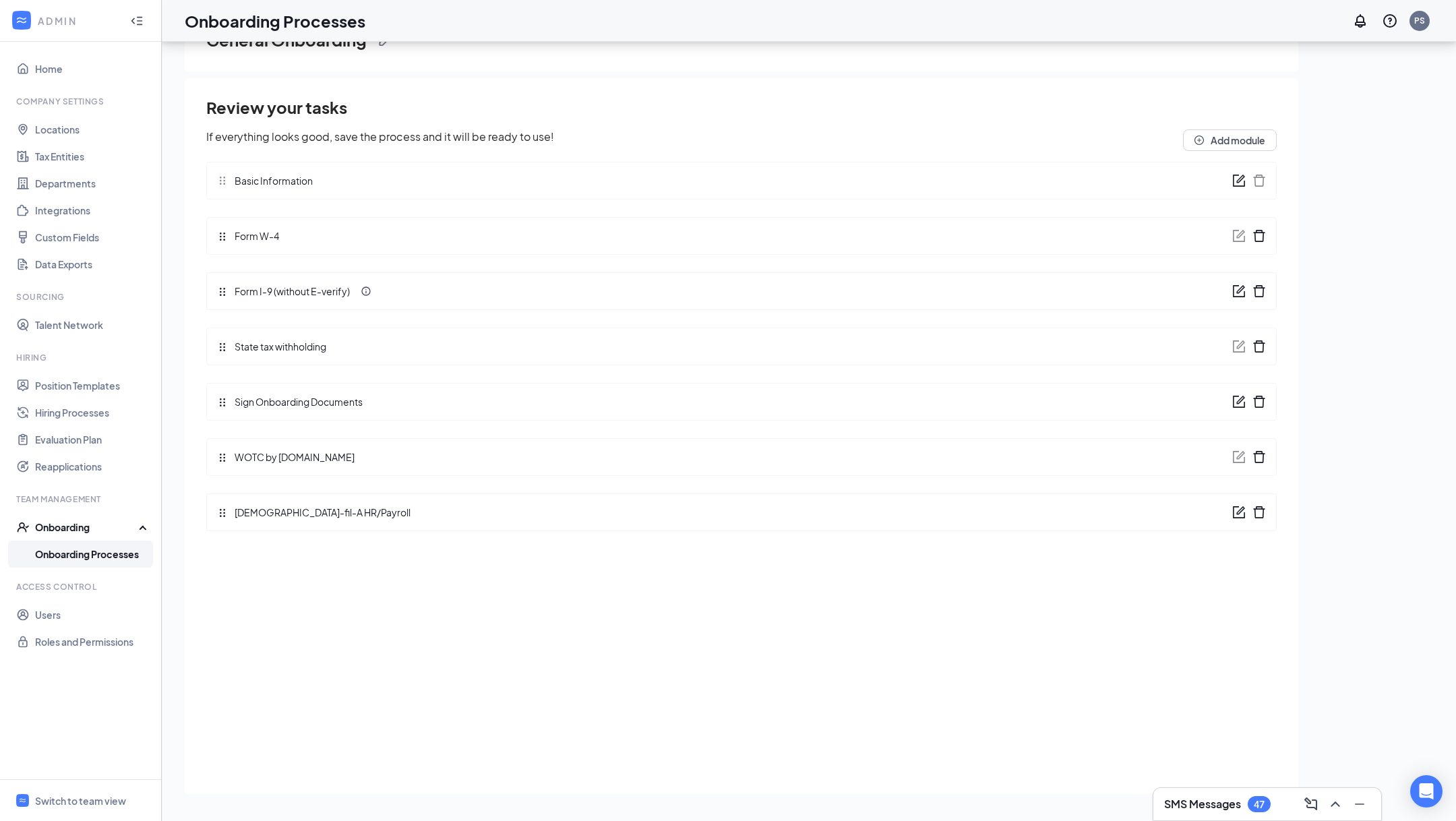
click at [125, 554] on link "Onboarding Processes" at bounding box center [93, 554] width 115 height 27
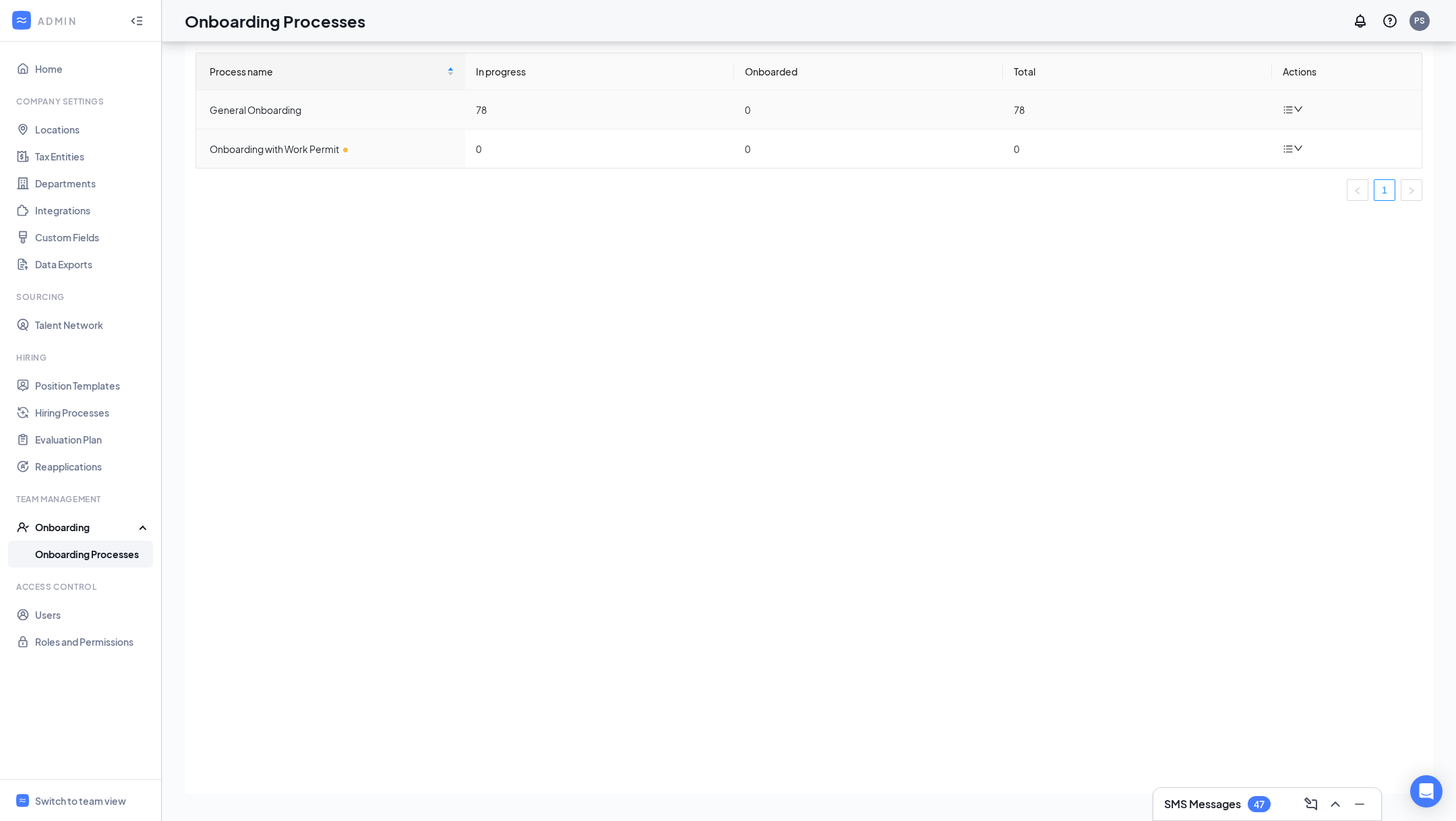
click at [1296, 106] on icon "down" at bounding box center [1298, 109] width 10 height 10
click at [1291, 135] on icon "Pen" at bounding box center [1299, 140] width 17 height 17
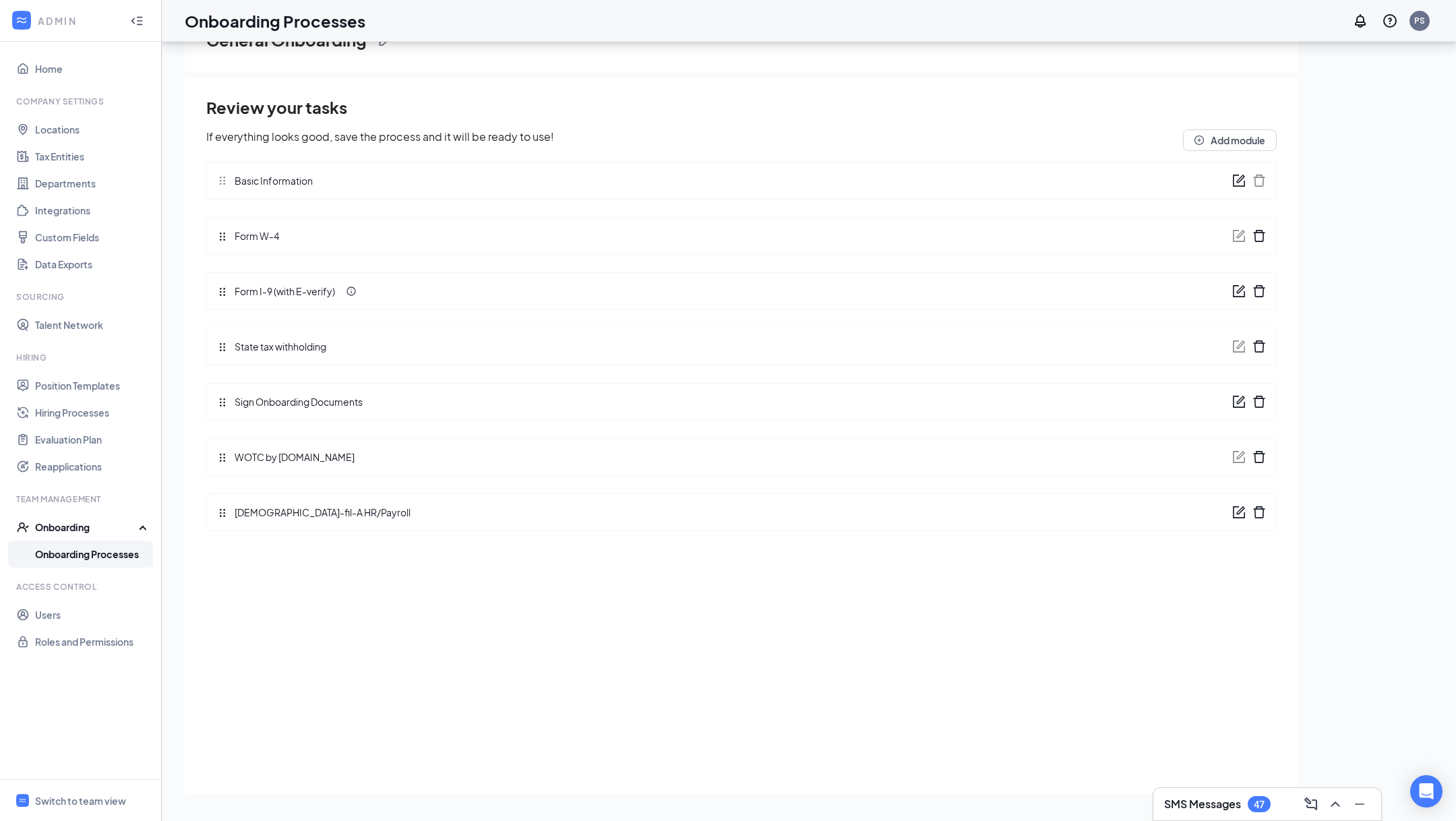
click at [1235, 286] on icon "form" at bounding box center [1239, 291] width 13 height 13
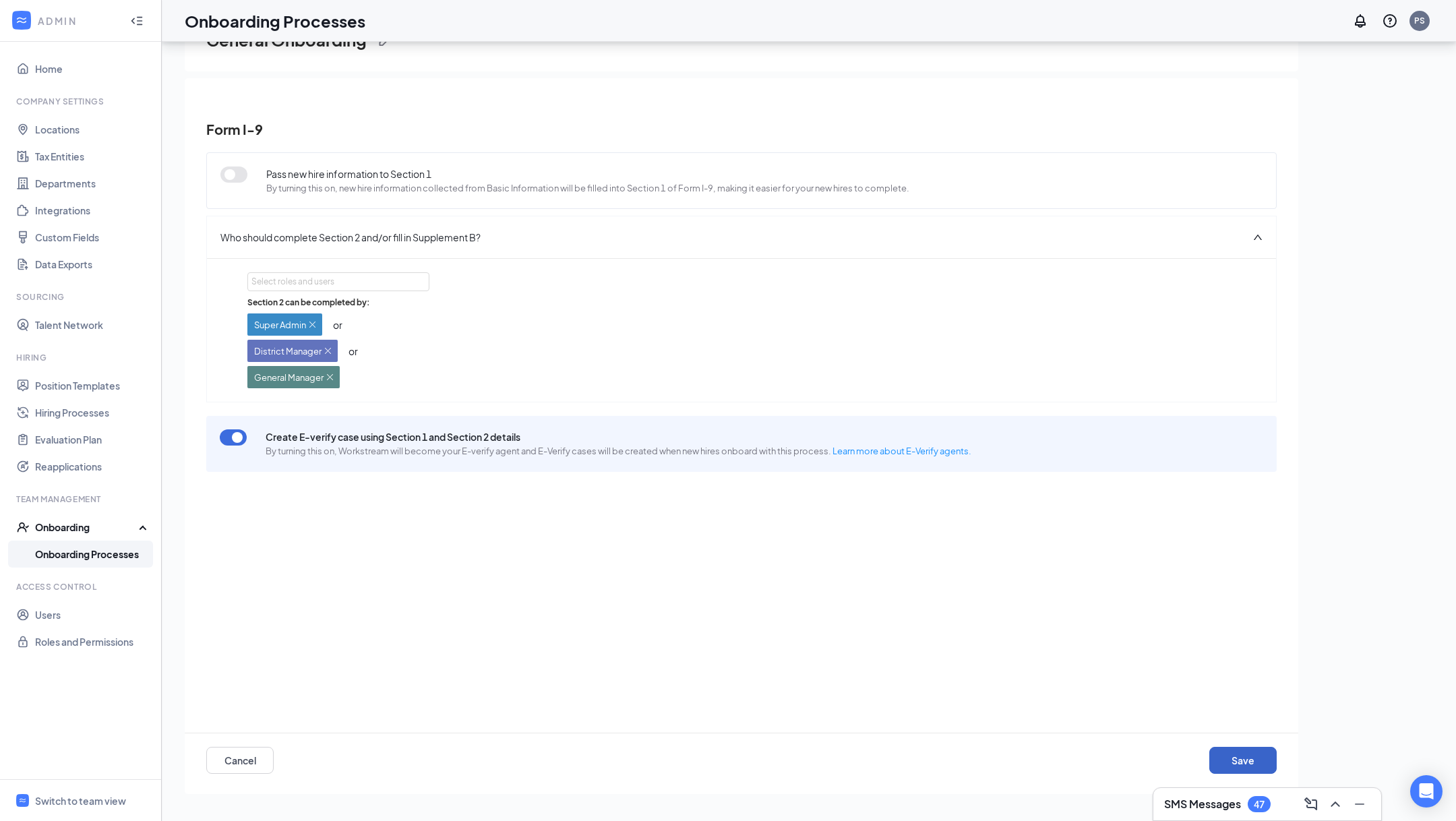
click at [1250, 764] on button "Save" at bounding box center [1243, 760] width 67 height 27
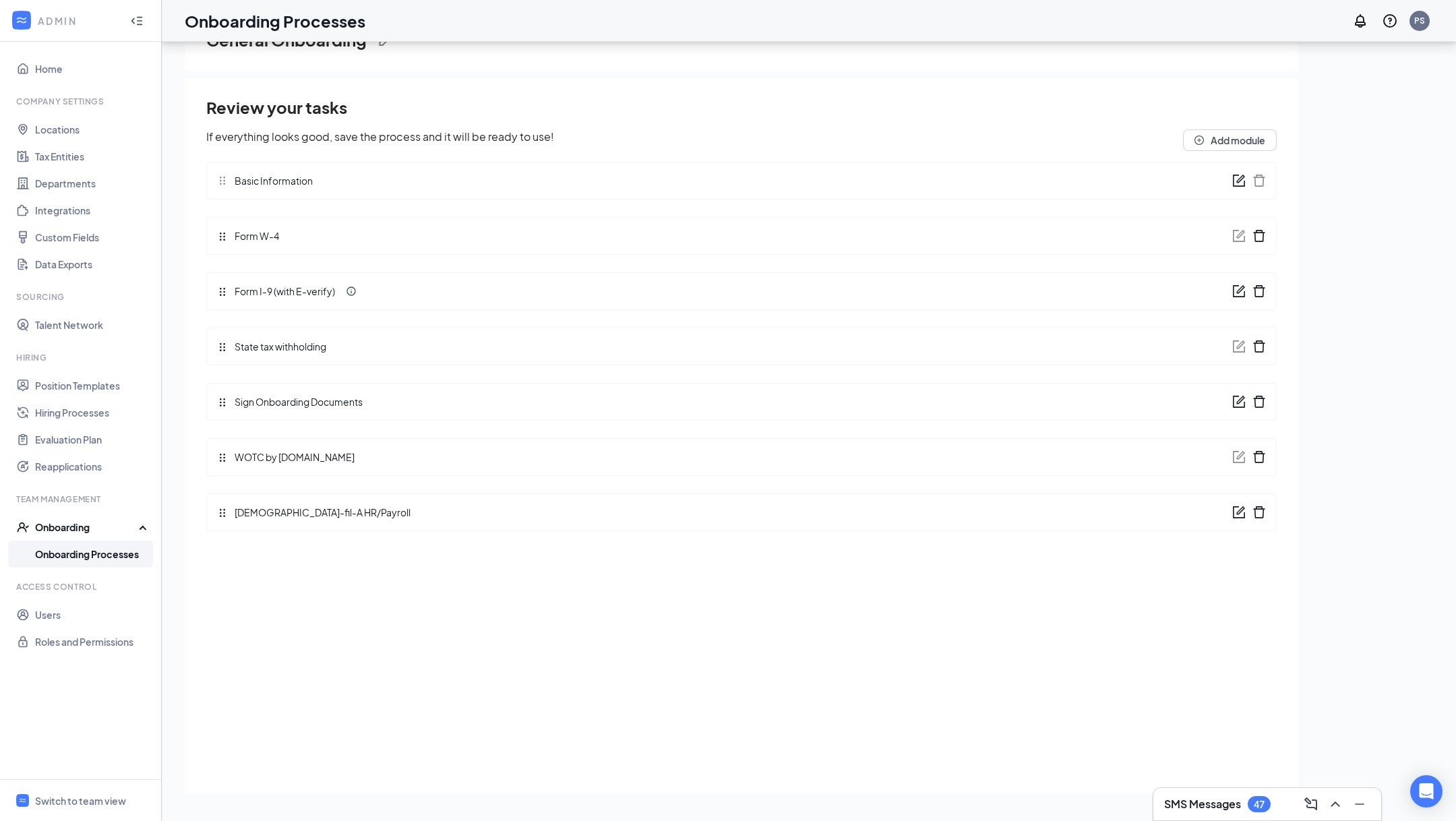
click at [92, 538] on div "Onboarding" at bounding box center [80, 527] width 162 height 27
click at [83, 808] on span "Switch to team view" at bounding box center [93, 800] width 115 height 41
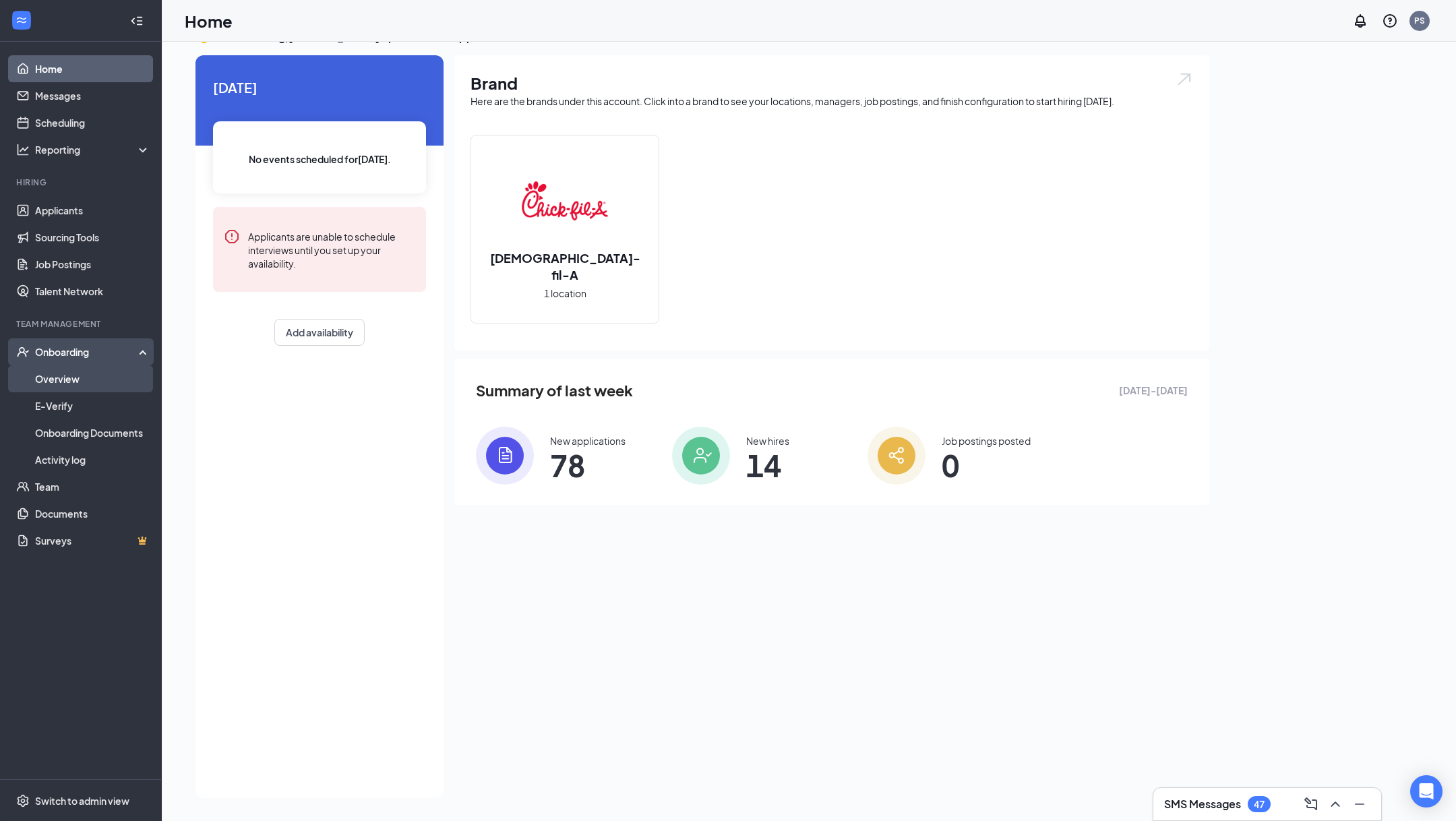
click at [119, 383] on link "Overview" at bounding box center [93, 378] width 115 height 27
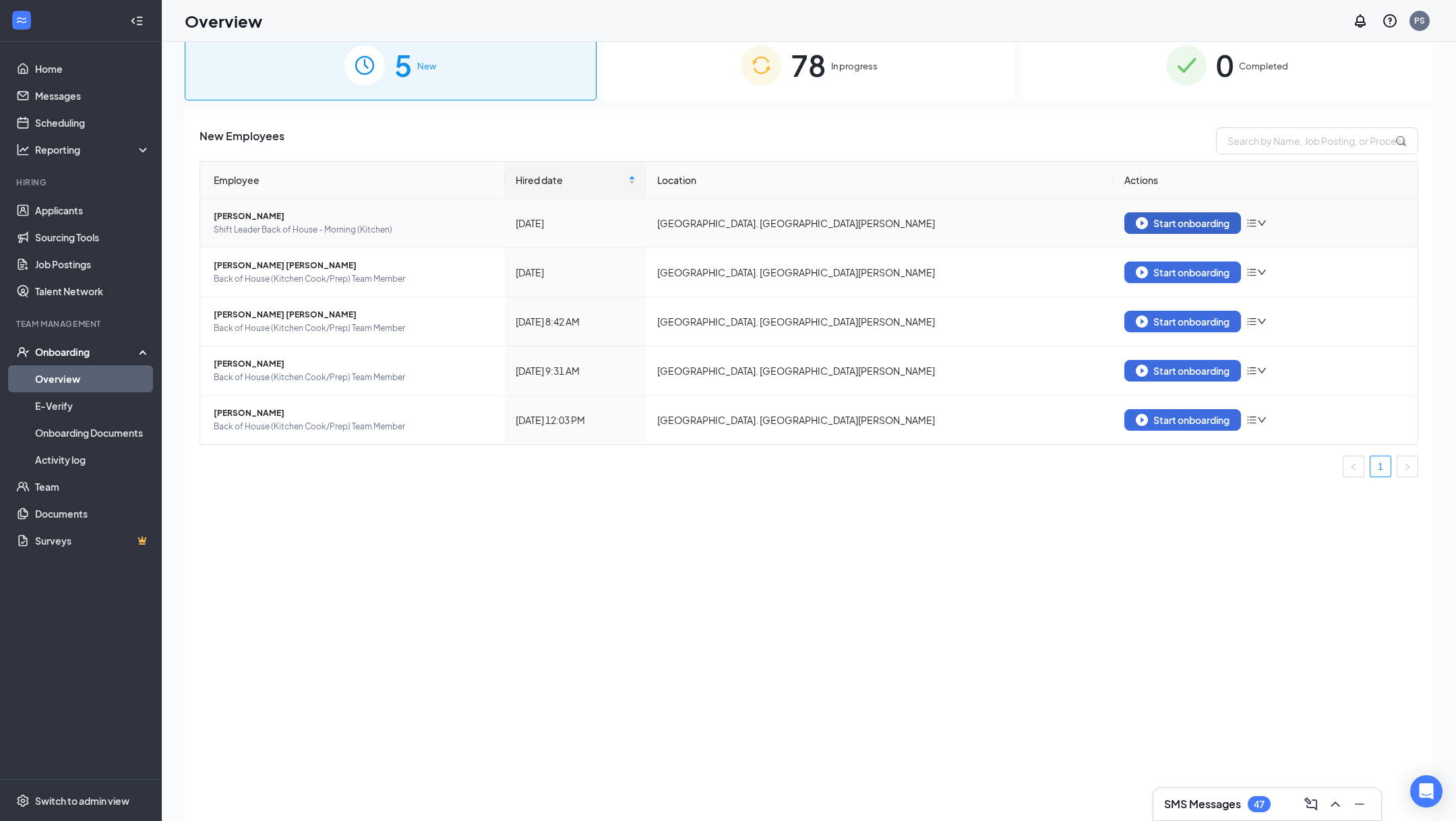
click at [1193, 220] on div "Start onboarding" at bounding box center [1183, 224] width 93 height 12
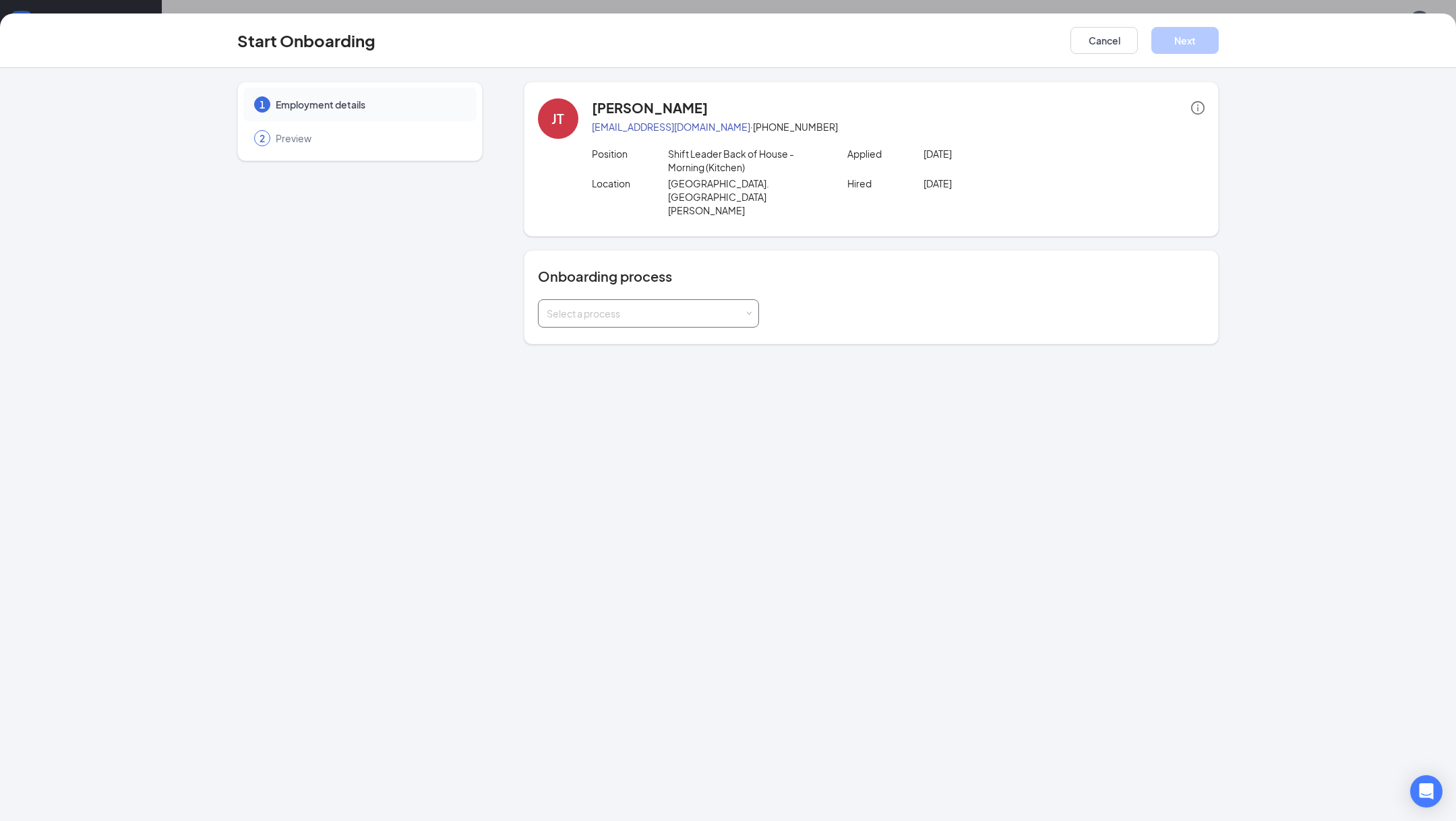
click at [695, 300] on div "Select a process" at bounding box center [648, 313] width 204 height 27
click at [813, 399] on div "1 Employment details 2 Preview [PERSON_NAME] [EMAIL_ADDRESS][DOMAIN_NAME] · [PH…" at bounding box center [728, 445] width 1456 height 753
click at [1090, 40] on button "Cancel" at bounding box center [1104, 40] width 67 height 27
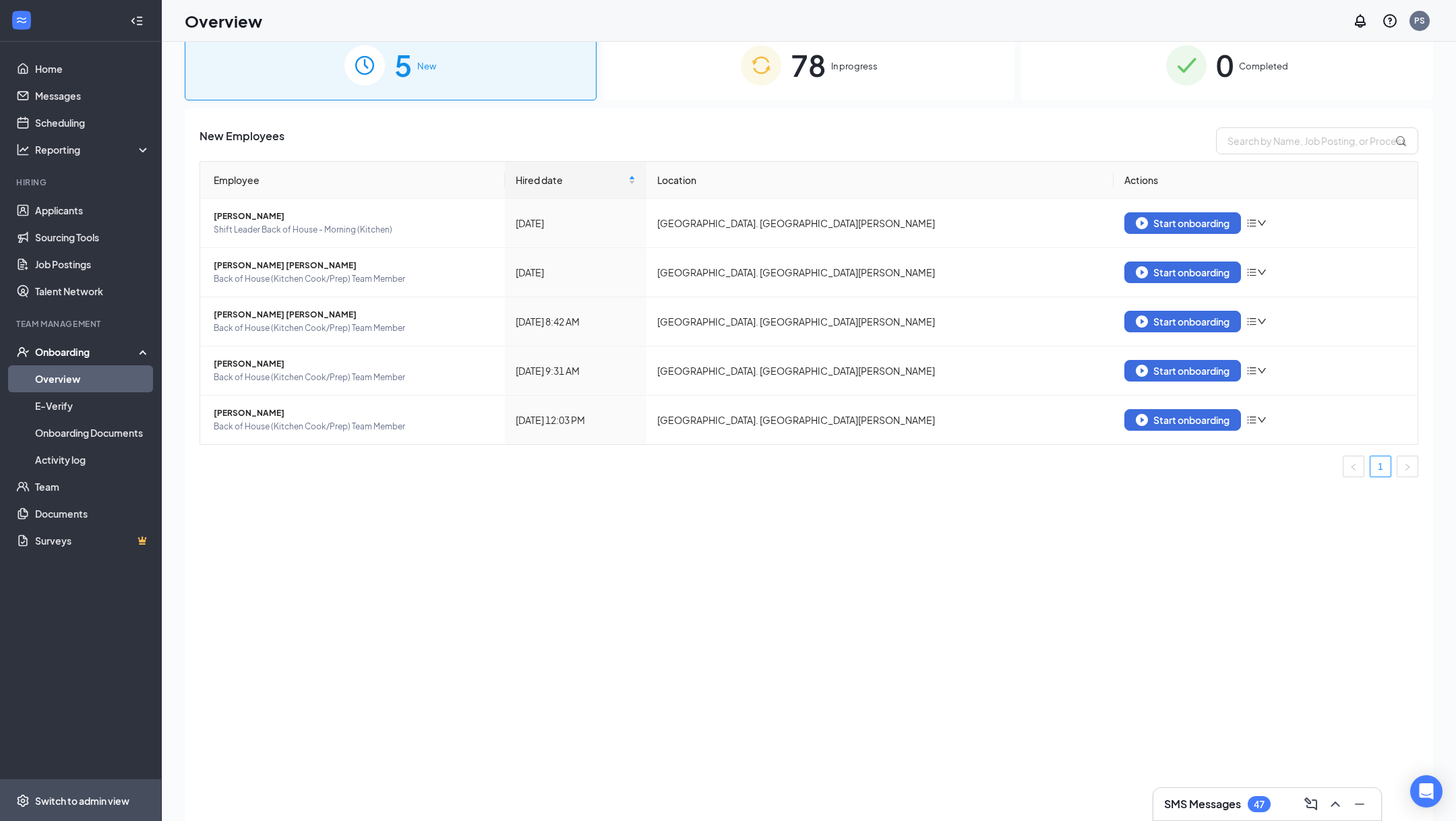
click at [82, 805] on div "Switch to admin view" at bounding box center [82, 800] width 94 height 13
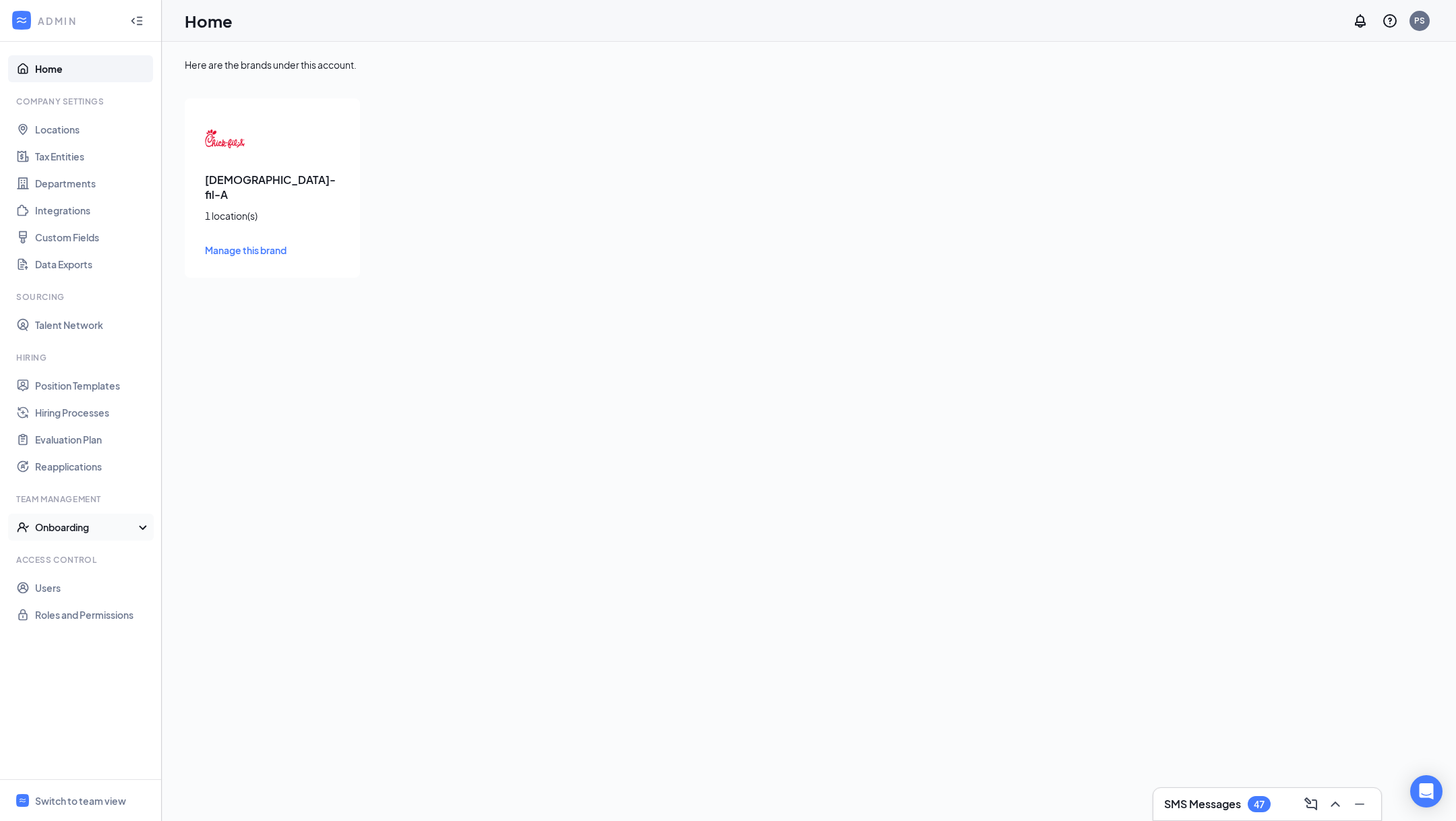
click at [102, 522] on div "Onboarding" at bounding box center [86, 527] width 104 height 13
click at [100, 560] on link "Onboarding Processes" at bounding box center [93, 554] width 115 height 27
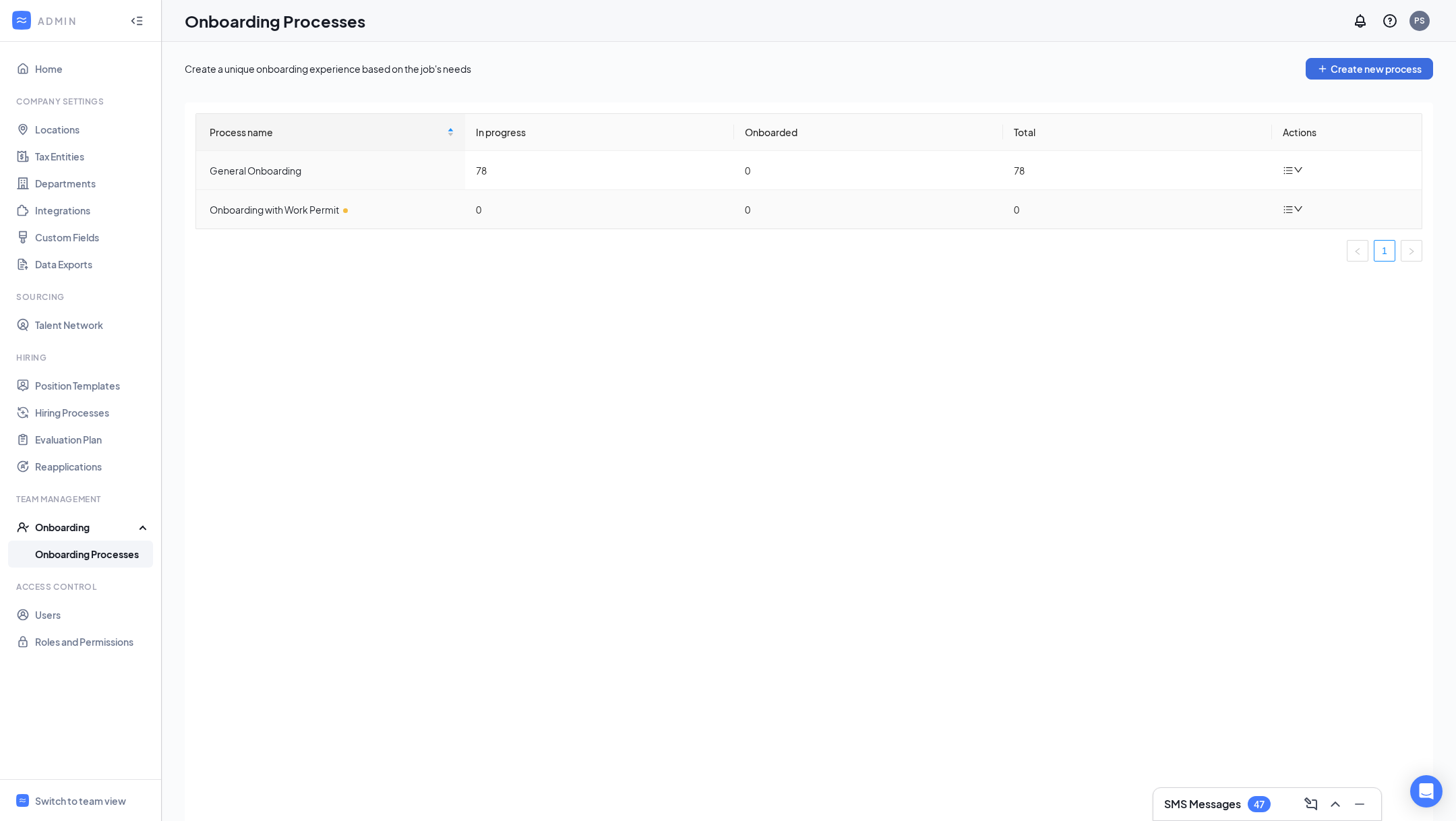
click at [1294, 210] on icon "down" at bounding box center [1298, 209] width 10 height 10
click at [1287, 230] on li "Edit process" at bounding box center [1363, 240] width 162 height 30
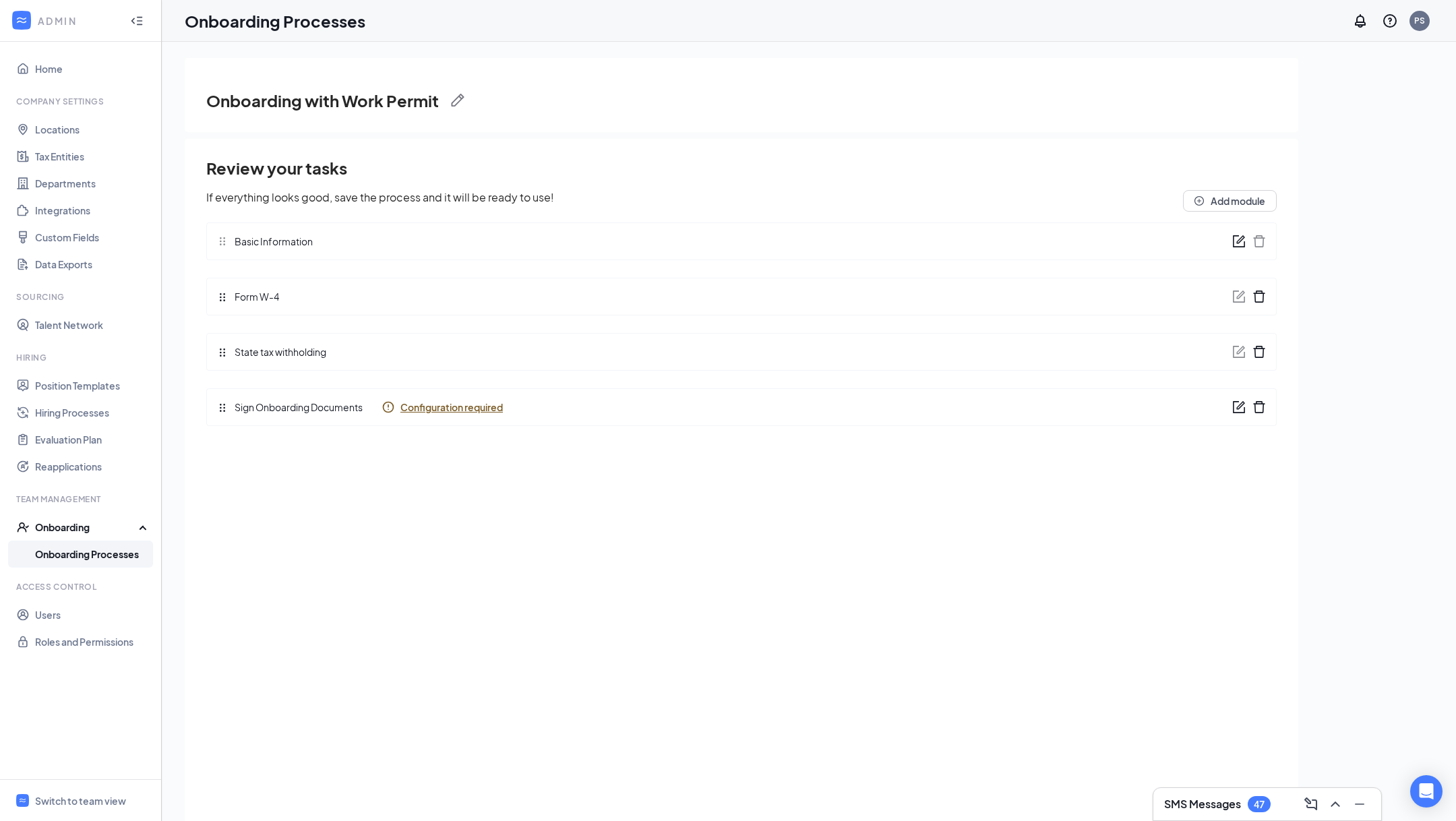
click at [486, 408] on span "Configuration required" at bounding box center [452, 407] width 102 height 13
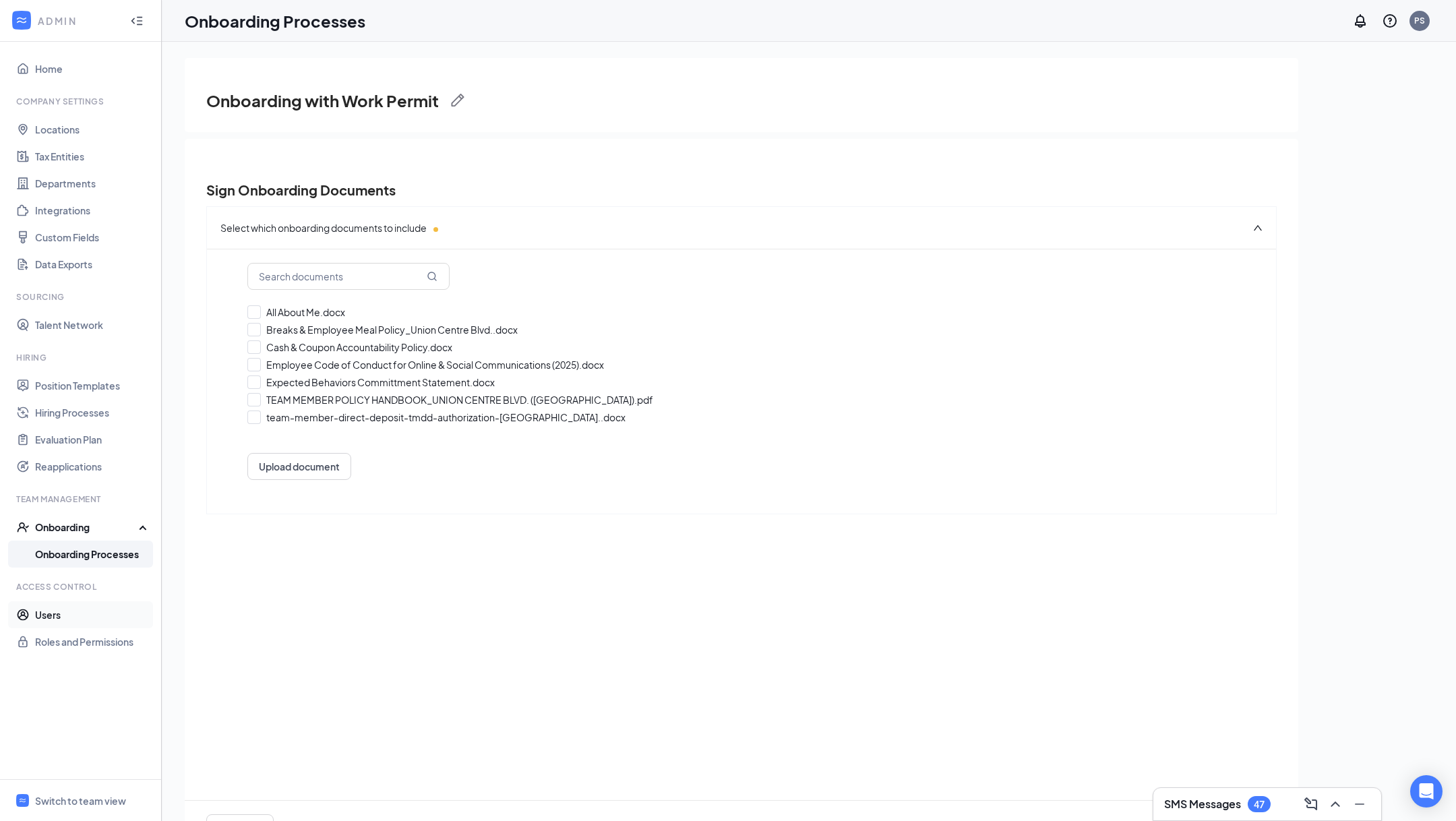
click at [66, 603] on link "Users" at bounding box center [93, 615] width 115 height 27
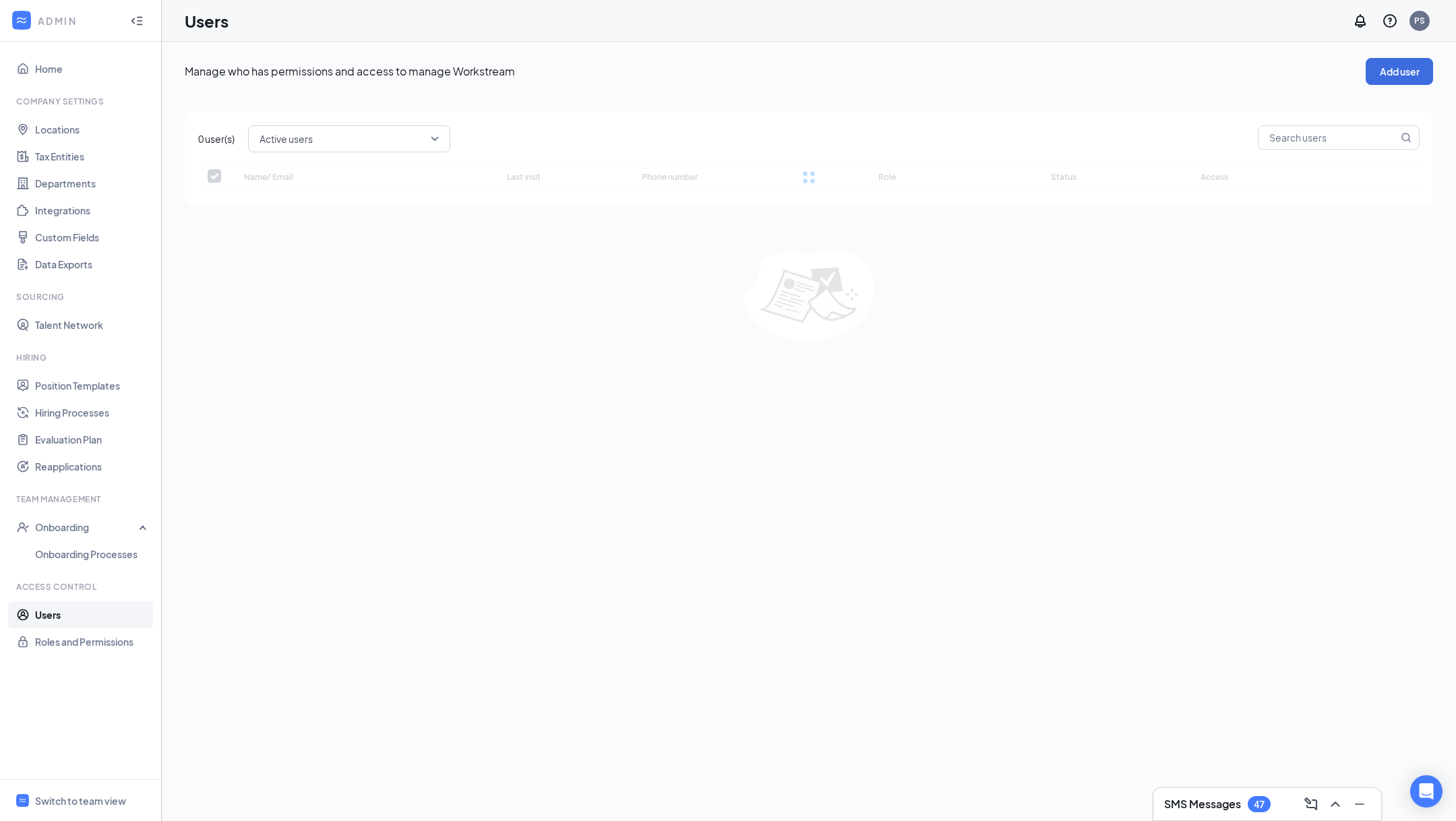
checkbox input "false"
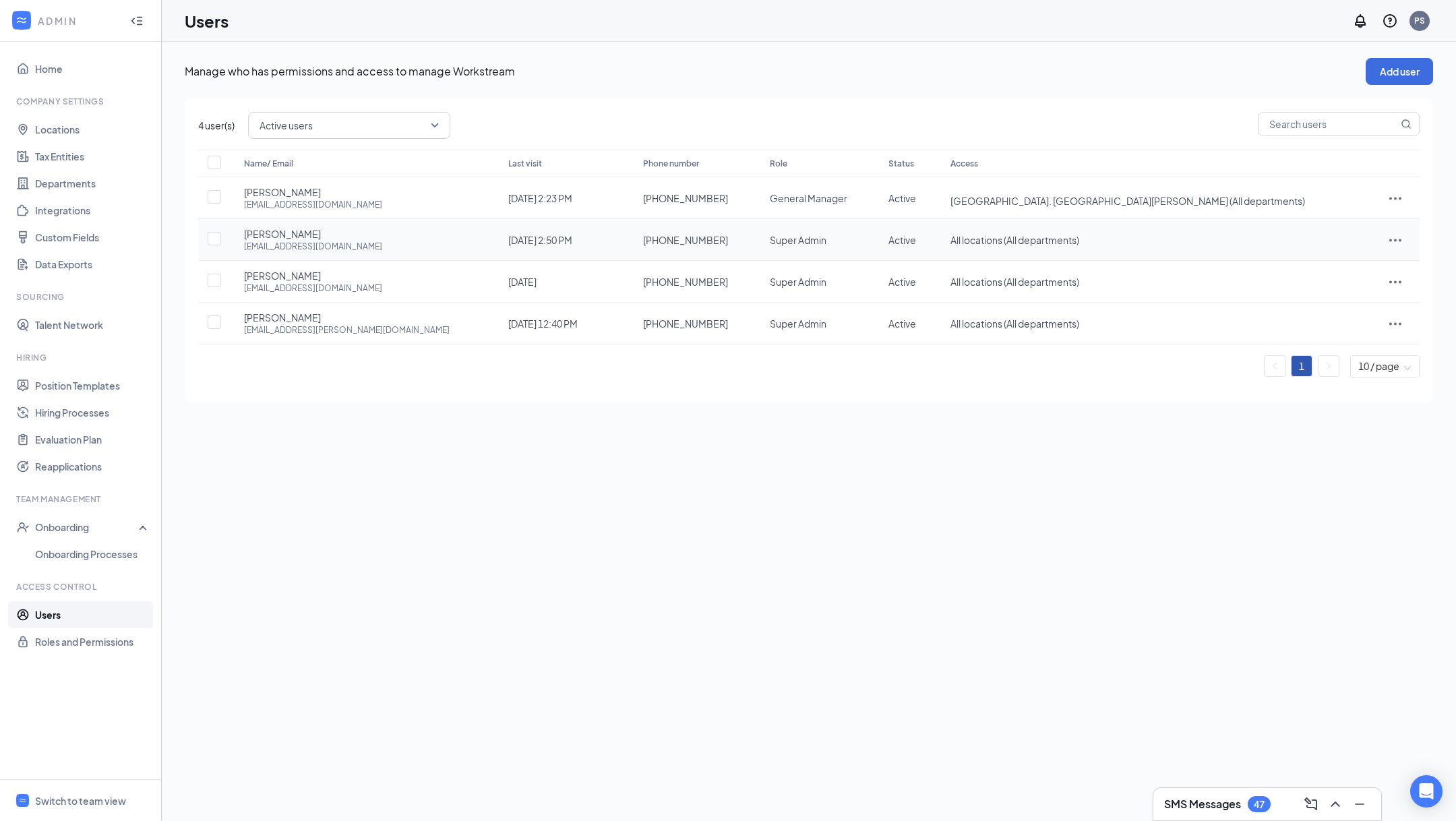
click at [1393, 236] on icon "ActionsIcon" at bounding box center [1396, 240] width 17 height 17
click at [1326, 263] on span "Edit user" at bounding box center [1330, 267] width 38 height 12
type input "[PHONE_NUMBER]"
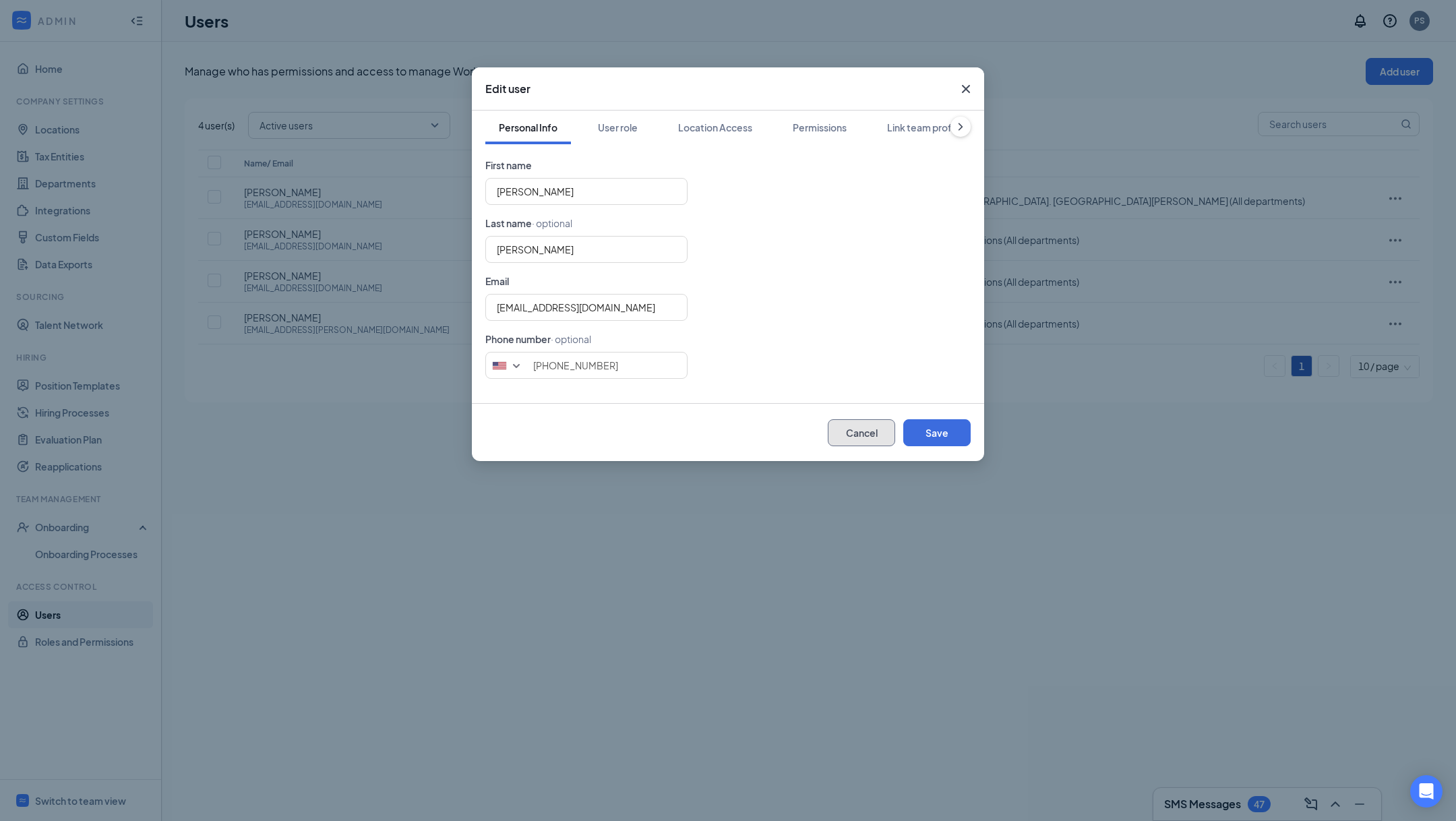
click at [858, 426] on button "Cancel" at bounding box center [861, 432] width 67 height 27
